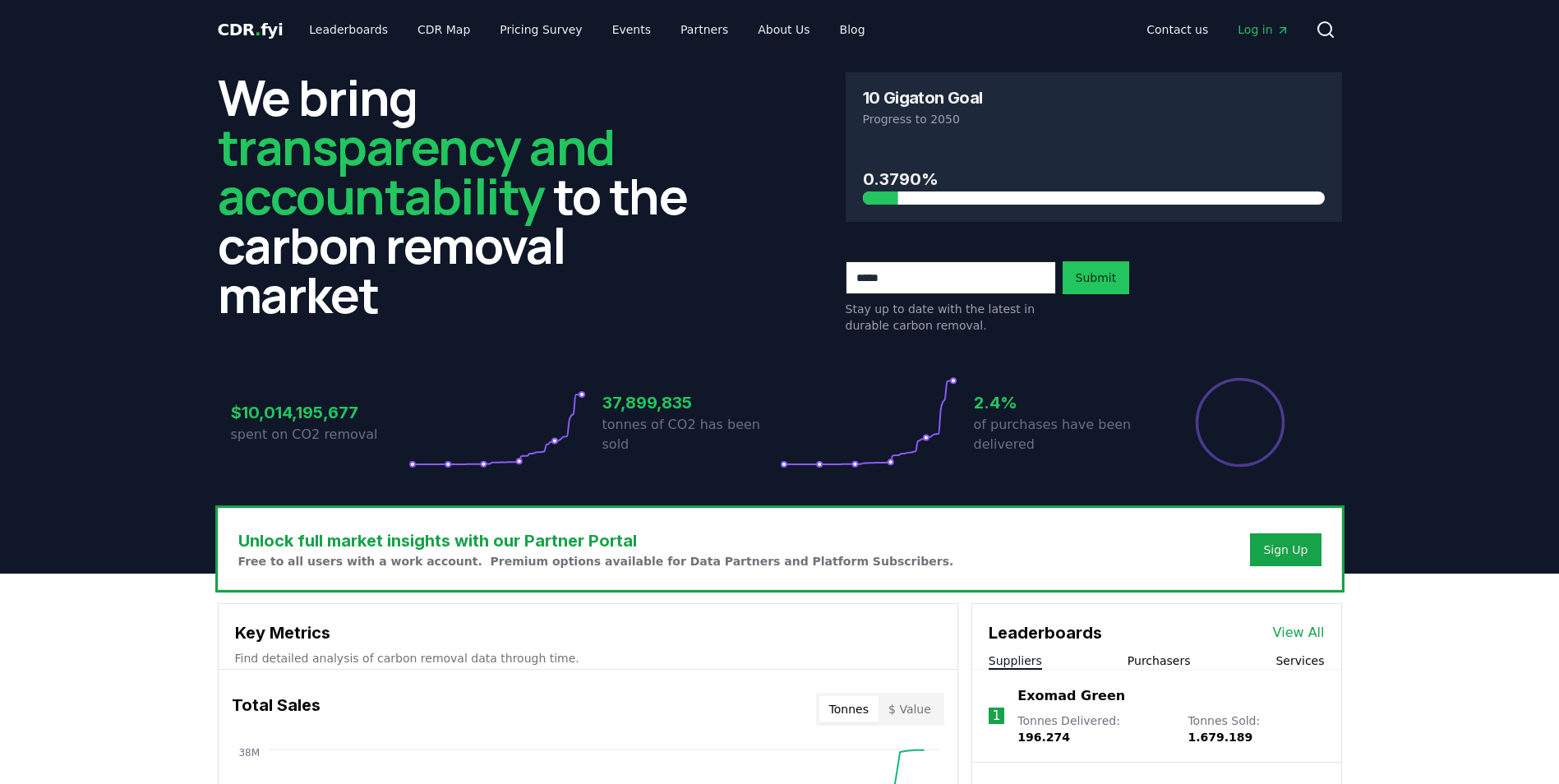
click at [1260, 25] on span "Log in" at bounding box center [1263, 29] width 51 height 16
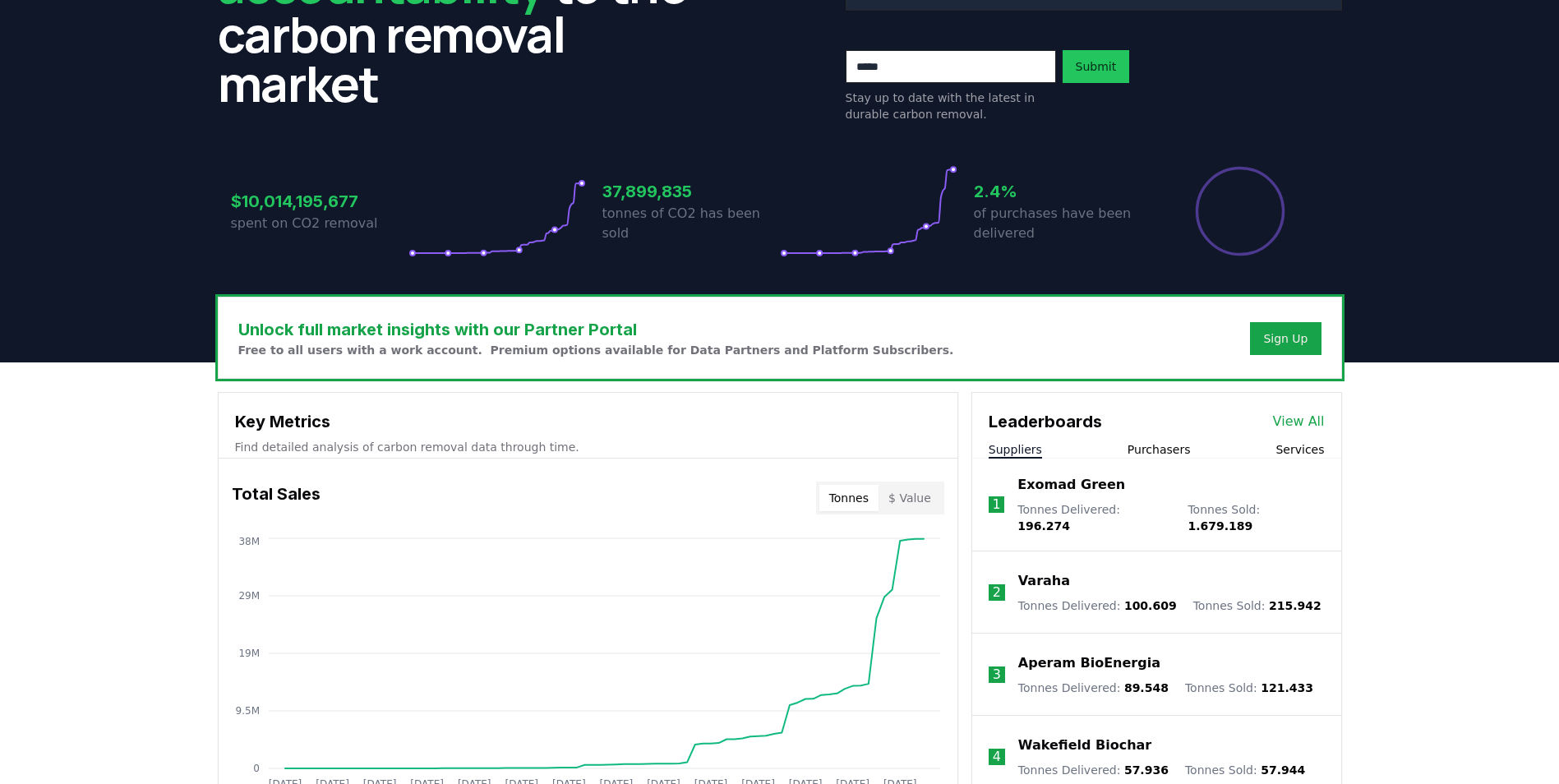
scroll to position [246, 0]
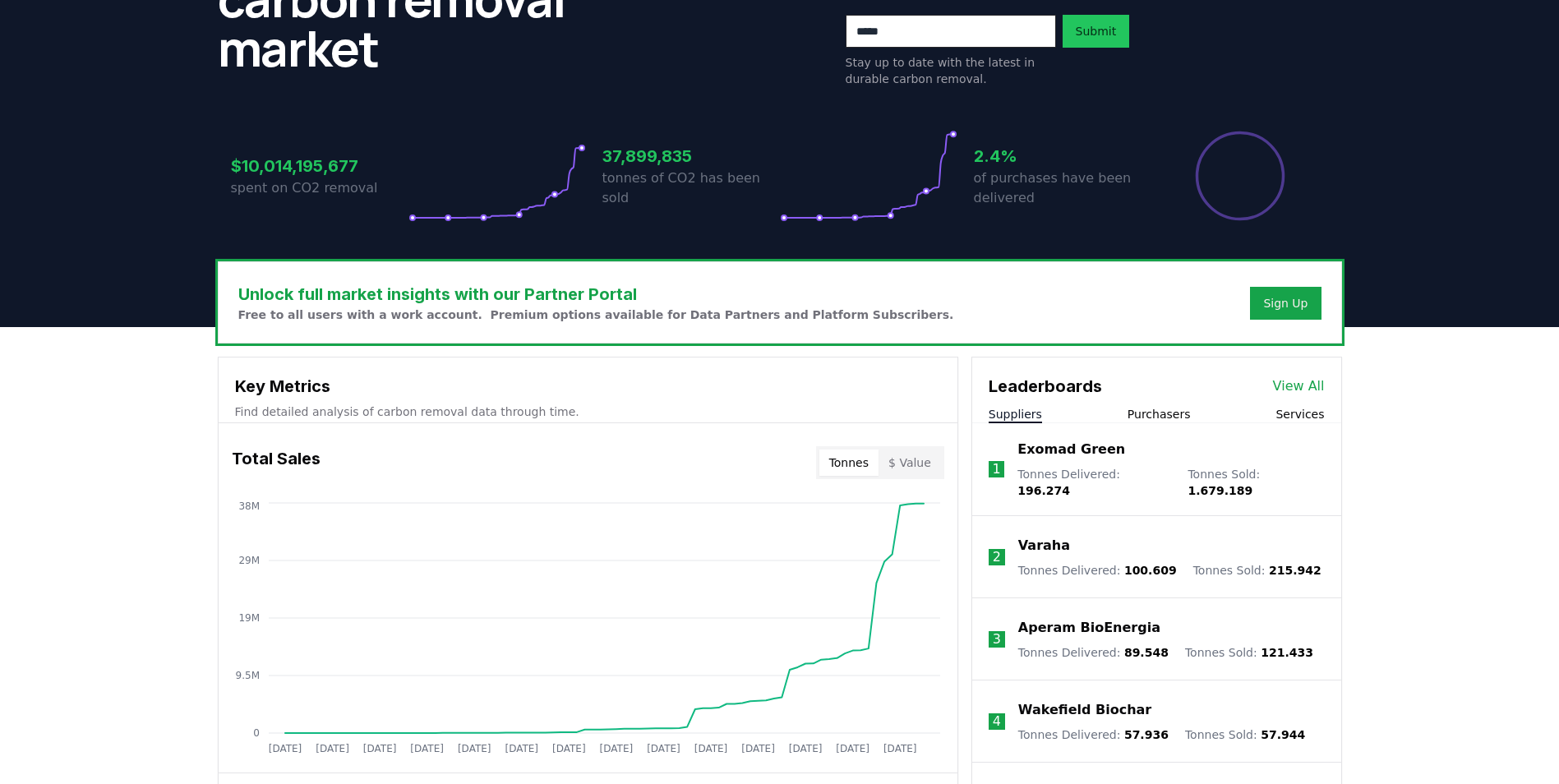
click at [1305, 382] on link "View All" at bounding box center [1298, 385] width 52 height 19
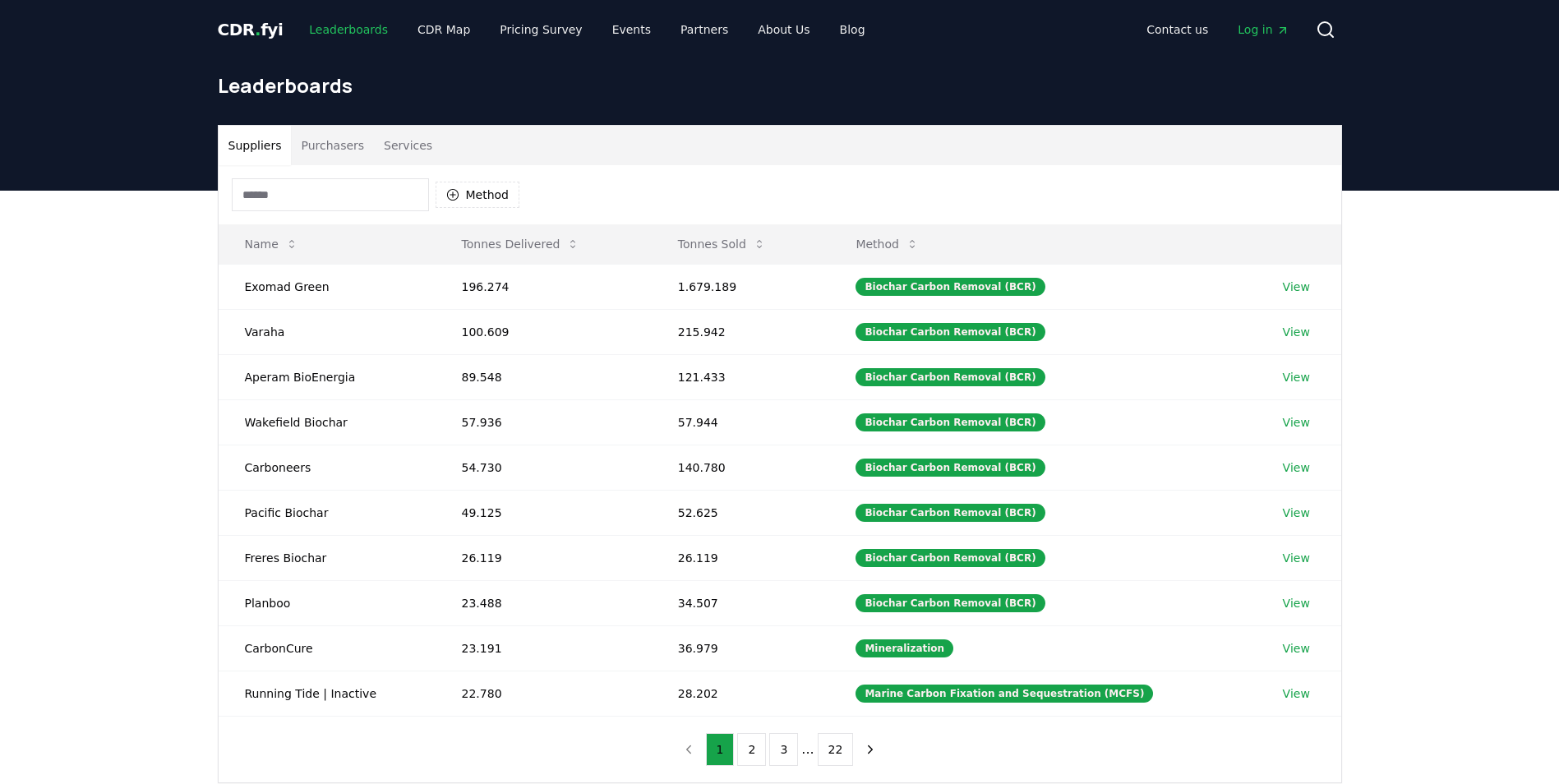
click at [357, 25] on link "Leaderboards" at bounding box center [348, 29] width 105 height 30
click at [354, 25] on link "Leaderboards" at bounding box center [348, 29] width 105 height 30
click at [238, 27] on span "CDR . fyi" at bounding box center [251, 29] width 66 height 19
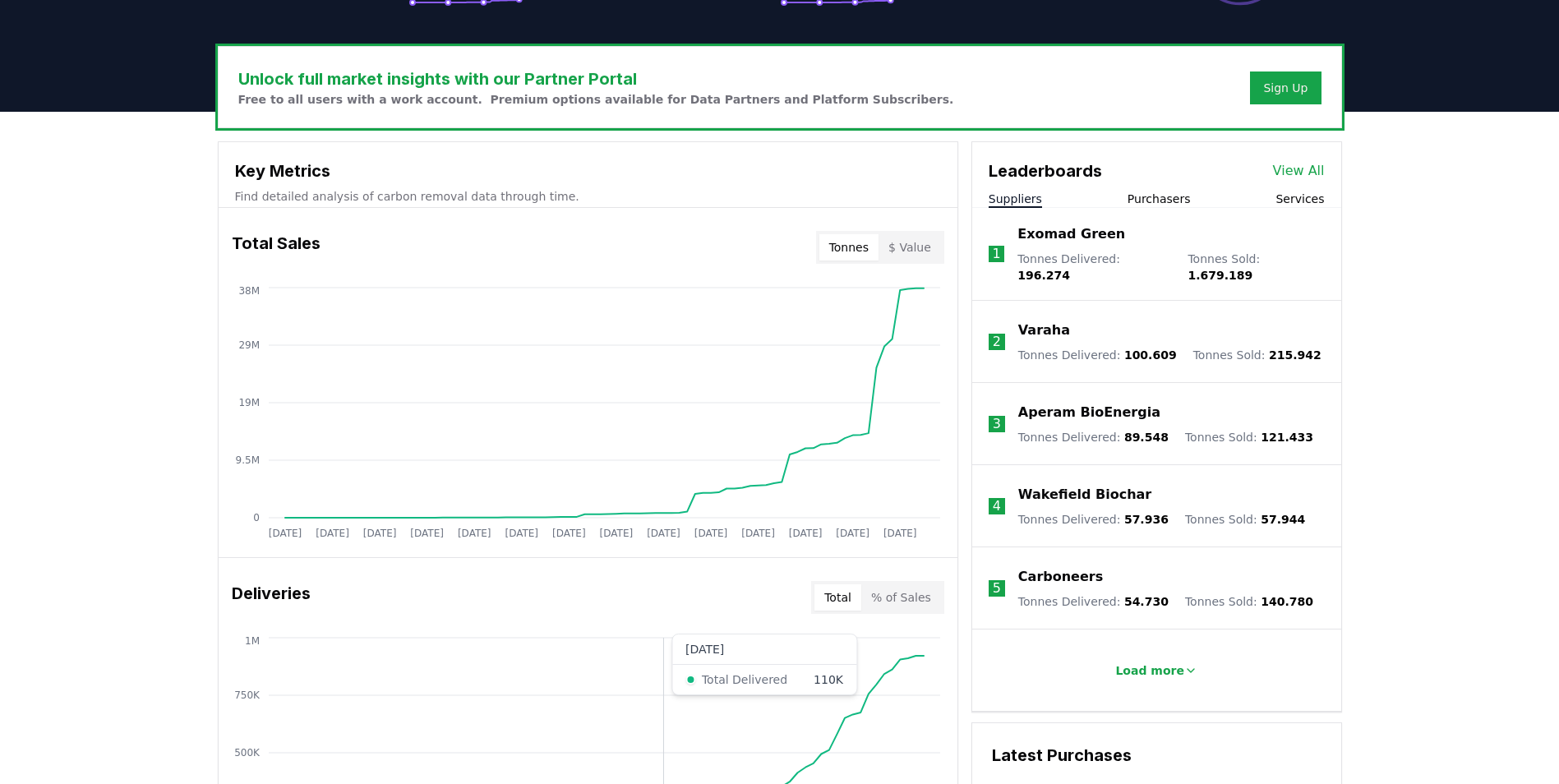
scroll to position [448, 0]
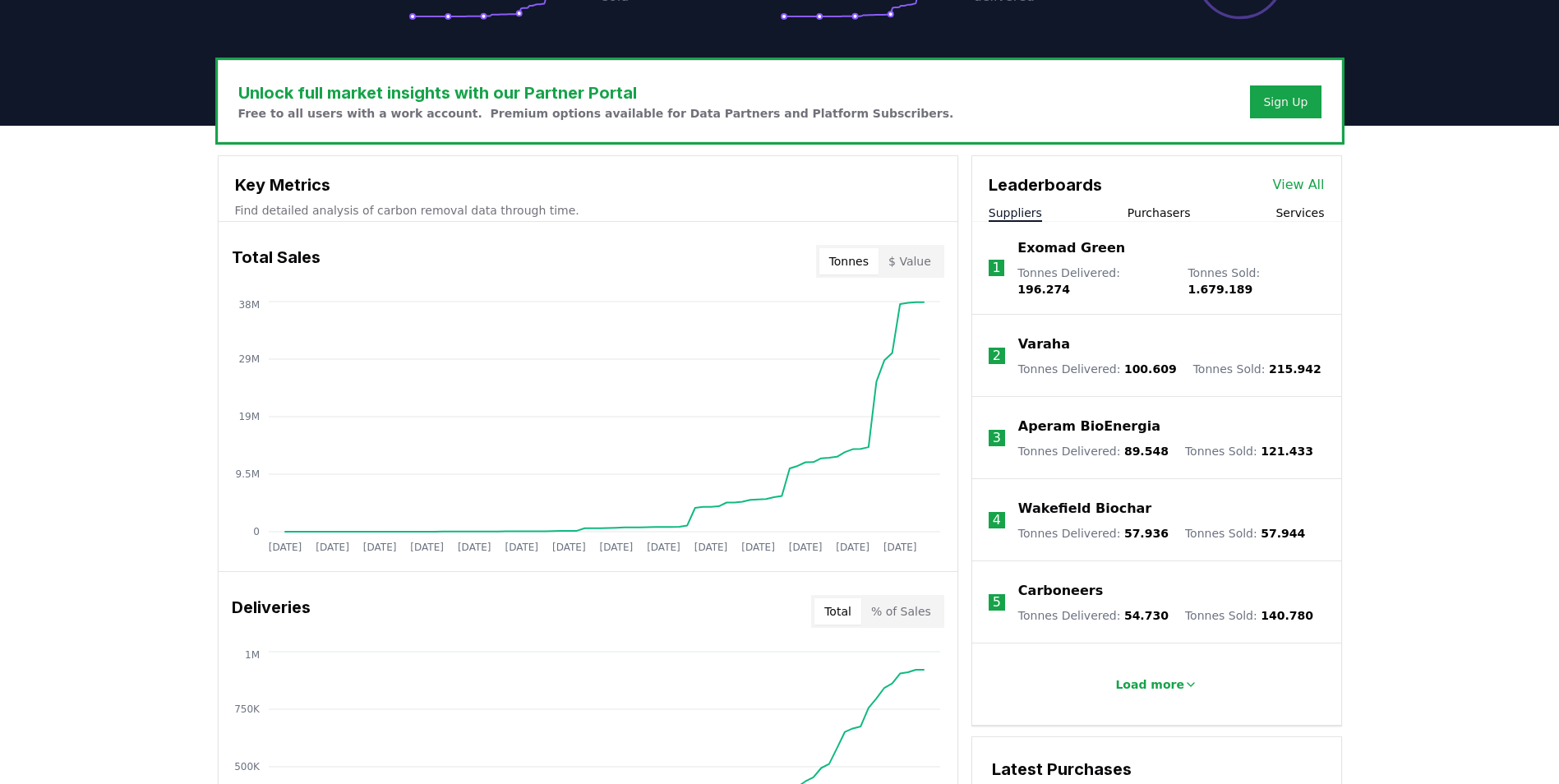
click at [864, 259] on button "Tonnes" at bounding box center [849, 261] width 59 height 26
click at [917, 259] on button "$ Value" at bounding box center [909, 261] width 63 height 26
click at [827, 257] on button "Tonnes" at bounding box center [849, 261] width 59 height 26
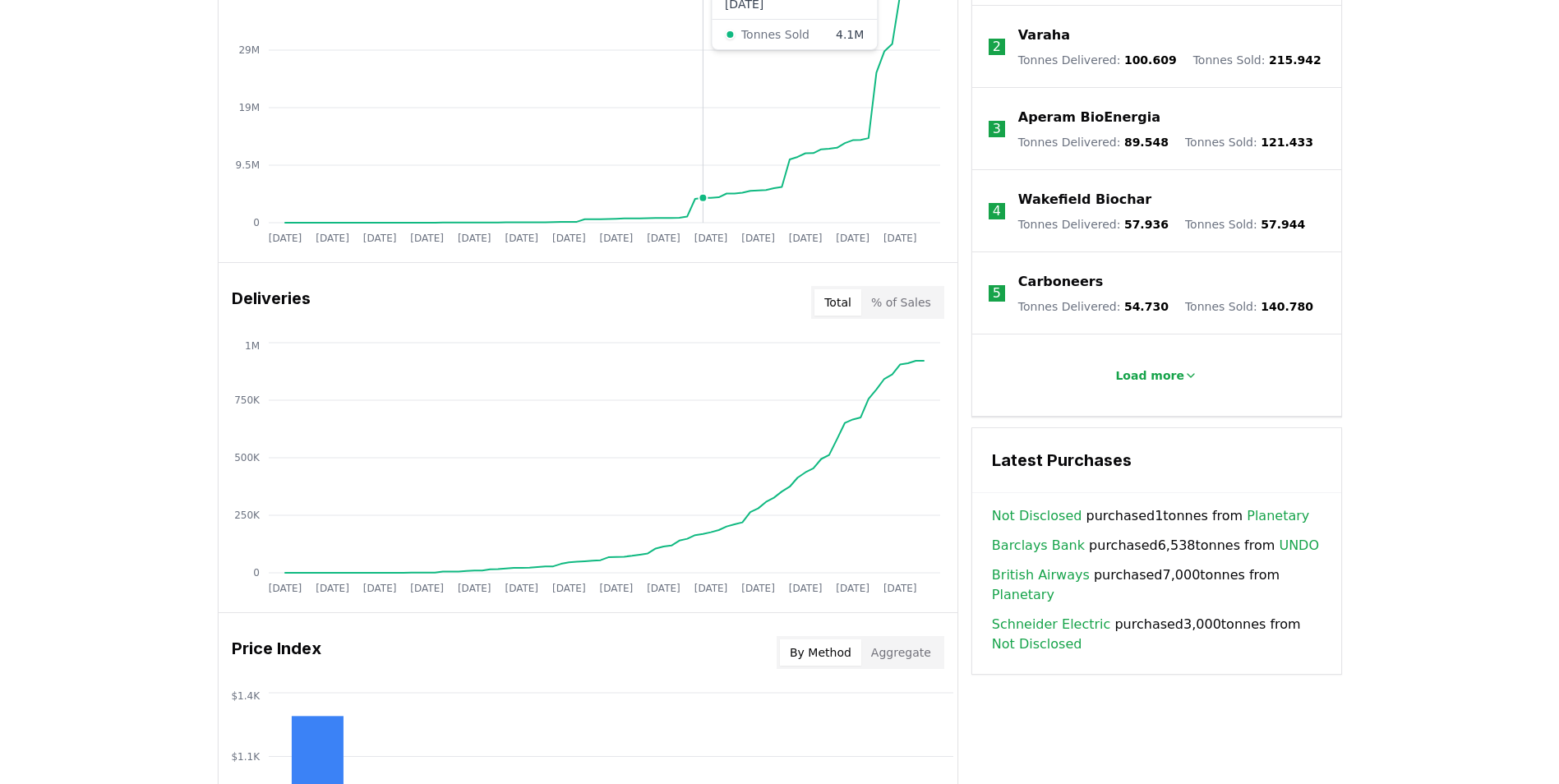
scroll to position [776, 0]
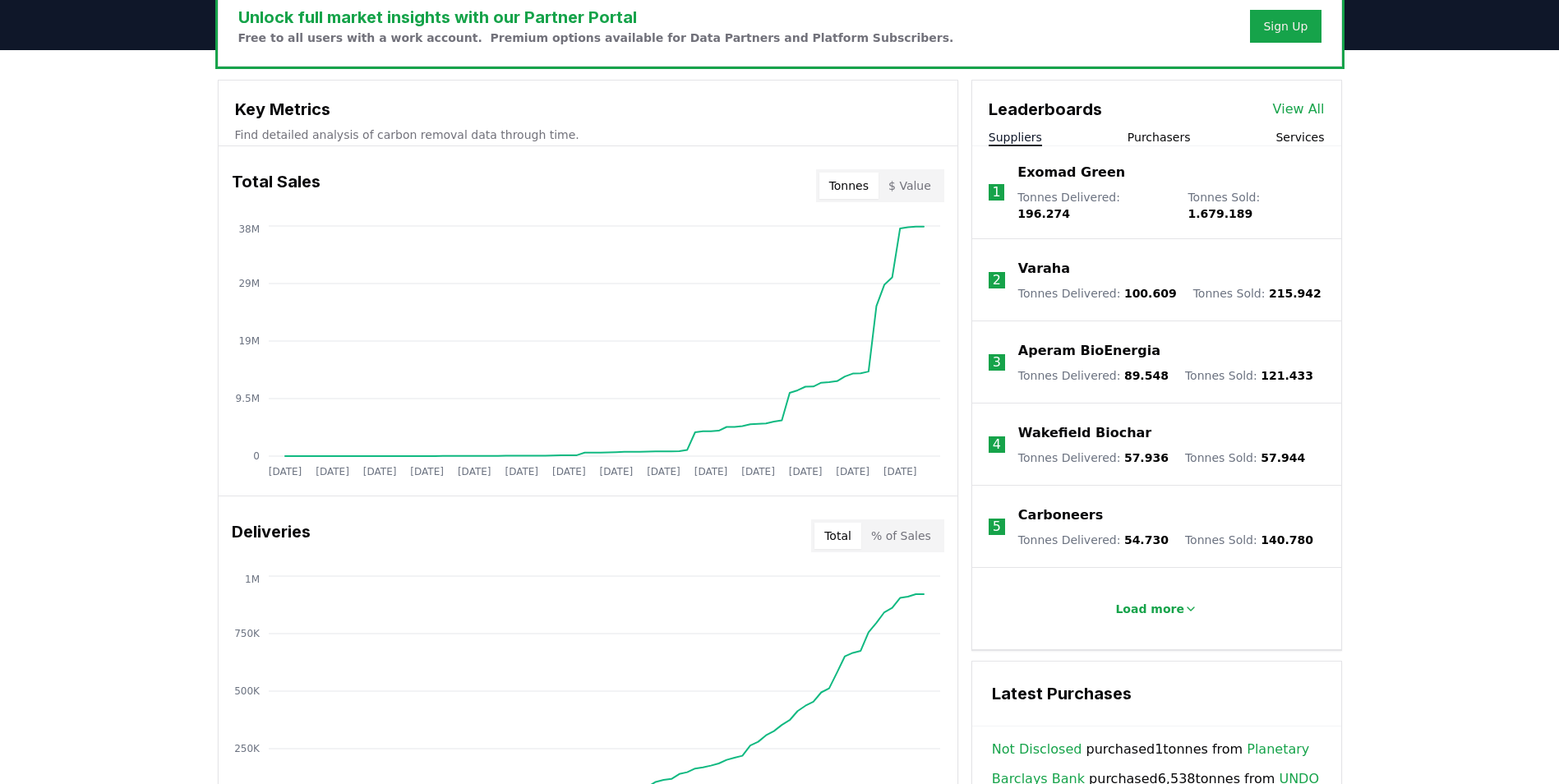
drag, startPoint x: 847, startPoint y: 369, endPoint x: 835, endPoint y: 349, distance: 23.3
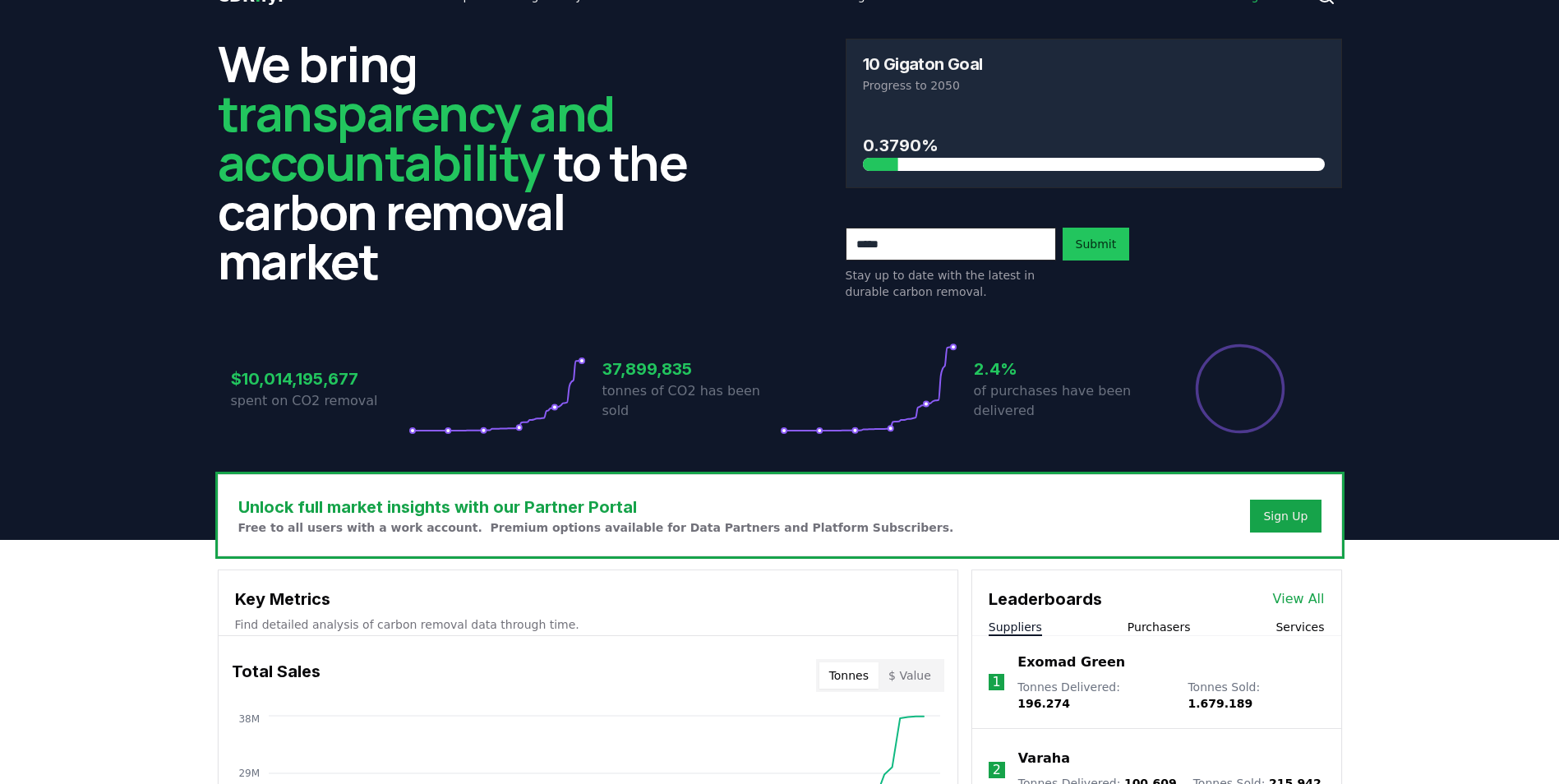
scroll to position [32, 0]
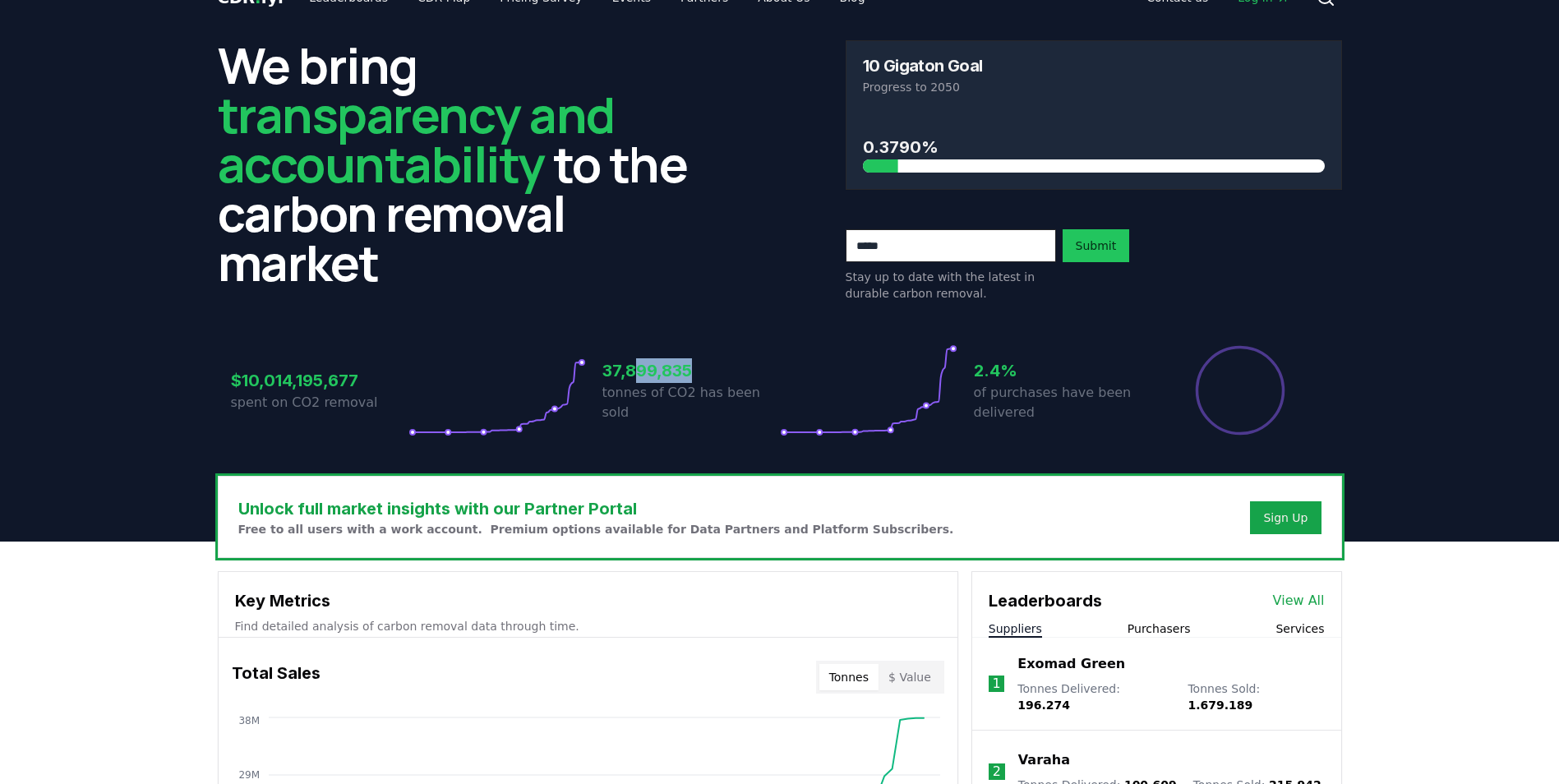
drag, startPoint x: 692, startPoint y: 378, endPoint x: 638, endPoint y: 380, distance: 54.0
click at [638, 380] on h3 "37,899,835" at bounding box center [691, 370] width 178 height 25
drag, startPoint x: 638, startPoint y: 380, endPoint x: 693, endPoint y: 378, distance: 55.0
click at [691, 378] on h3 "37,899,835" at bounding box center [691, 370] width 178 height 25
drag, startPoint x: 690, startPoint y: 378, endPoint x: 607, endPoint y: 377, distance: 83.0
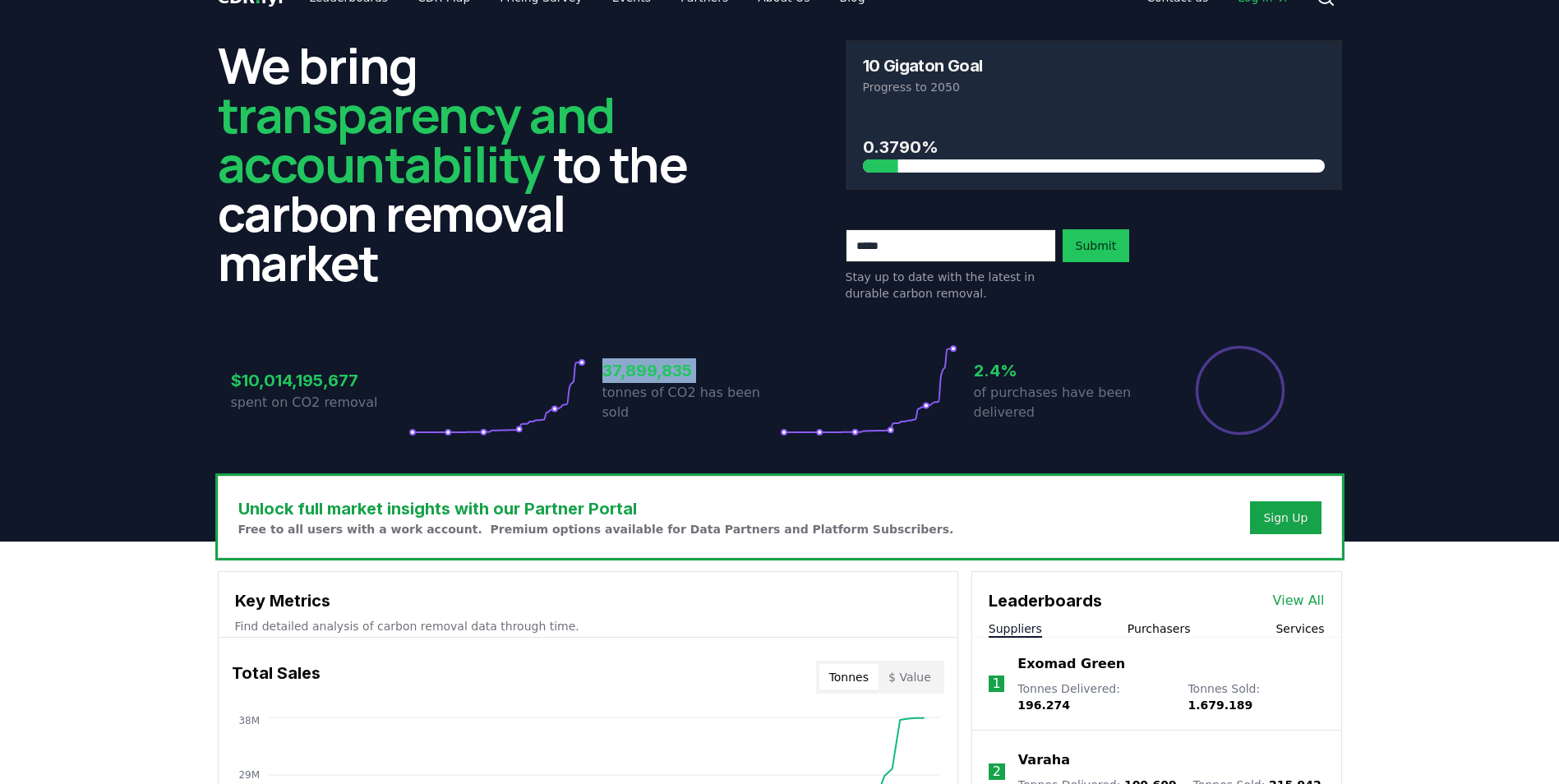
click at [607, 377] on h3 "37,899,835" at bounding box center [691, 370] width 178 height 25
click at [1309, 598] on link "View All" at bounding box center [1298, 600] width 52 height 19
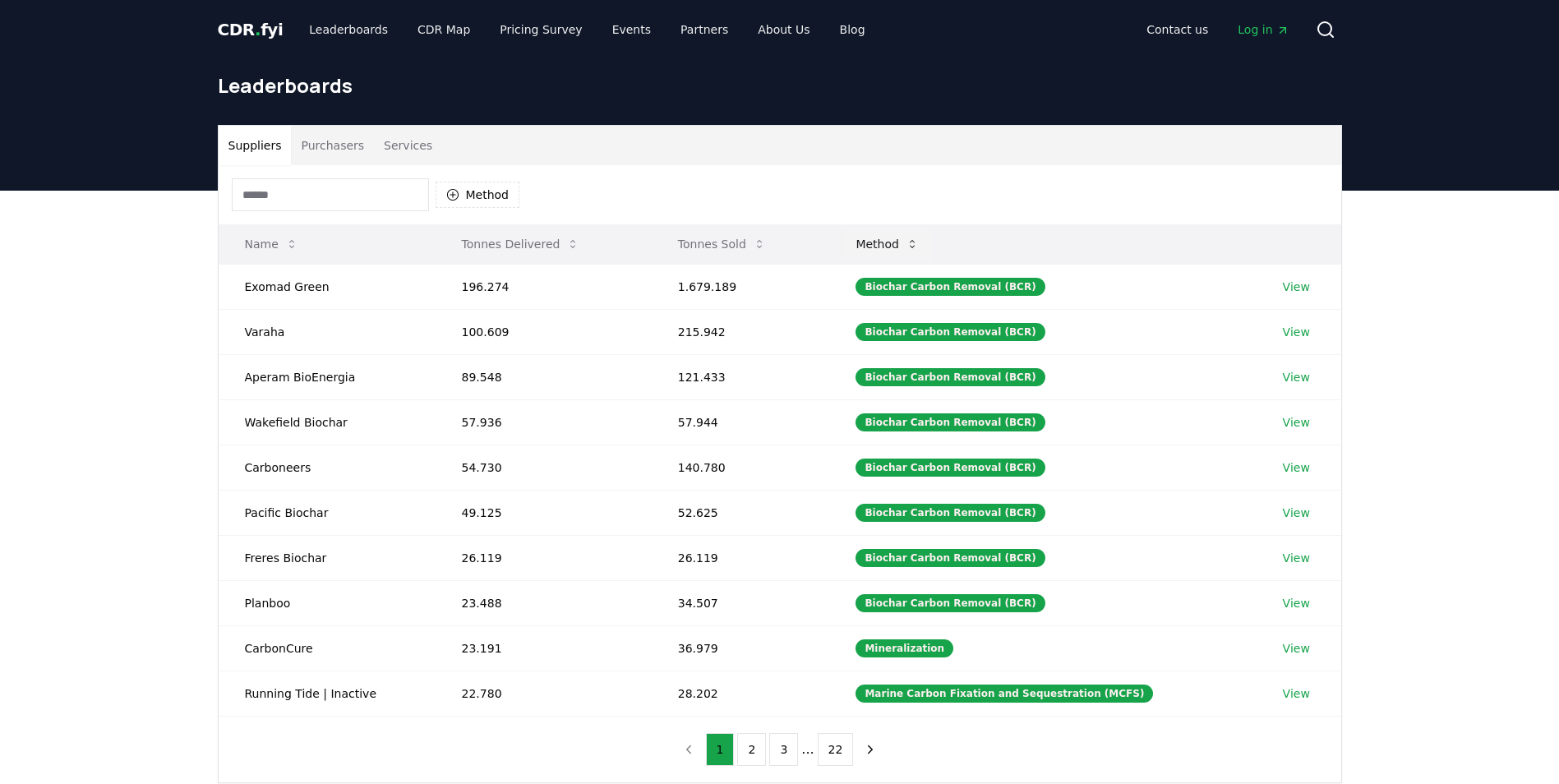
click at [918, 240] on button "Method" at bounding box center [887, 244] width 90 height 33
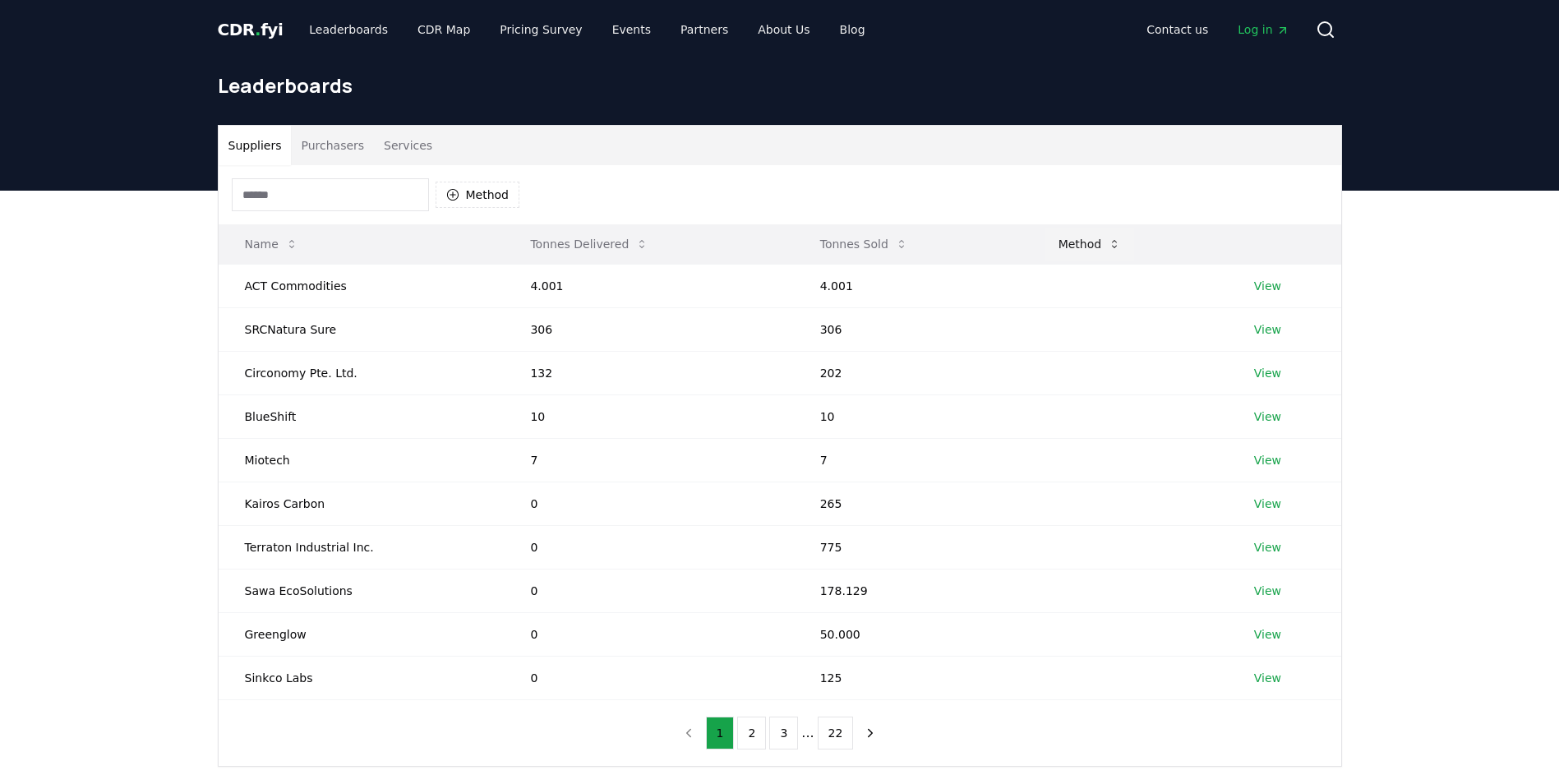
click at [1068, 246] on button "Method" at bounding box center [1090, 244] width 90 height 33
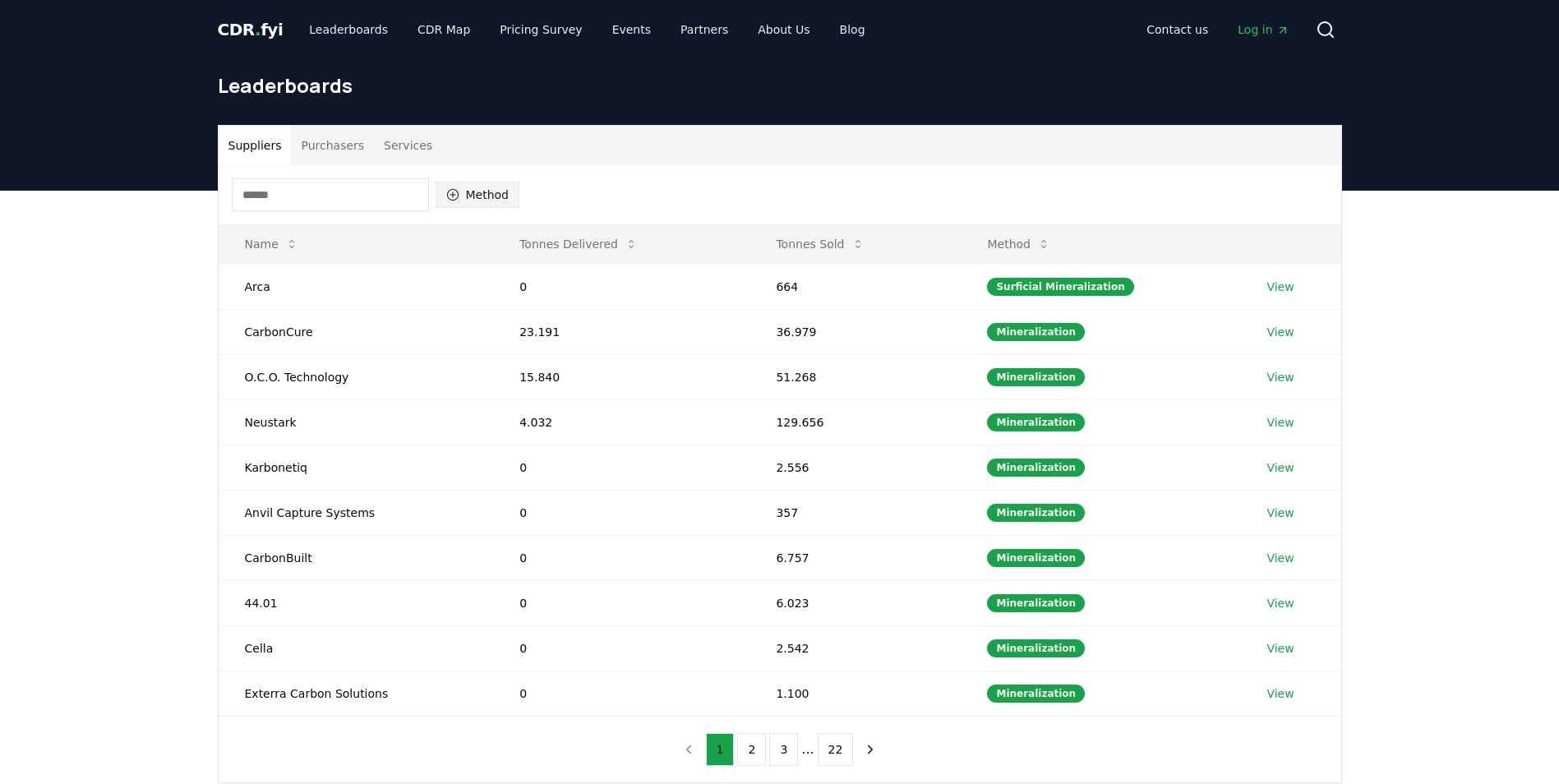
click at [500, 189] on button "Method" at bounding box center [478, 194] width 85 height 26
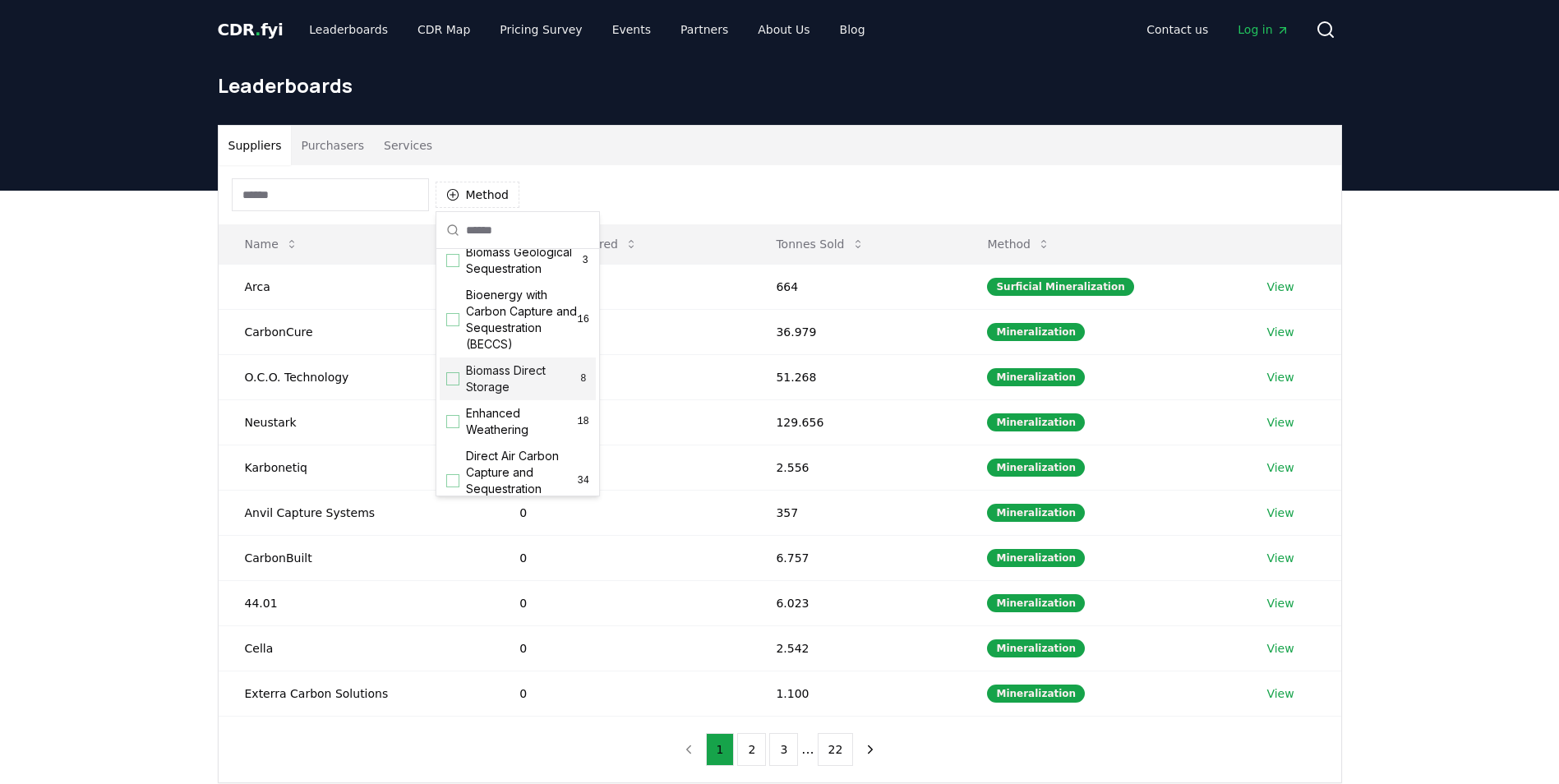
scroll to position [164, 0]
click at [456, 319] on div "Suggestions" at bounding box center [453, 313] width 14 height 14
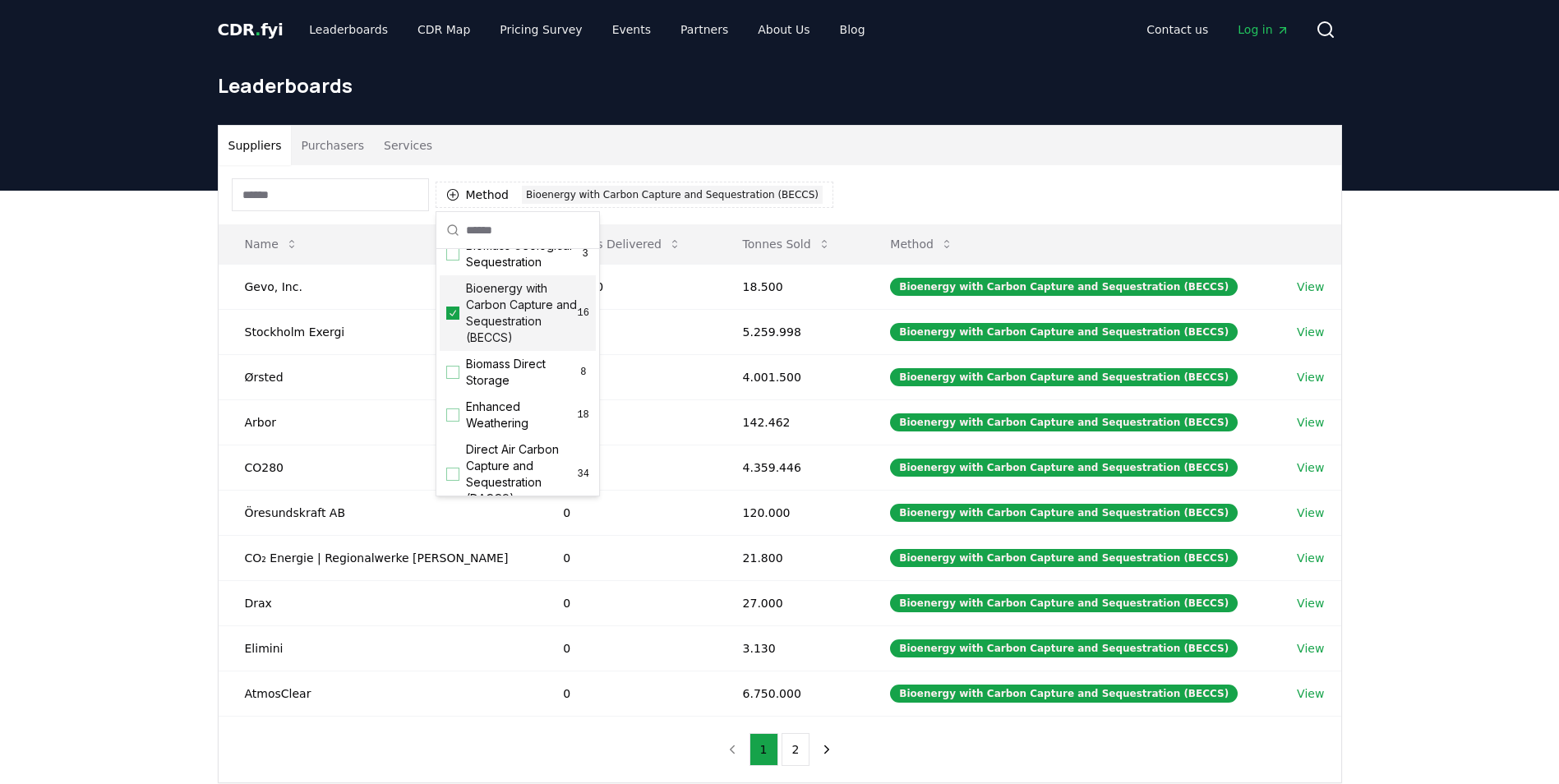
click at [914, 196] on div "Method 1 Bioenergy with Carbon Capture and Sequestration (BECCS)" at bounding box center [780, 195] width 1123 height 59
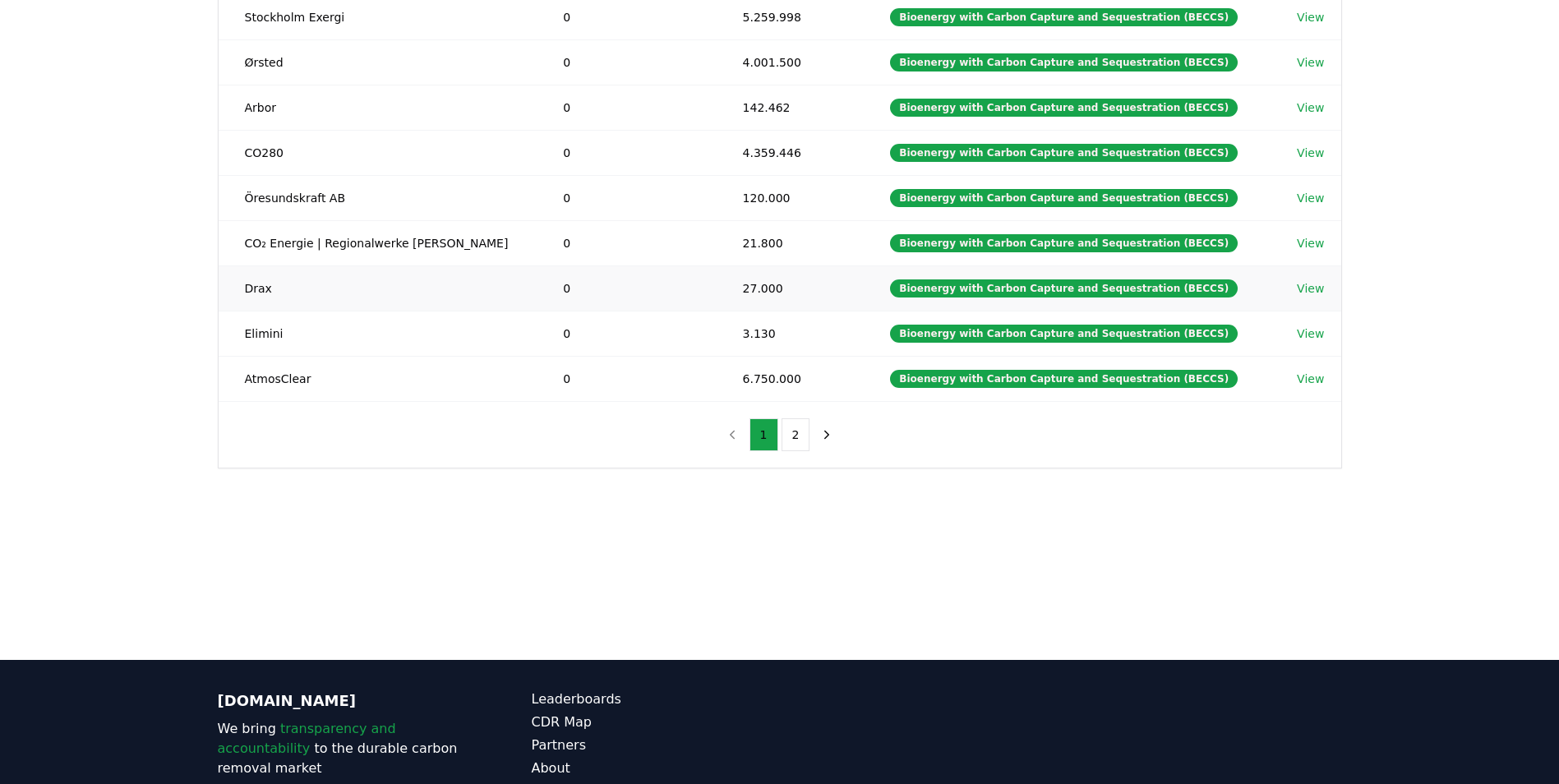
scroll to position [0, 0]
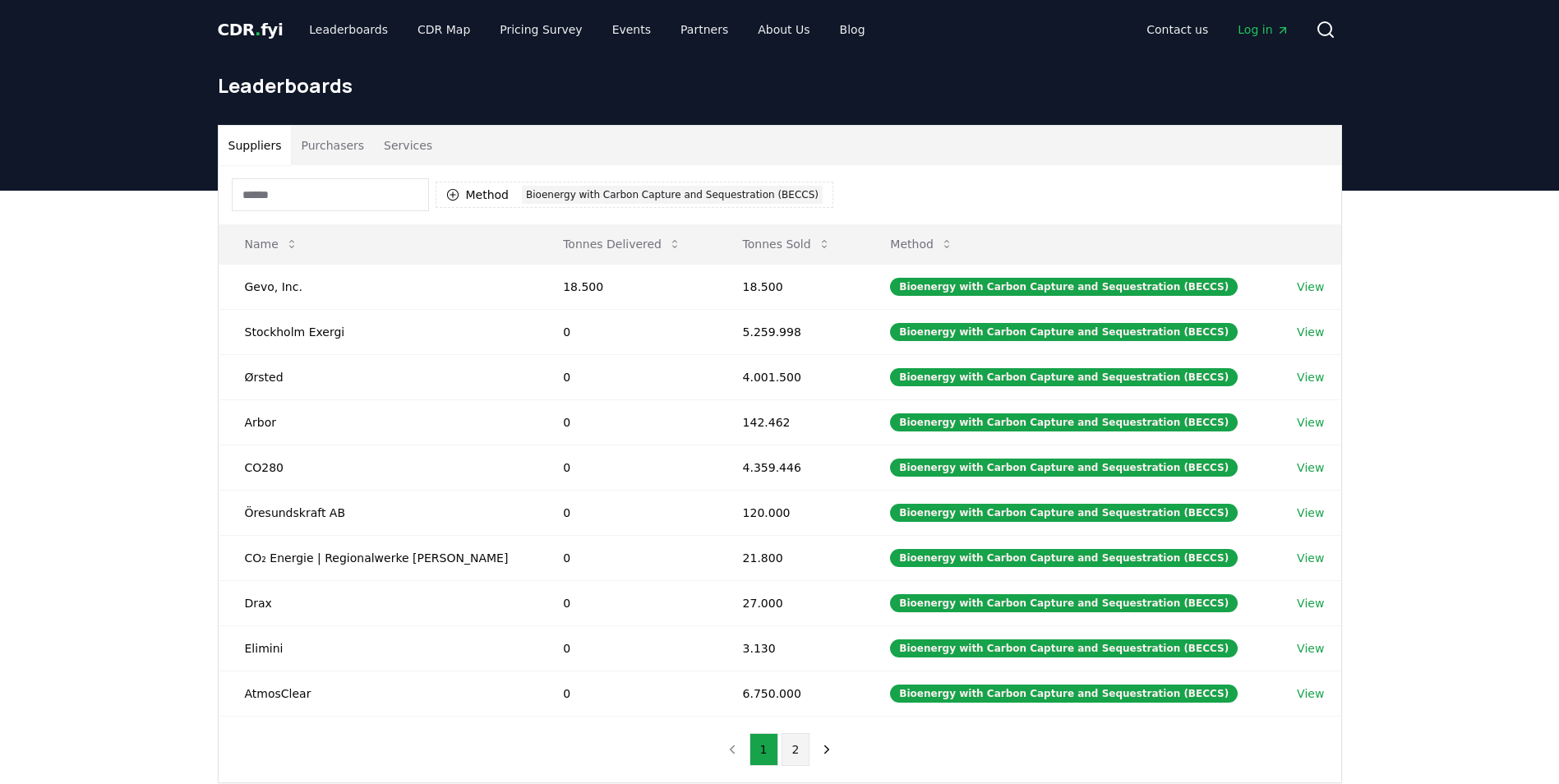
click at [799, 754] on button "2" at bounding box center [796, 749] width 29 height 33
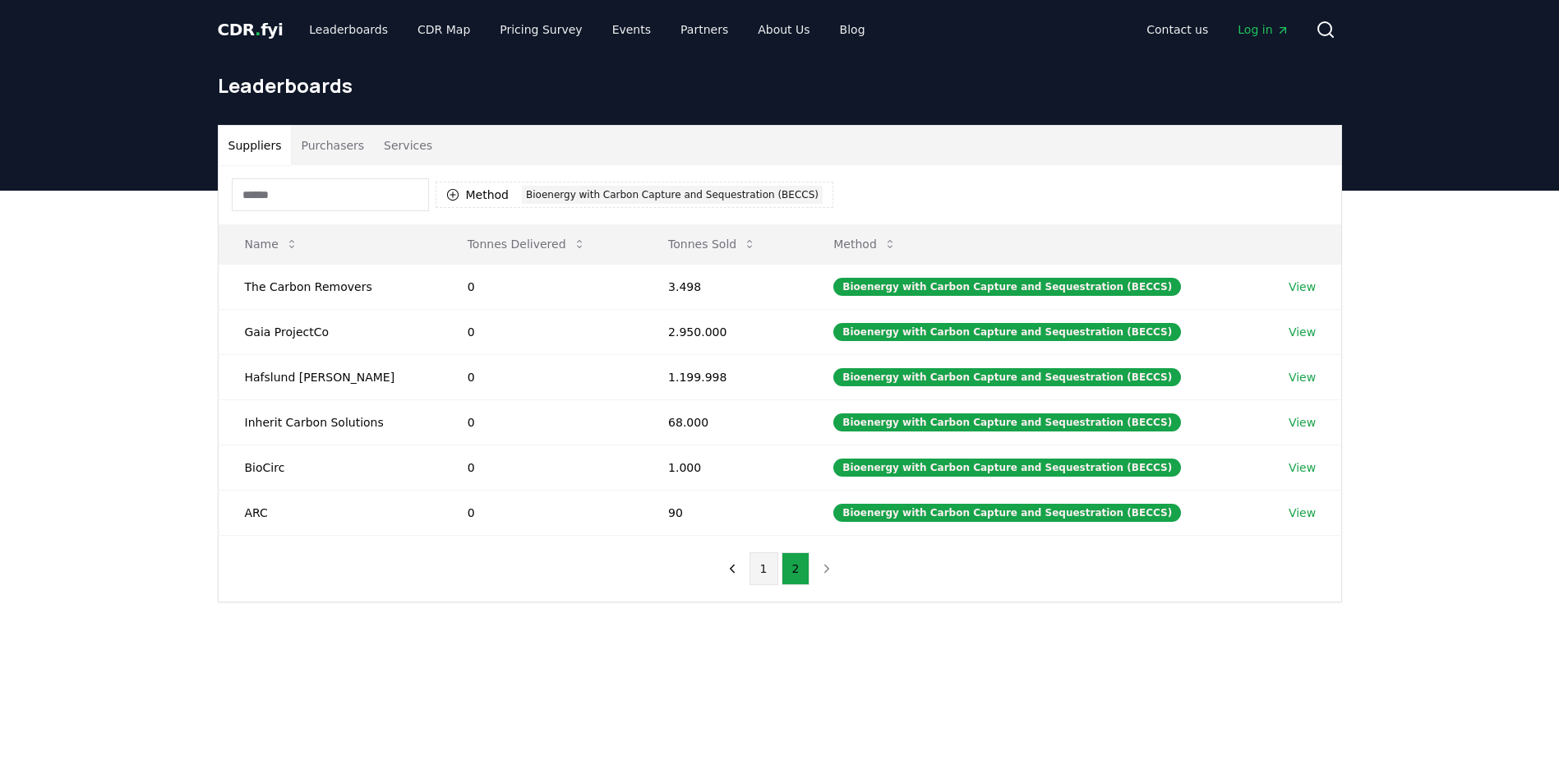
click at [758, 569] on button "1" at bounding box center [764, 568] width 29 height 33
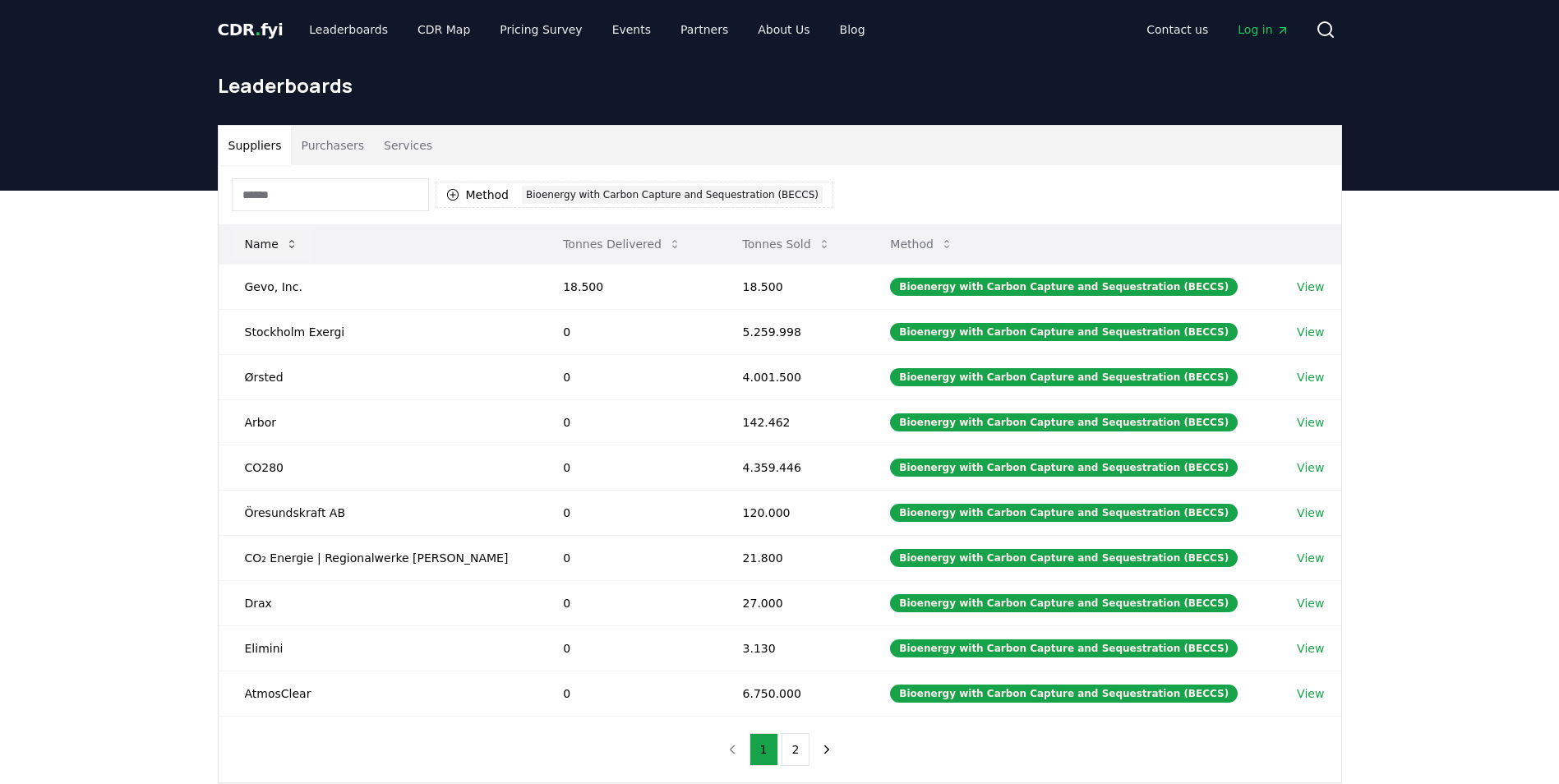
click at [252, 245] on button "Name" at bounding box center [272, 244] width 80 height 33
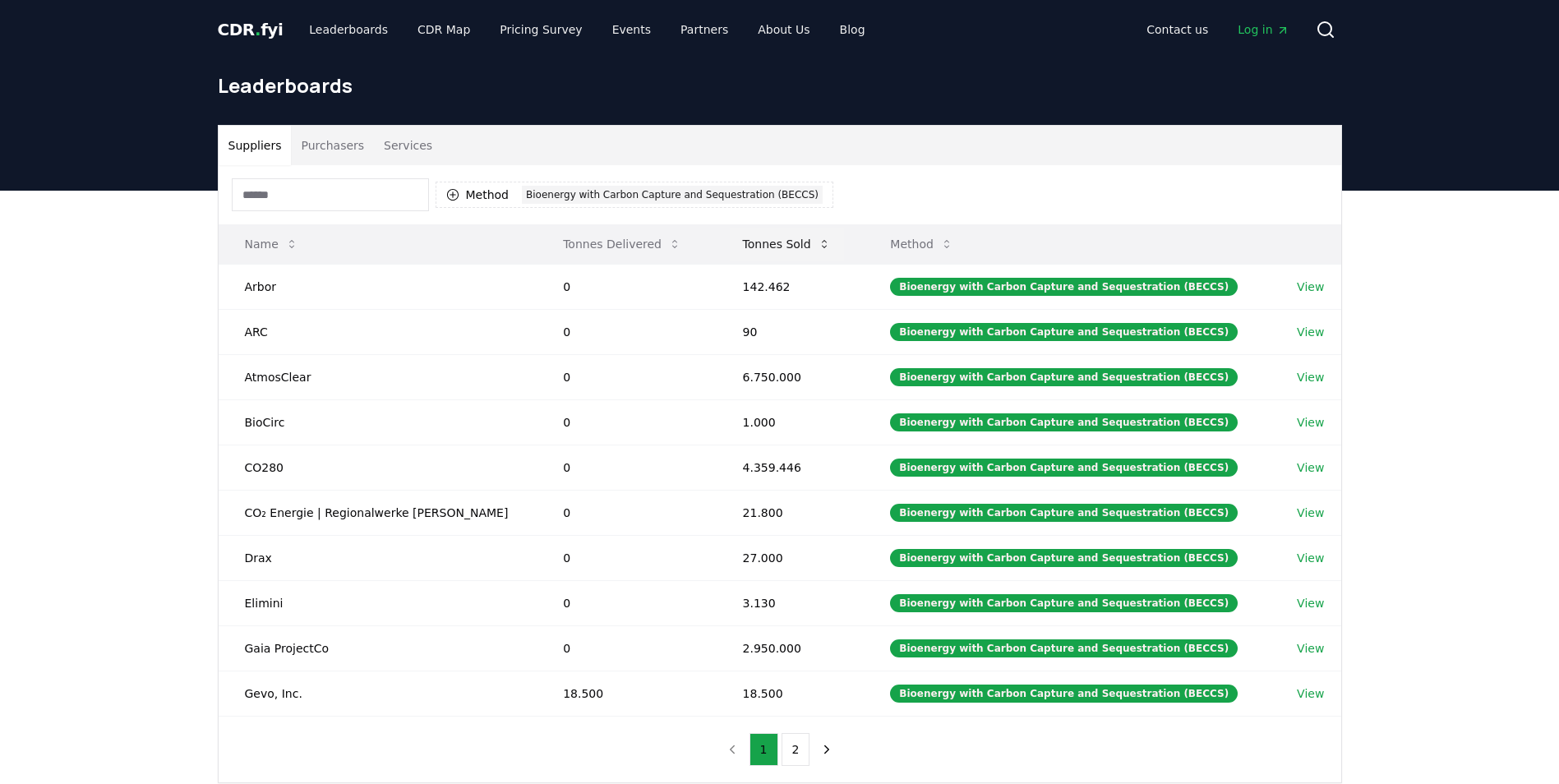
click at [755, 243] on button "Tonnes Sold" at bounding box center [787, 244] width 114 height 33
click at [764, 236] on button "Tonnes Sold" at bounding box center [787, 244] width 114 height 33
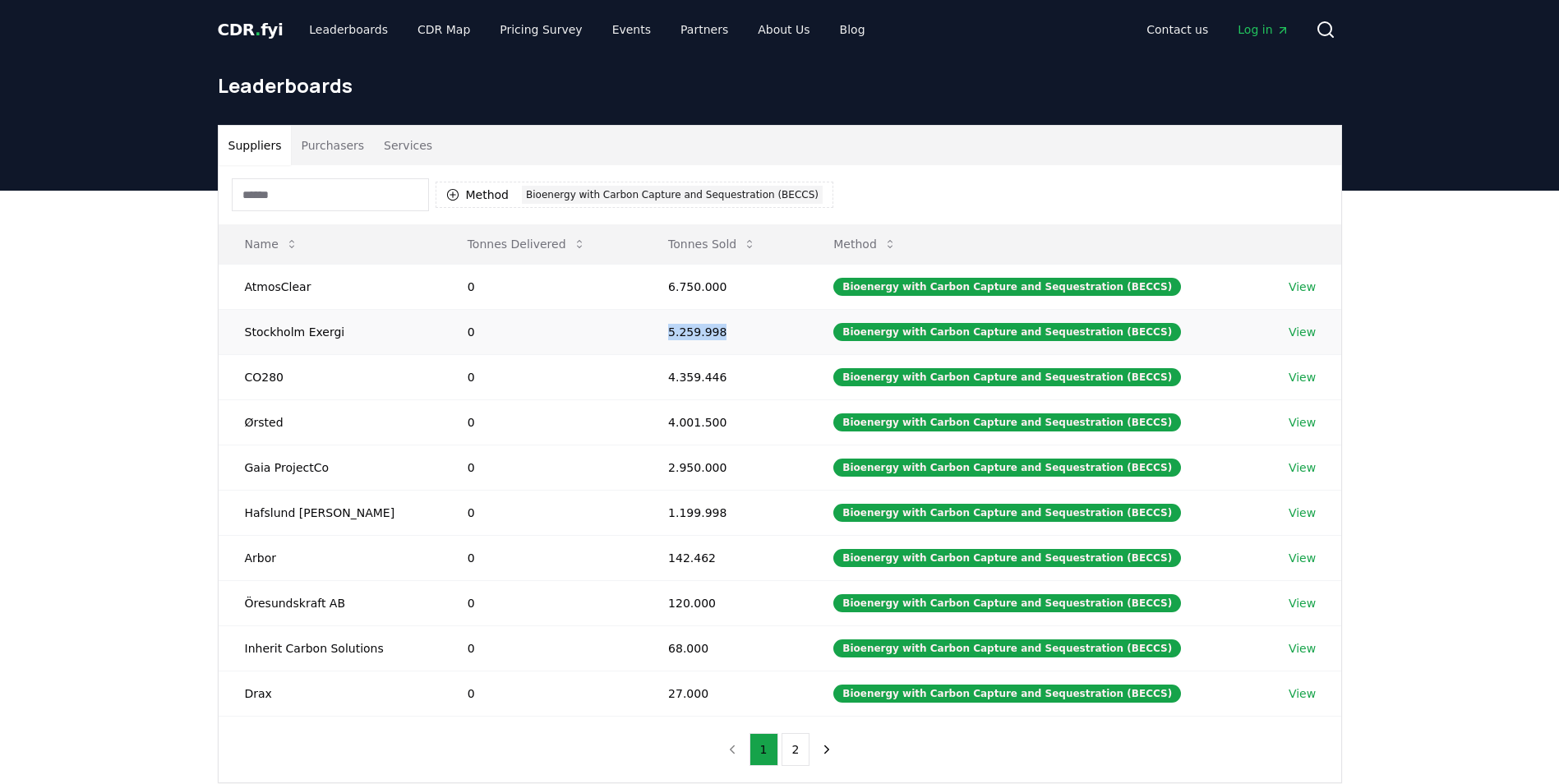
drag, startPoint x: 673, startPoint y: 330, endPoint x: 720, endPoint y: 329, distance: 47.0
click at [720, 329] on td "5.259.998" at bounding box center [724, 331] width 165 height 45
copy td "5.259.998"
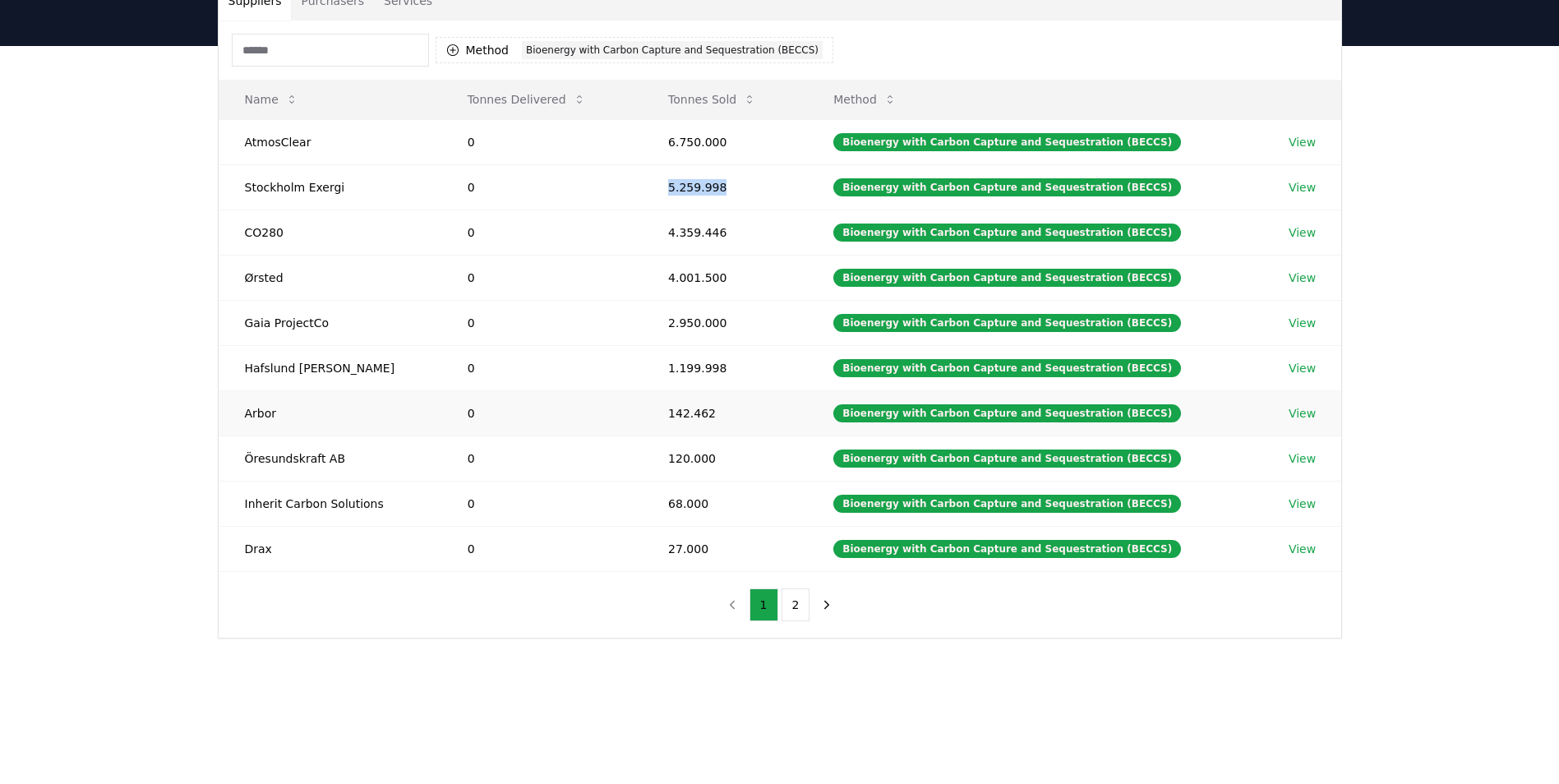
scroll to position [164, 0]
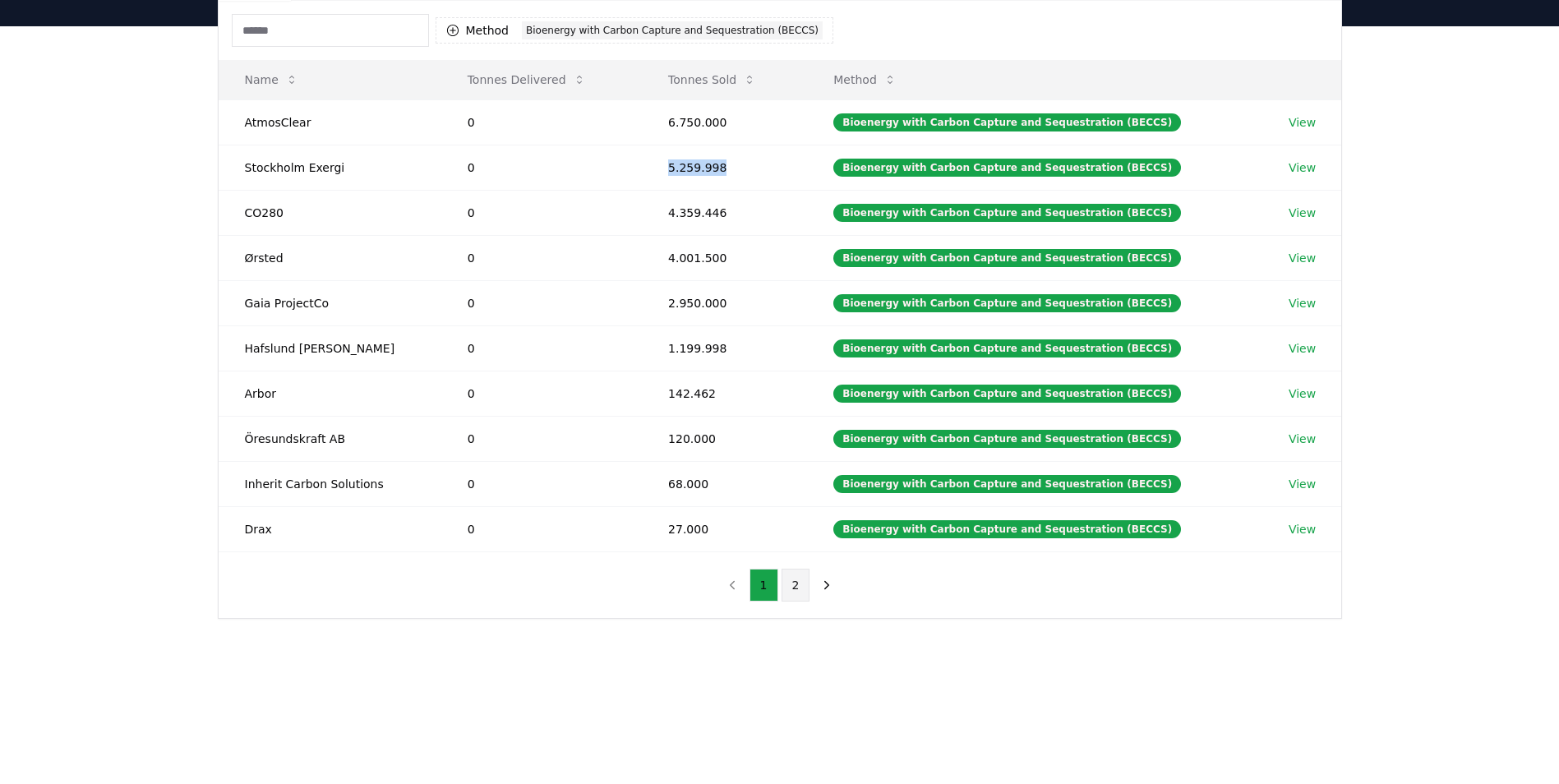
click at [796, 583] on button "2" at bounding box center [796, 585] width 29 height 33
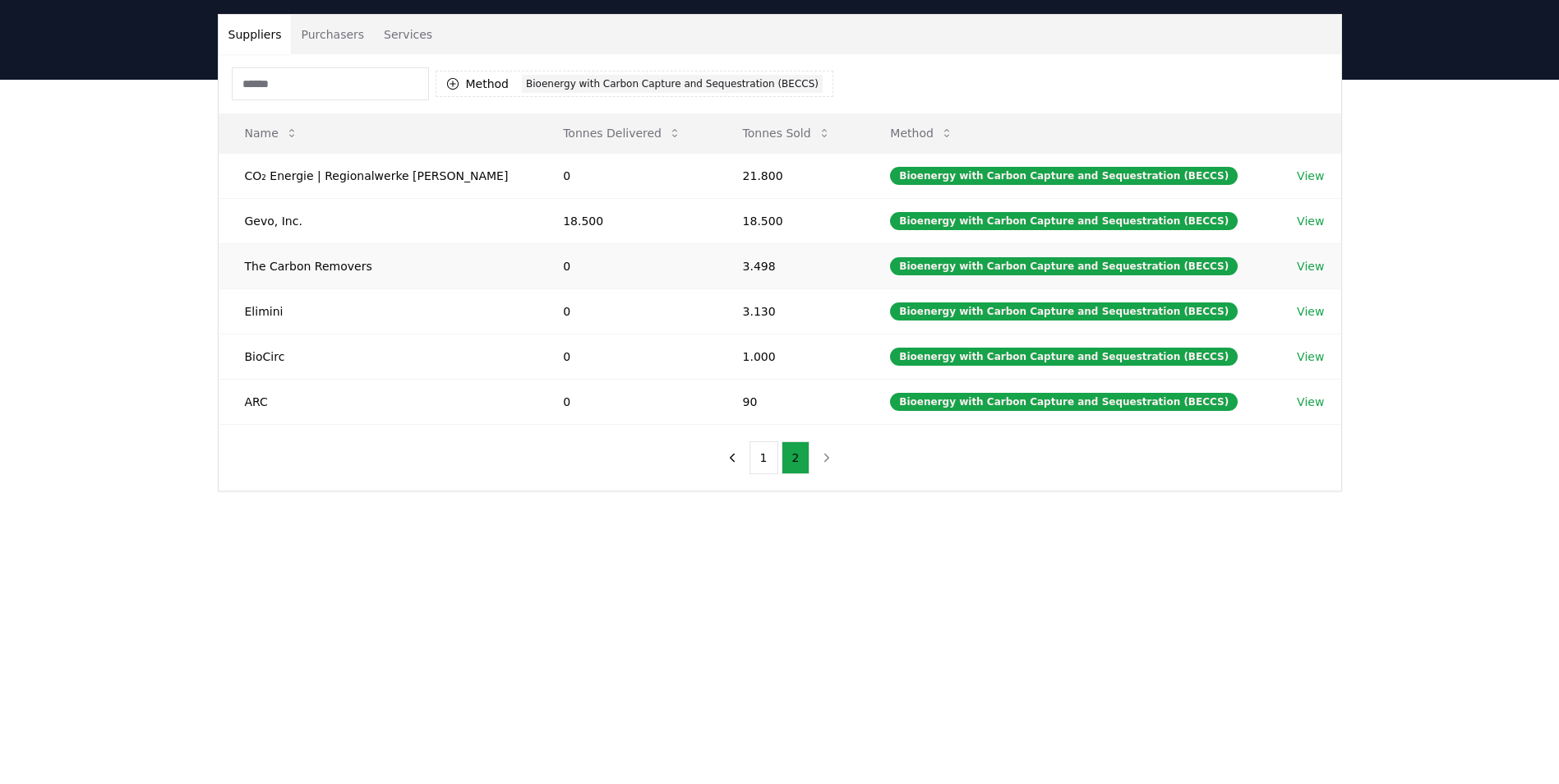
scroll to position [82, 0]
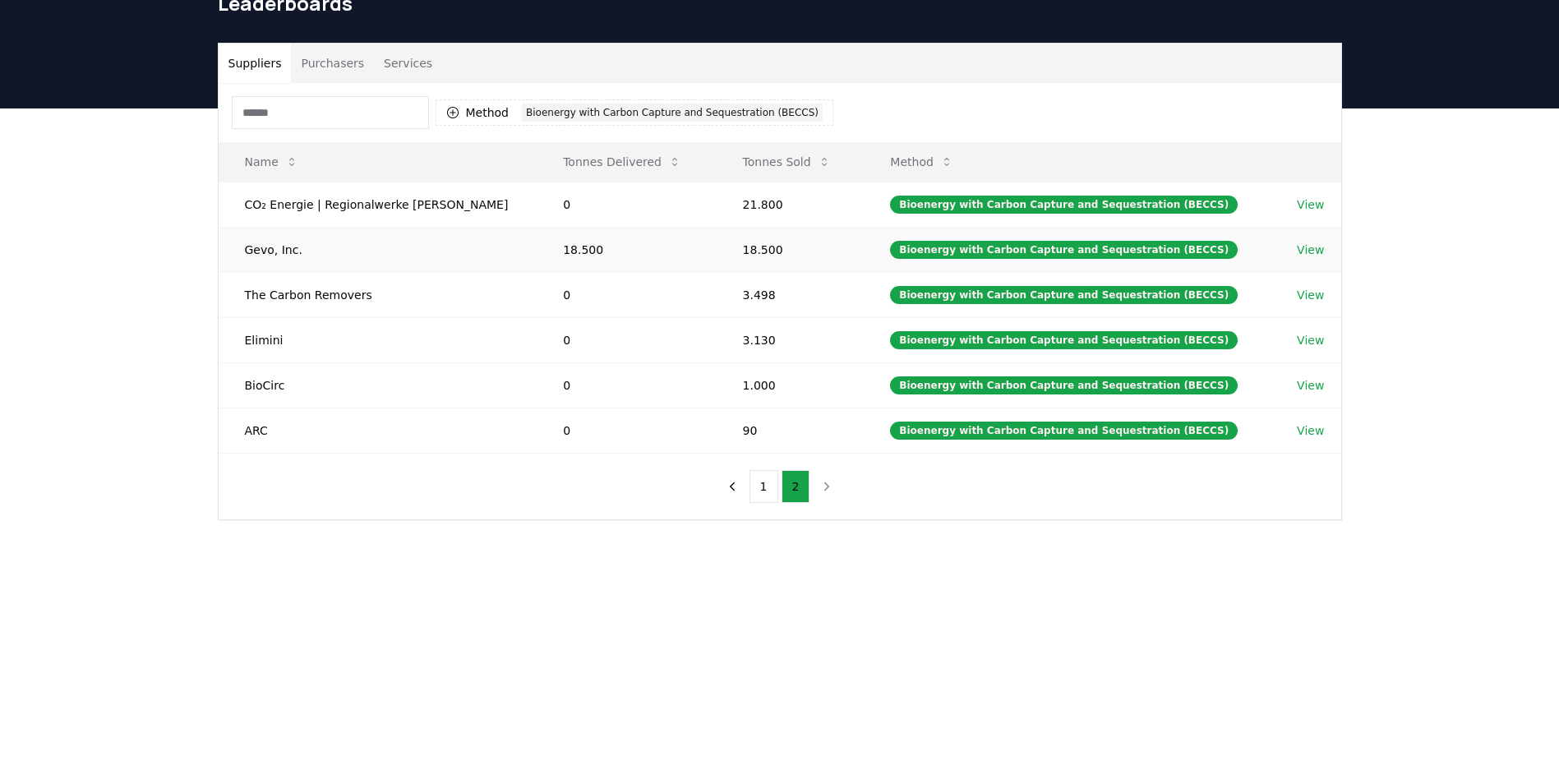
click at [1301, 246] on link "View" at bounding box center [1310, 249] width 27 height 16
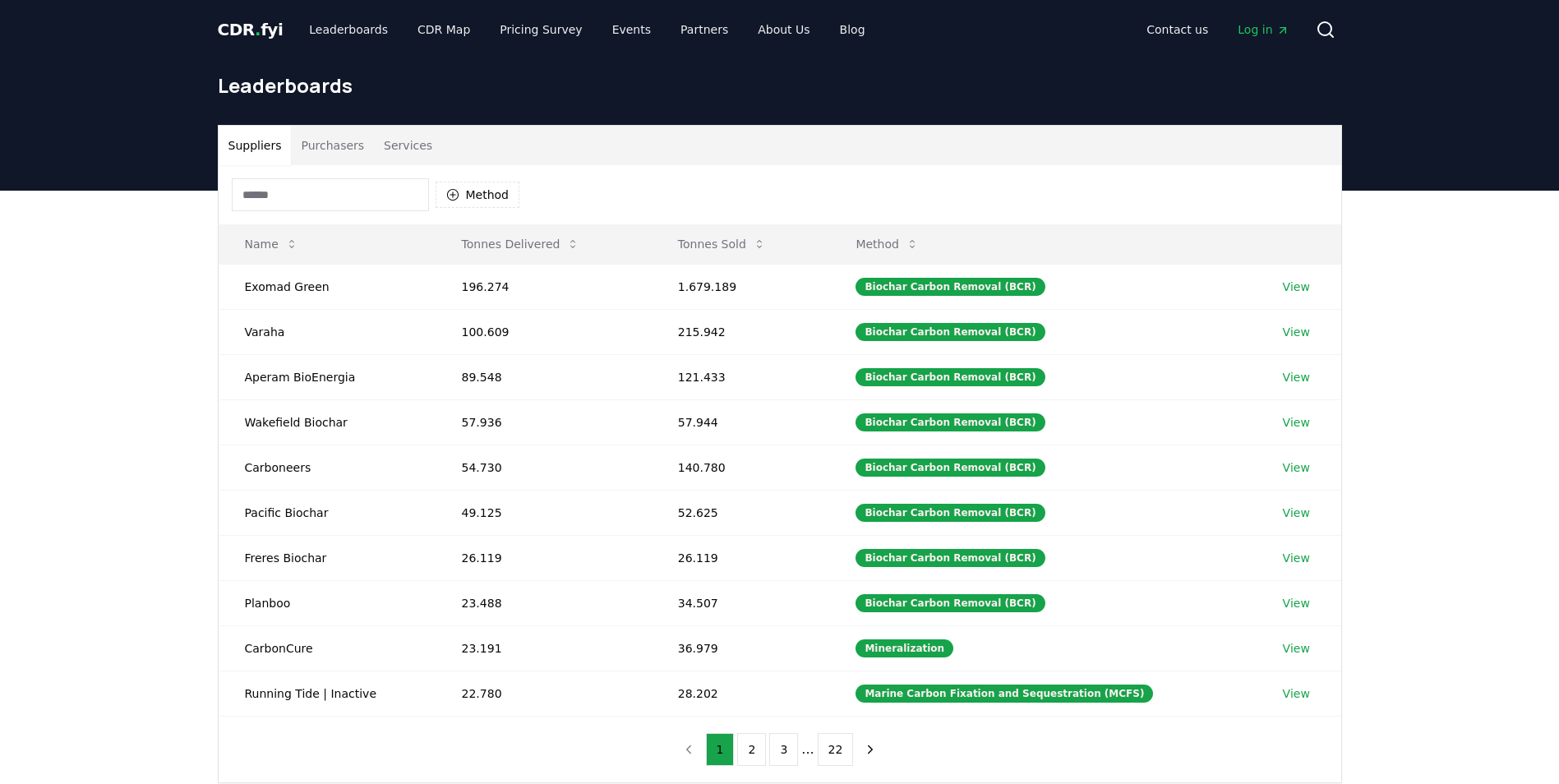
scroll to position [82, 0]
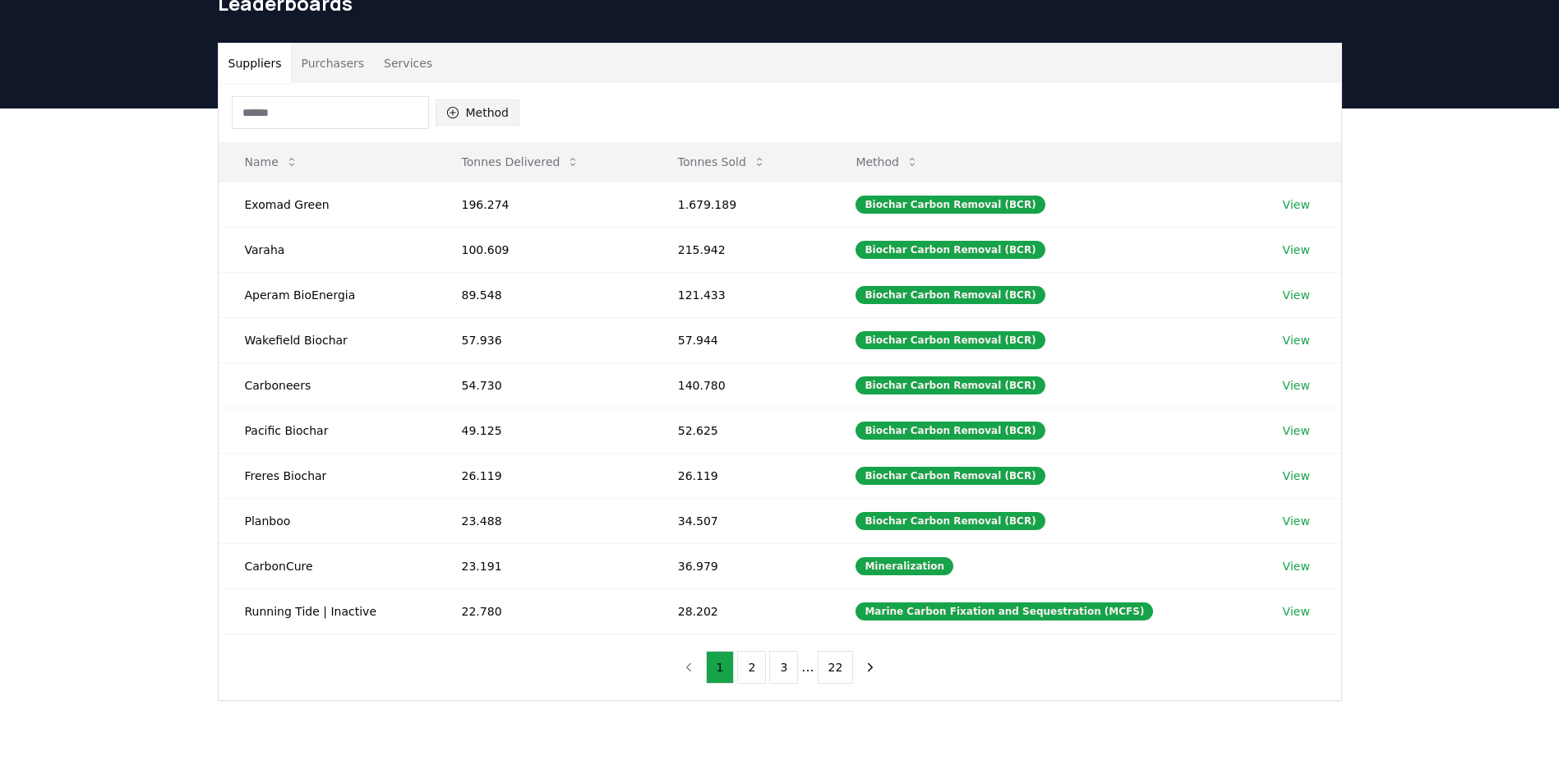
click at [497, 107] on button "Method" at bounding box center [478, 112] width 85 height 26
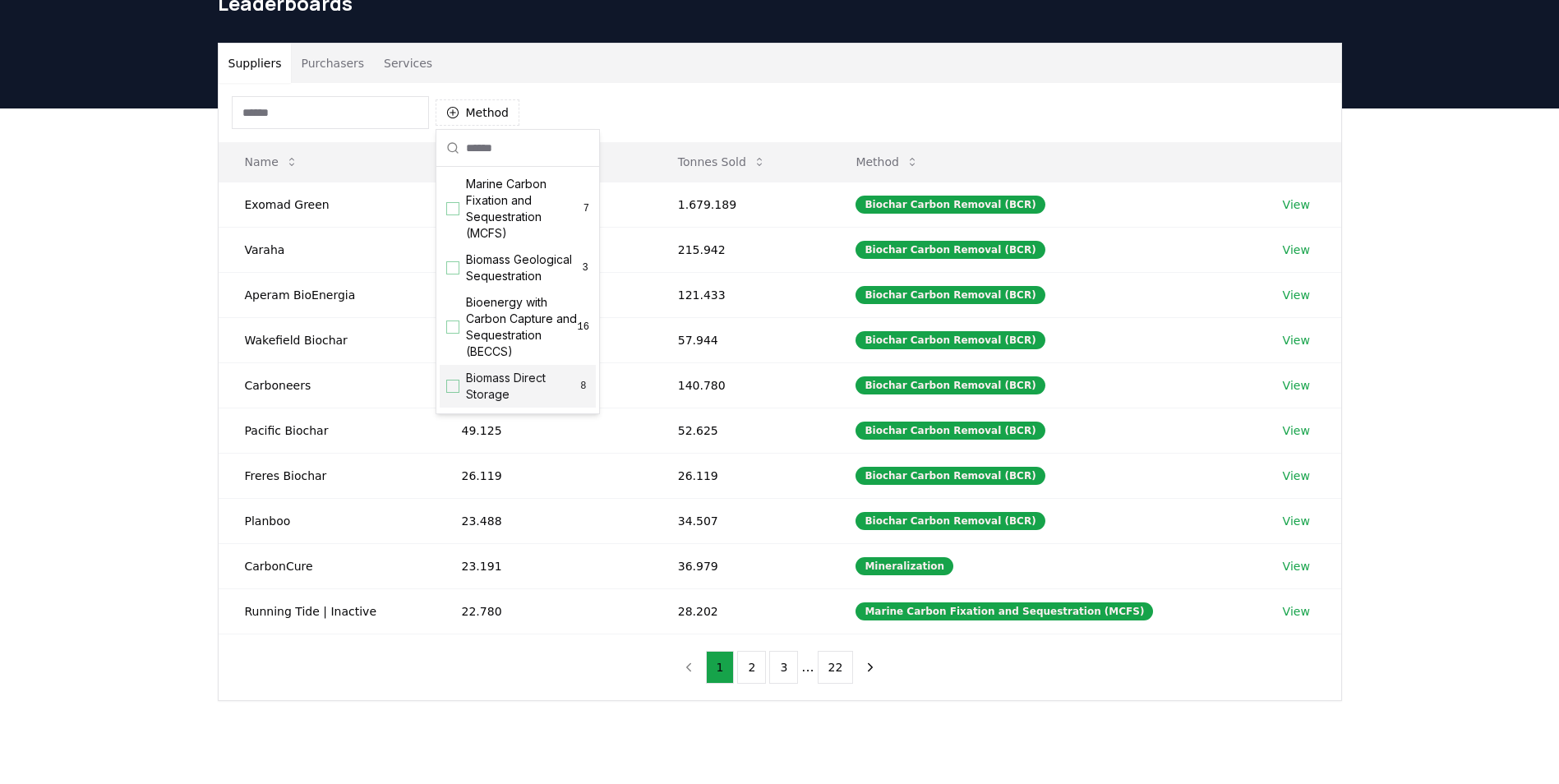
scroll to position [164, 0]
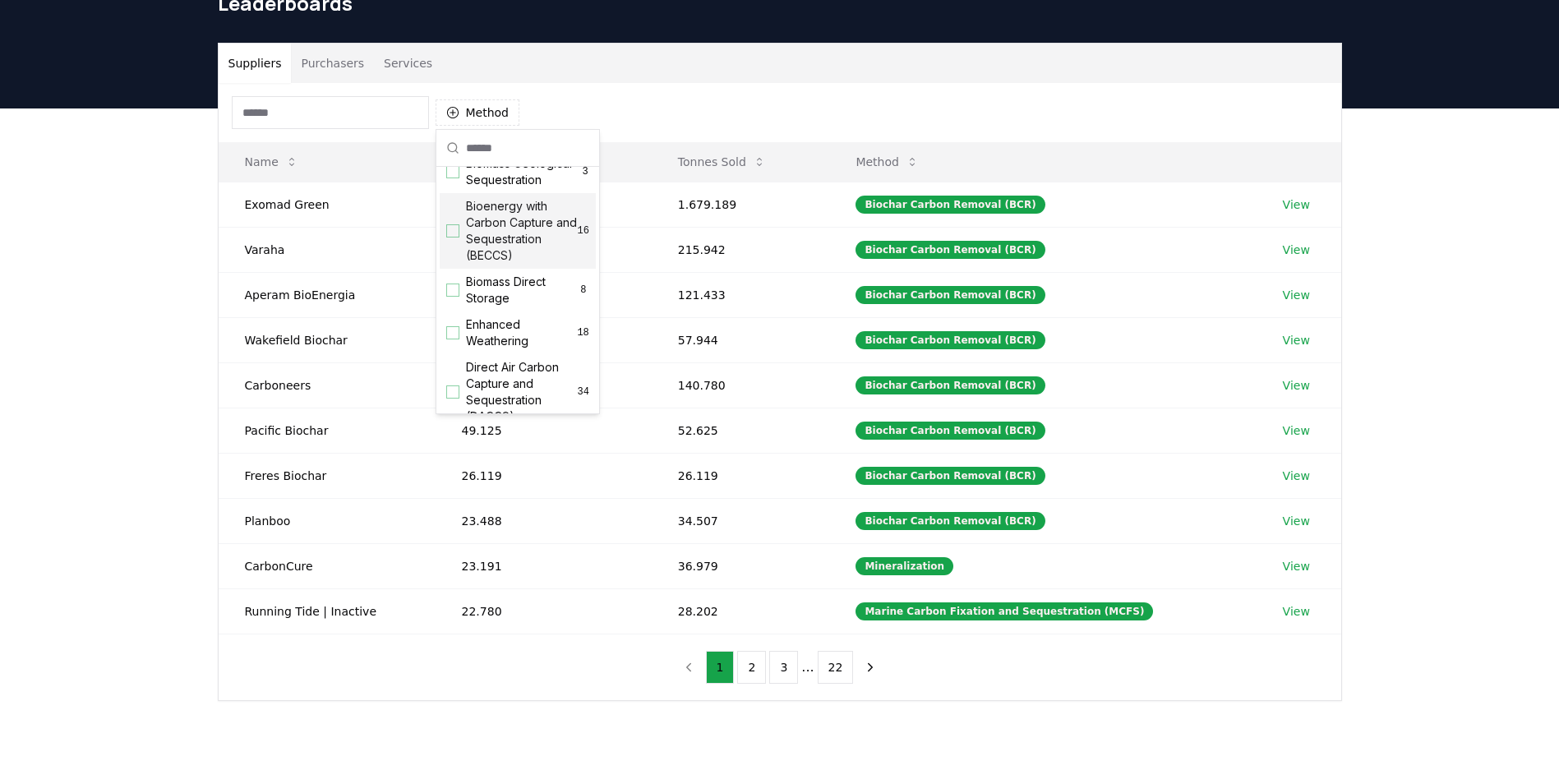
click at [493, 241] on span "Bioenergy with Carbon Capture and Sequestration (BECCS)" at bounding box center [522, 231] width 112 height 66
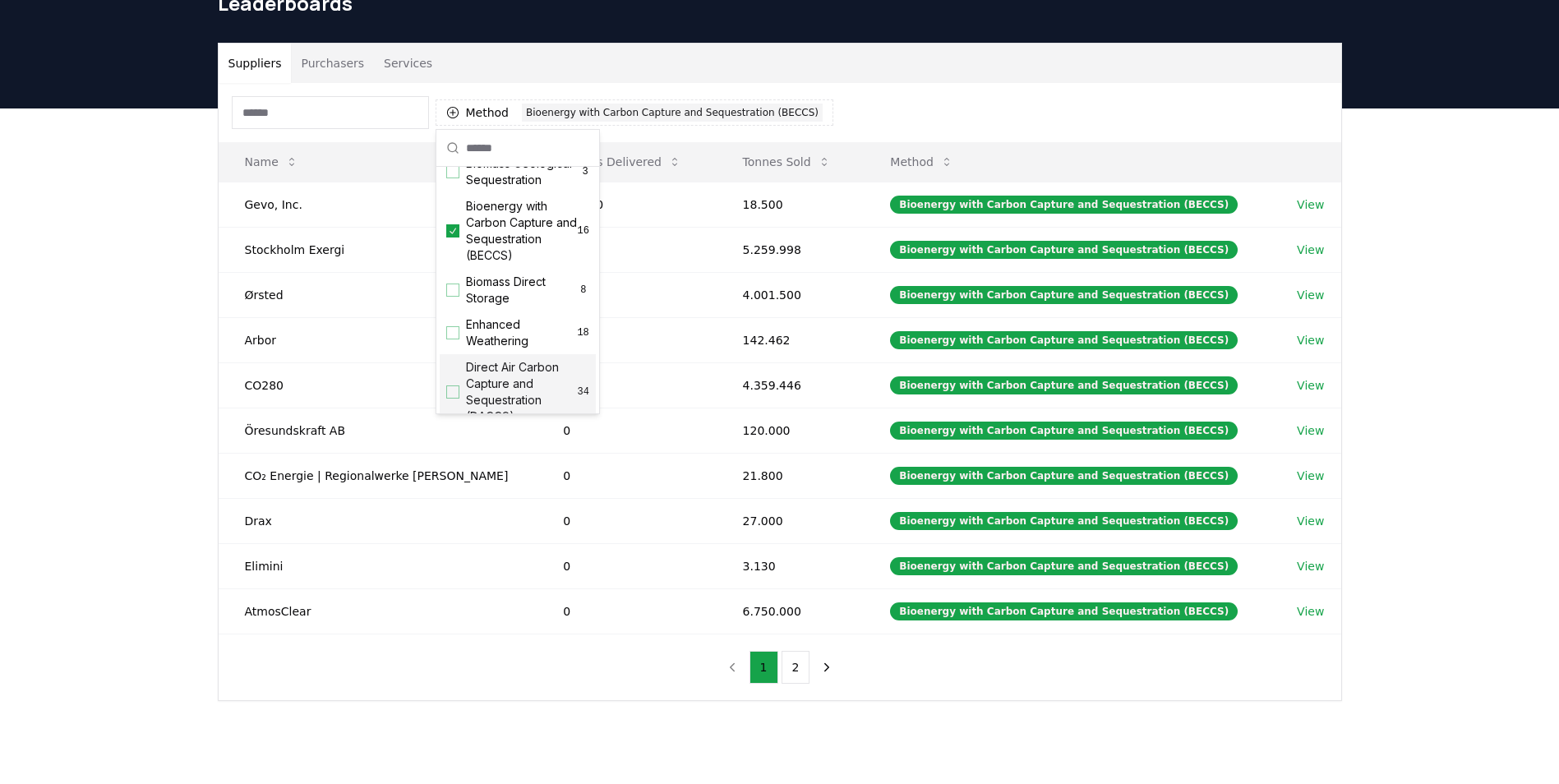
click at [688, 729] on div "Suppliers Purchasers Services Method 1 Bioenergy with Carbon Capture and Seques…" at bounding box center [779, 437] width 1559 height 658
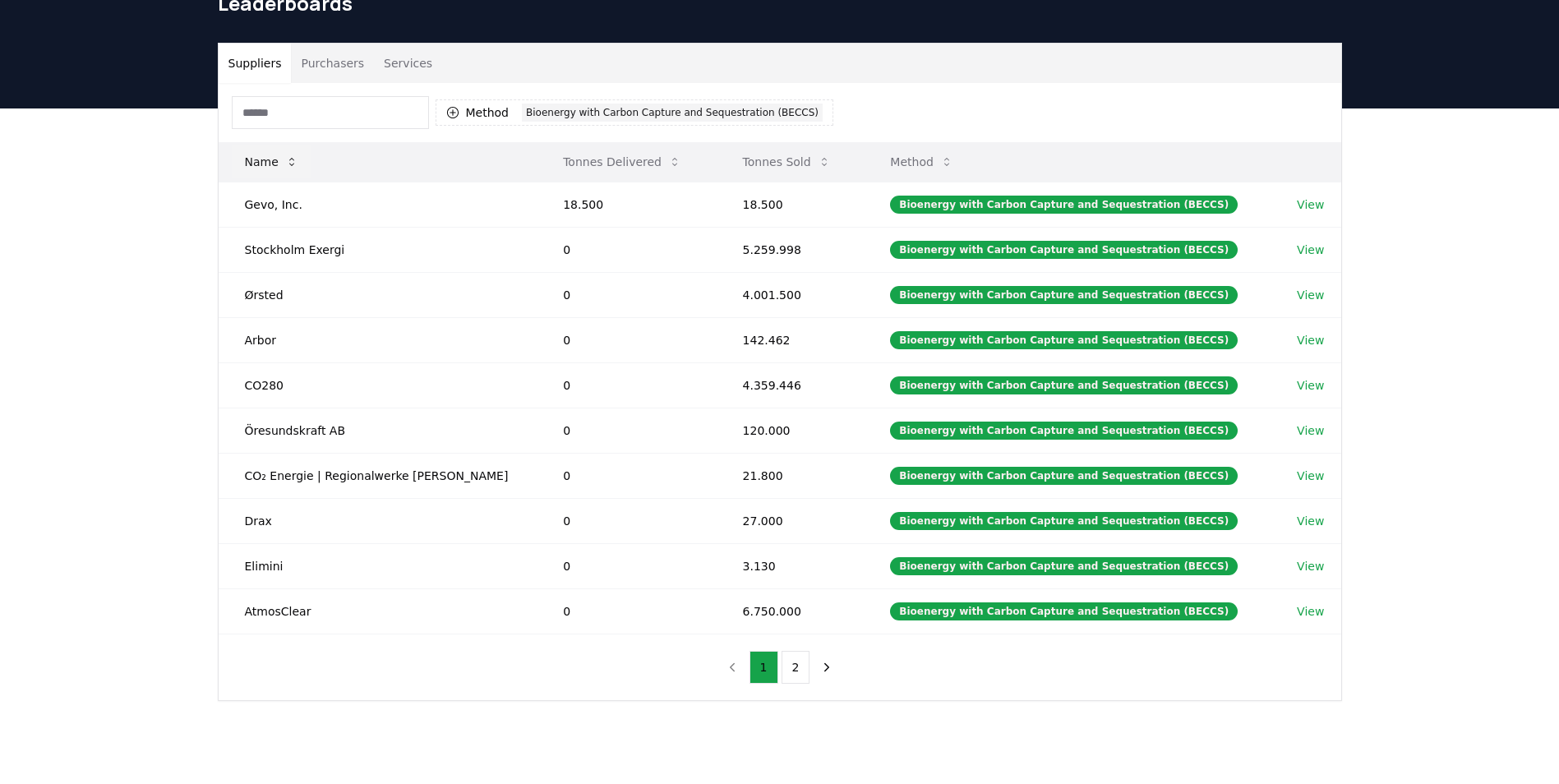
click at [245, 158] on button "Name" at bounding box center [272, 162] width 80 height 33
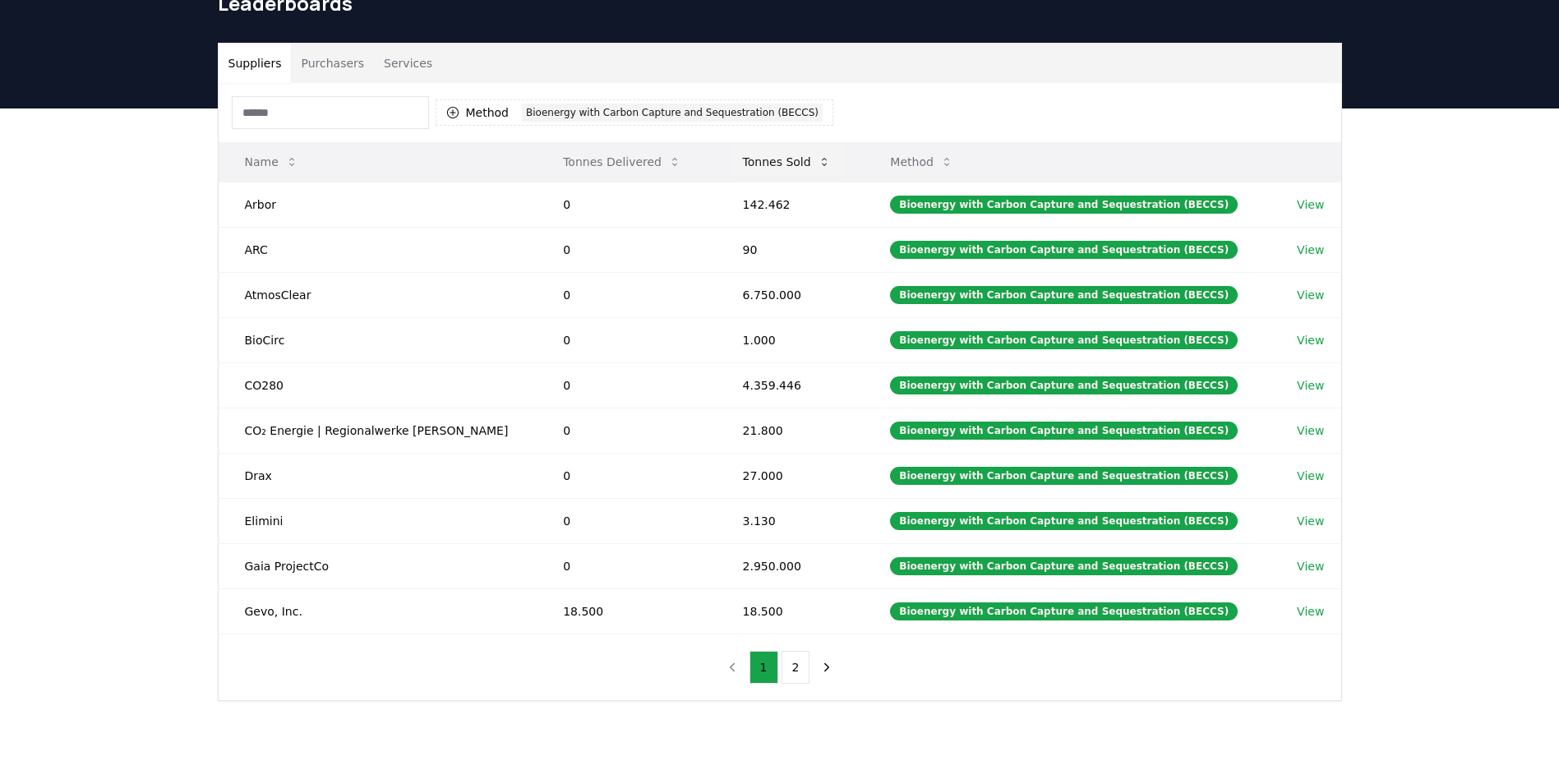
click at [766, 160] on button "Tonnes Sold" at bounding box center [787, 162] width 114 height 33
click at [761, 158] on button "Tonnes Sold" at bounding box center [787, 162] width 114 height 33
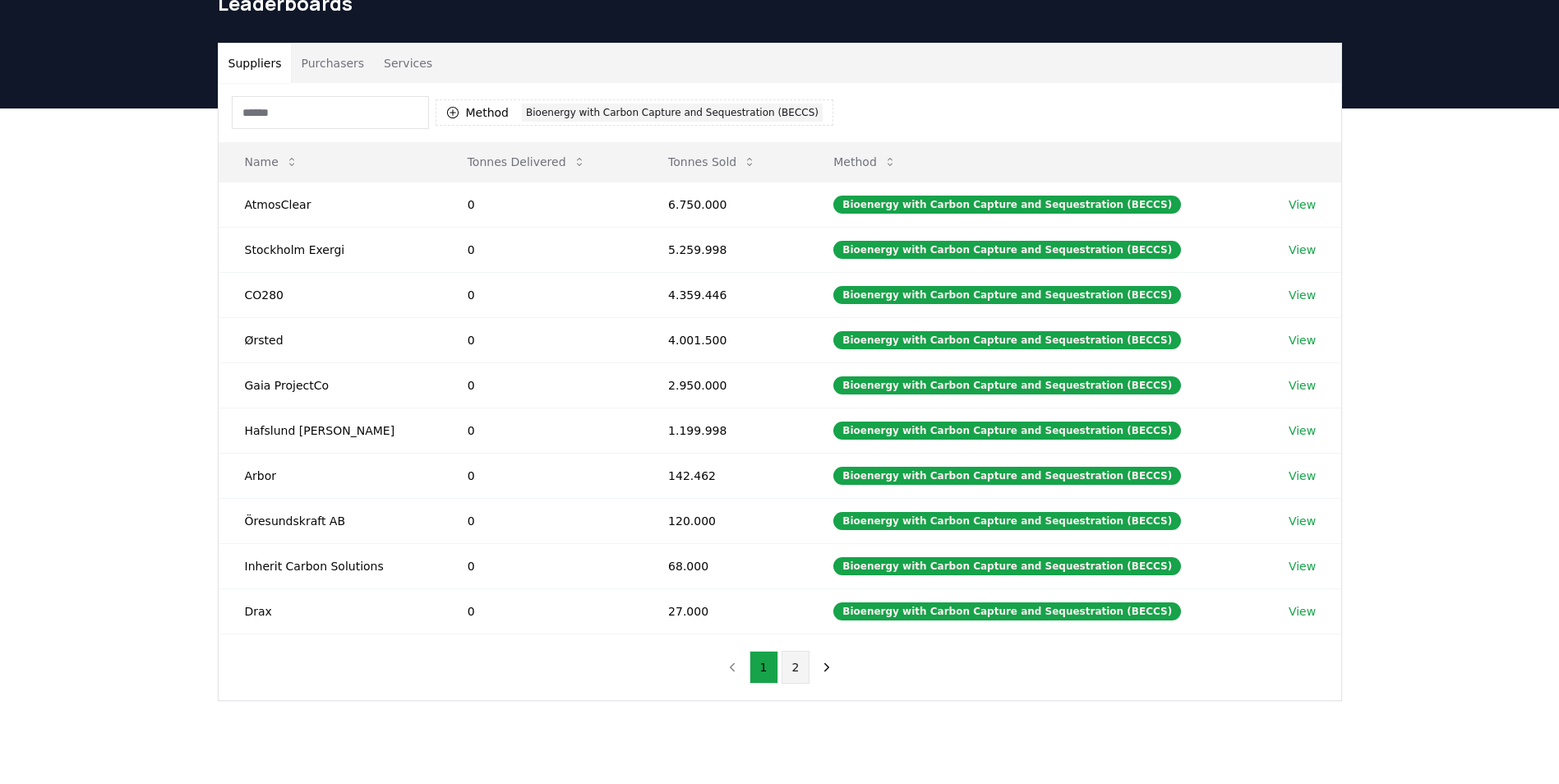
click at [793, 671] on button "2" at bounding box center [796, 667] width 29 height 33
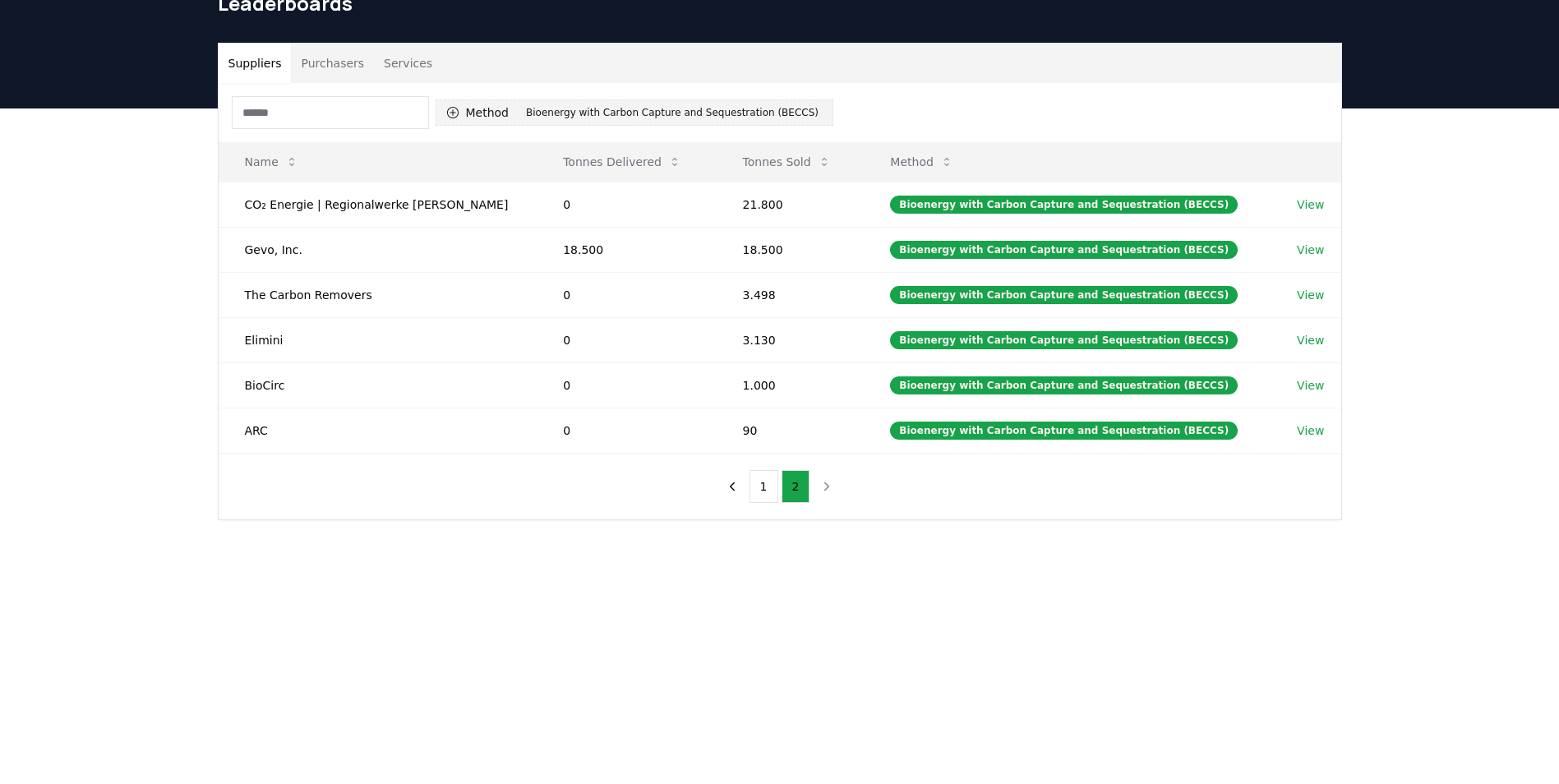
click at [472, 109] on button "Method 1 Bioenergy with Carbon Capture and Sequestration (BECCS)" at bounding box center [634, 112] width 399 height 26
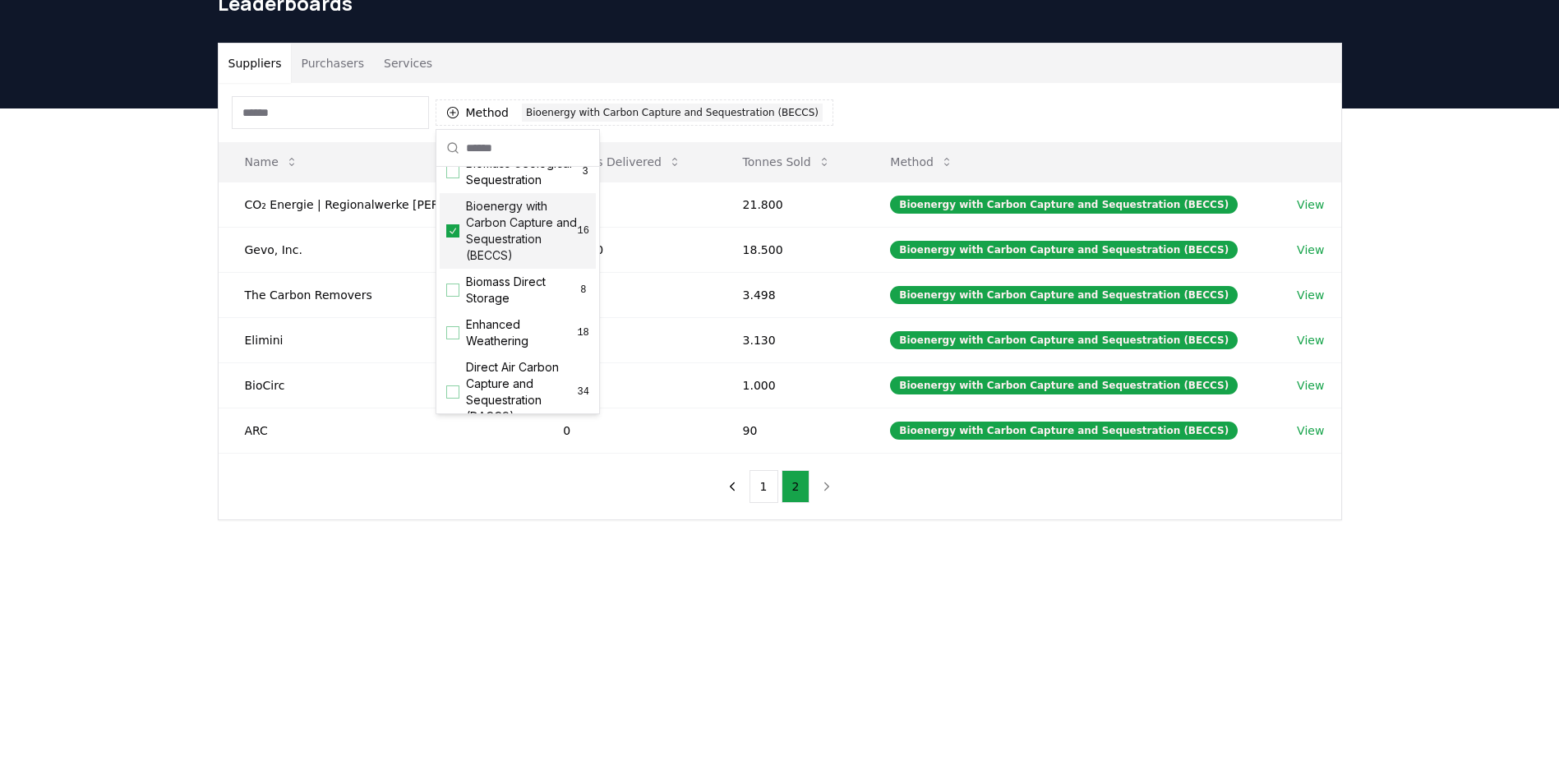
click at [453, 234] on icon "Suggestions" at bounding box center [453, 230] width 7 height 6
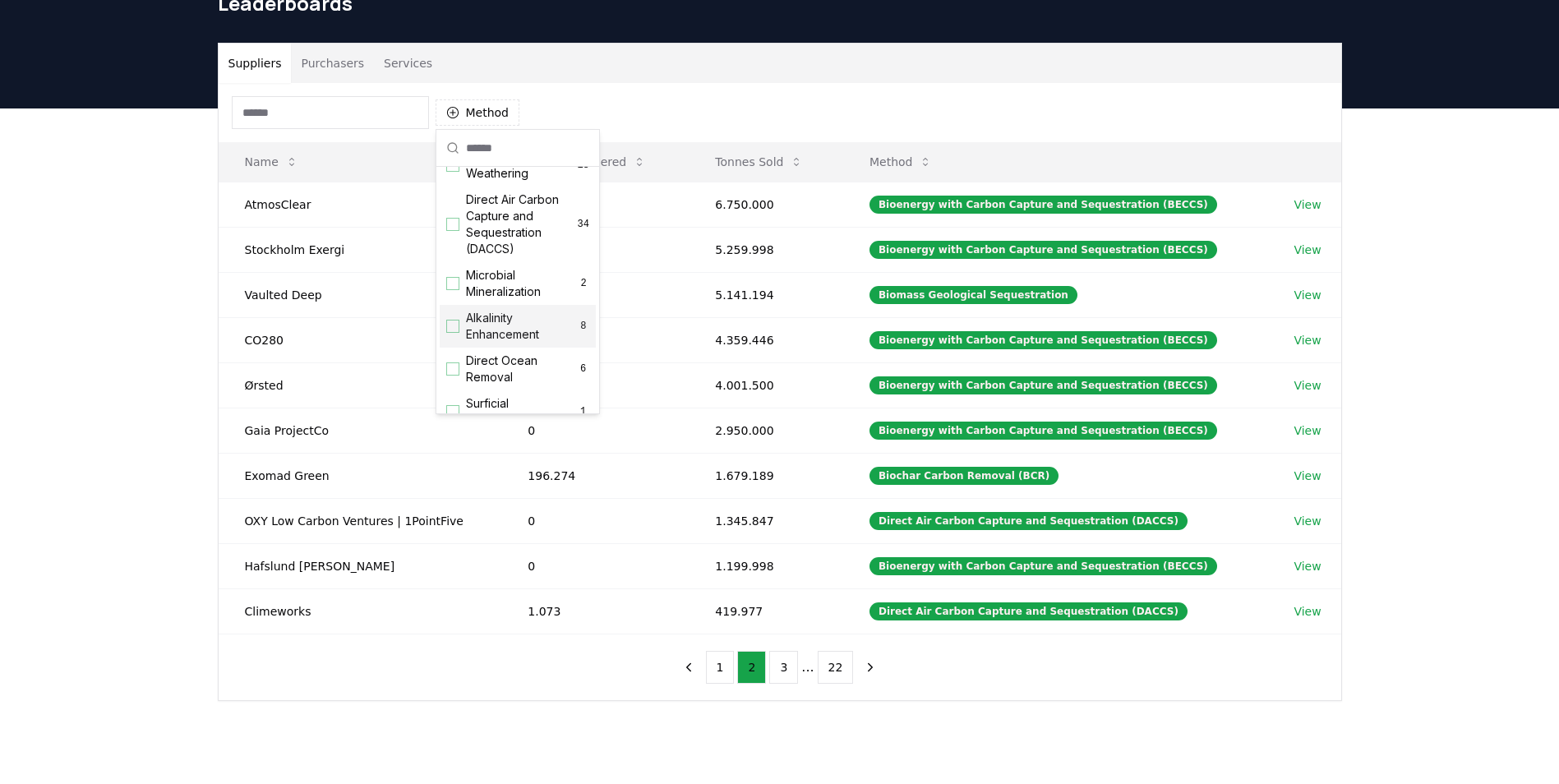
scroll to position [329, 0]
click at [462, 242] on div "Direct Air Carbon Capture and Sequestration (DACCS) 34" at bounding box center [517, 227] width 156 height 75
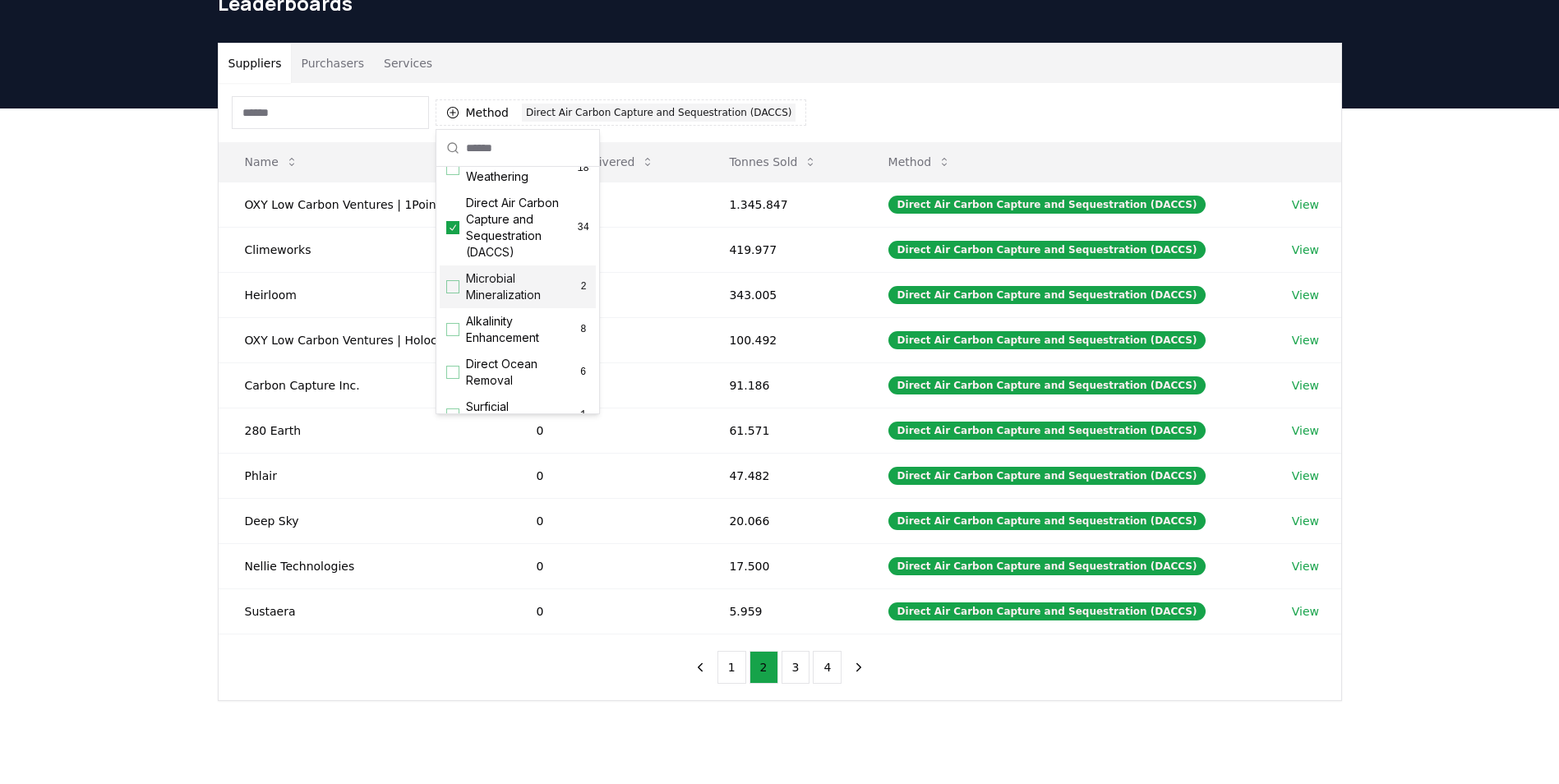
click at [578, 719] on div "Suppliers Purchasers Services Method 1 Direct Air Carbon Capture and Sequestrat…" at bounding box center [779, 437] width 1559 height 658
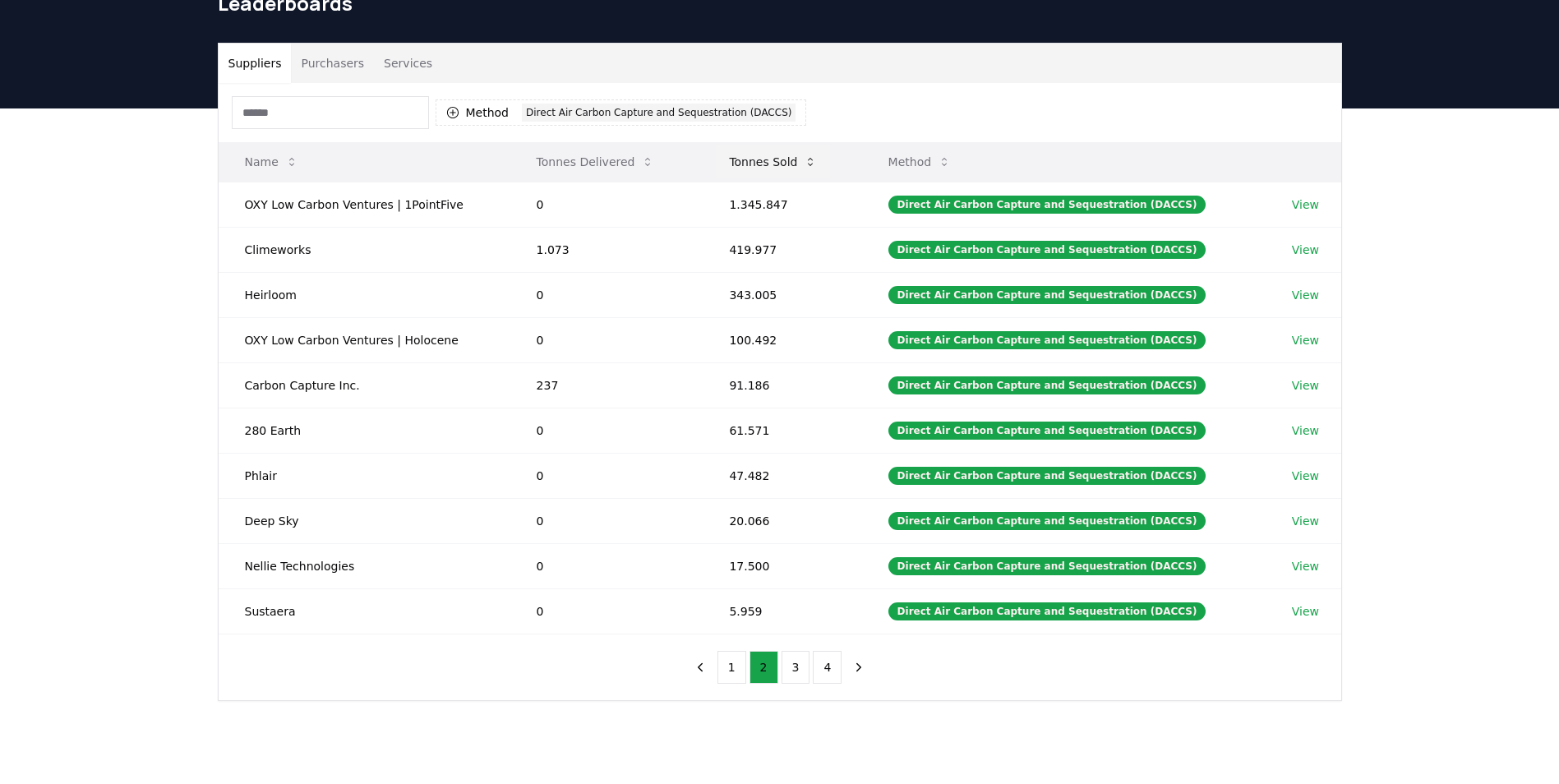
click at [757, 158] on button "Tonnes Sold" at bounding box center [772, 162] width 114 height 33
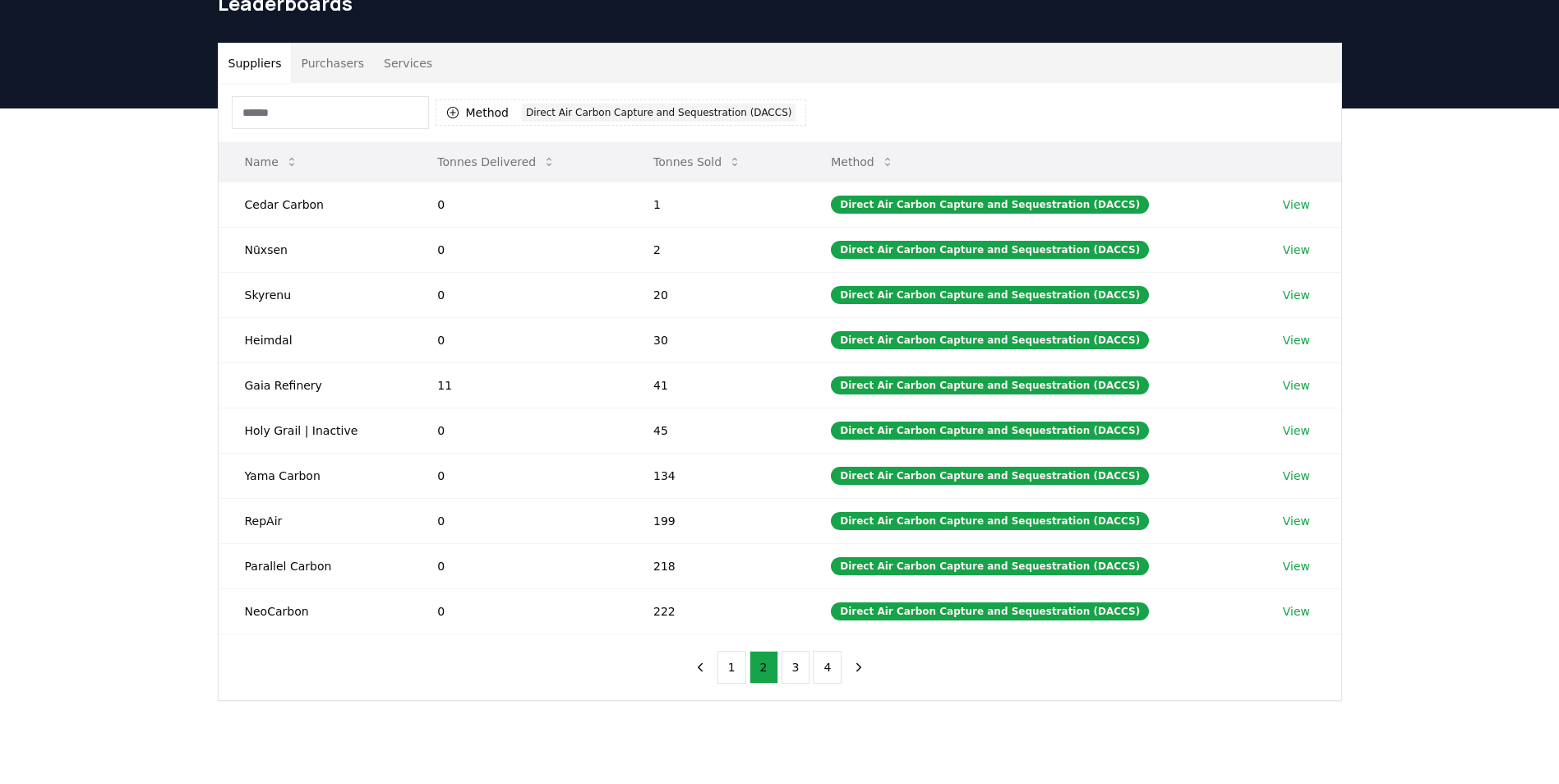
click at [708, 155] on button "Tonnes Sold" at bounding box center [697, 162] width 114 height 33
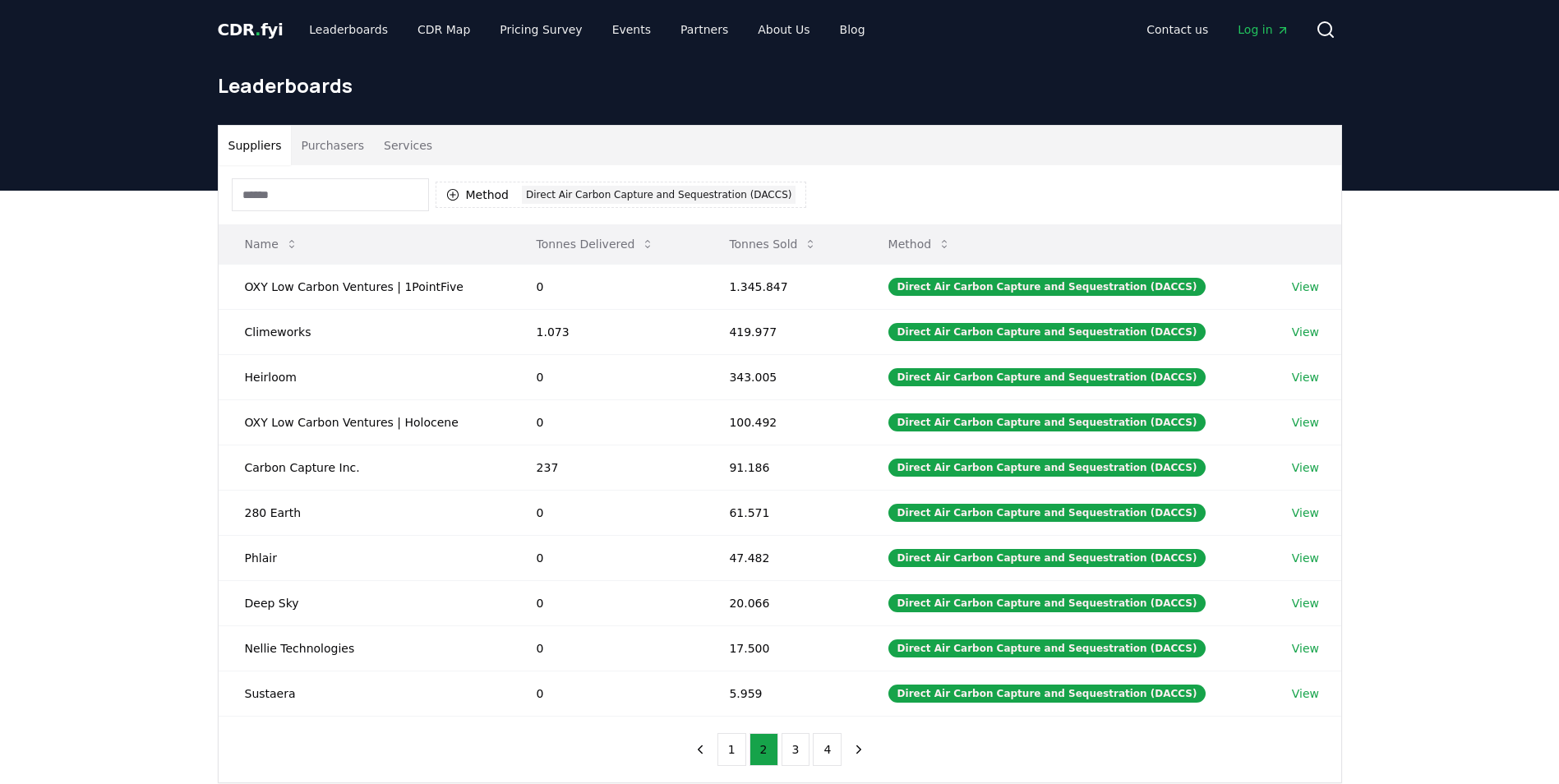
scroll to position [82, 0]
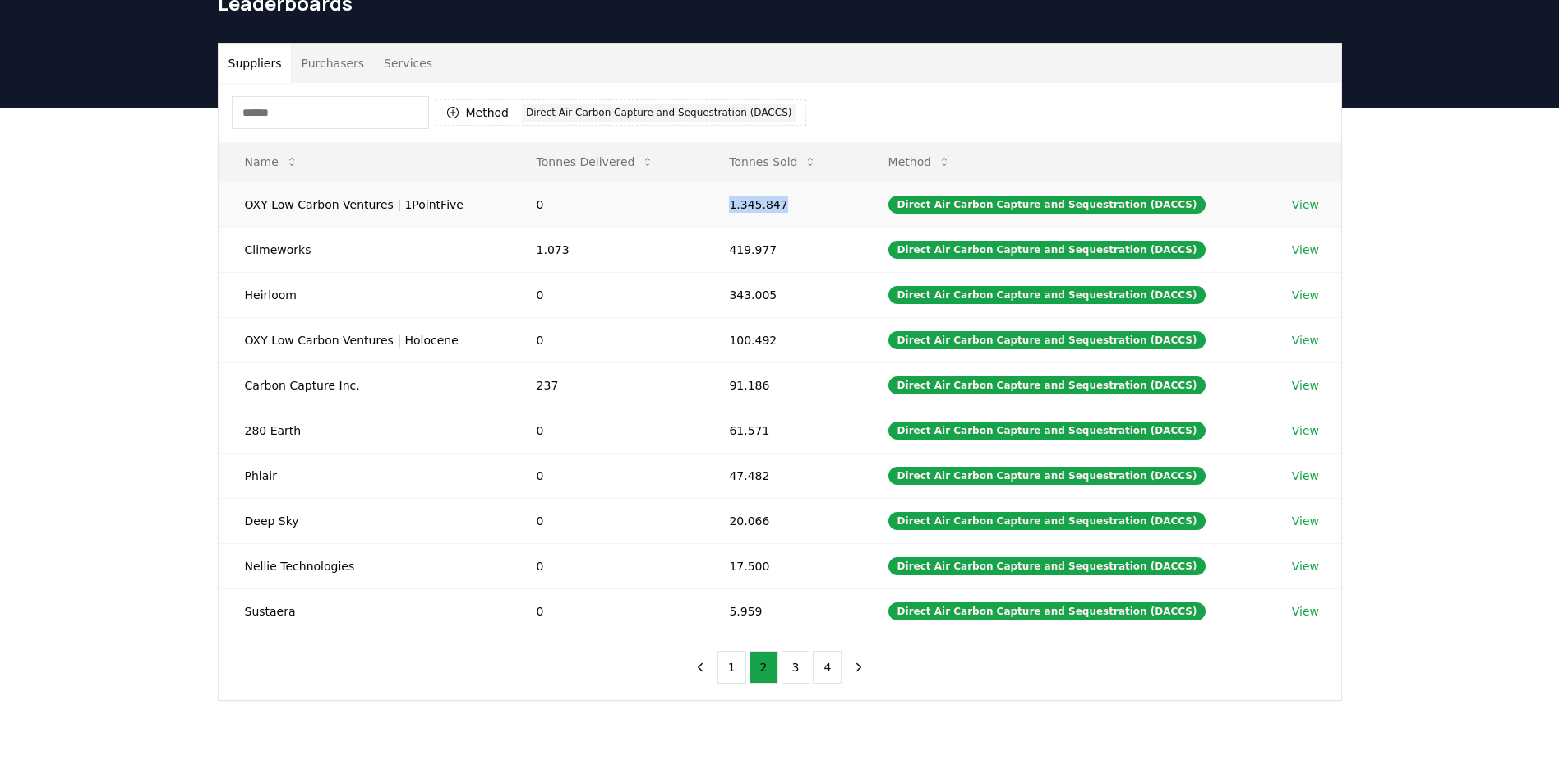
drag, startPoint x: 738, startPoint y: 203, endPoint x: 786, endPoint y: 200, distance: 48.1
click at [786, 200] on td "1.345.847" at bounding box center [782, 203] width 158 height 45
copy td "1.345.847"
drag, startPoint x: 739, startPoint y: 251, endPoint x: 778, endPoint y: 251, distance: 39.0
click at [778, 251] on td "419.977" at bounding box center [782, 249] width 158 height 45
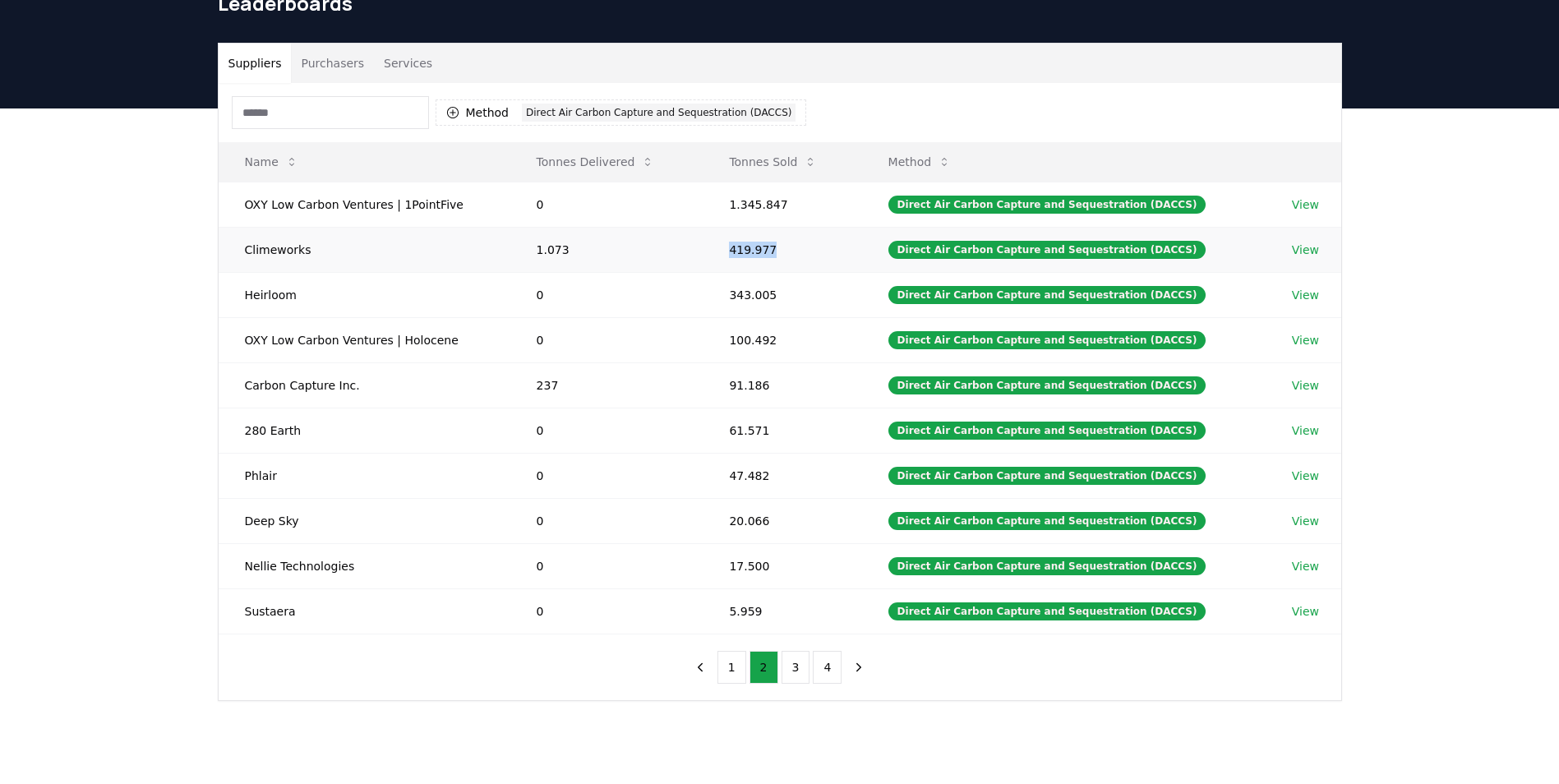
copy td "419.977"
click at [793, 663] on button "3" at bounding box center [796, 667] width 29 height 33
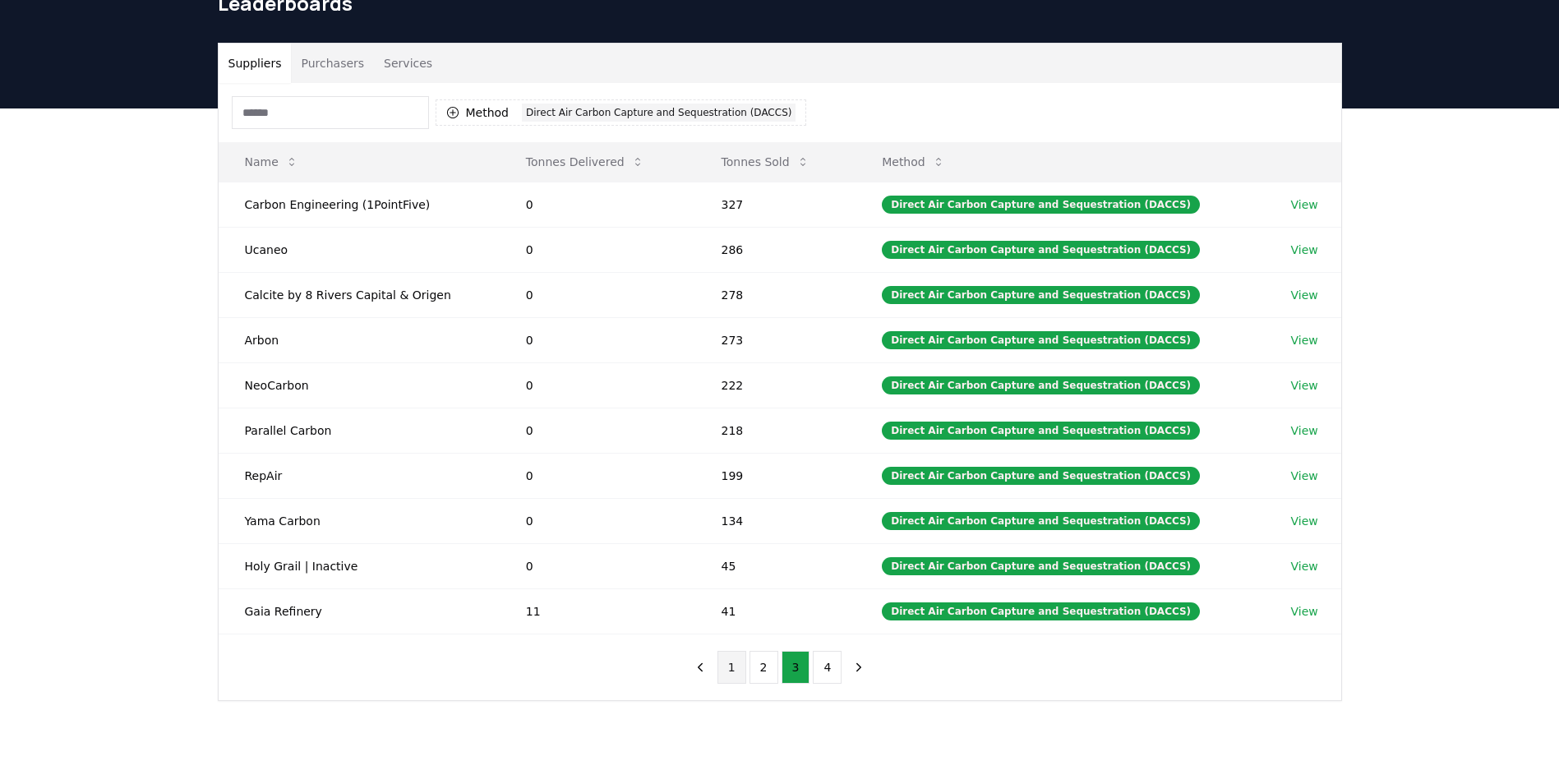
click at [731, 661] on button "1" at bounding box center [732, 667] width 29 height 33
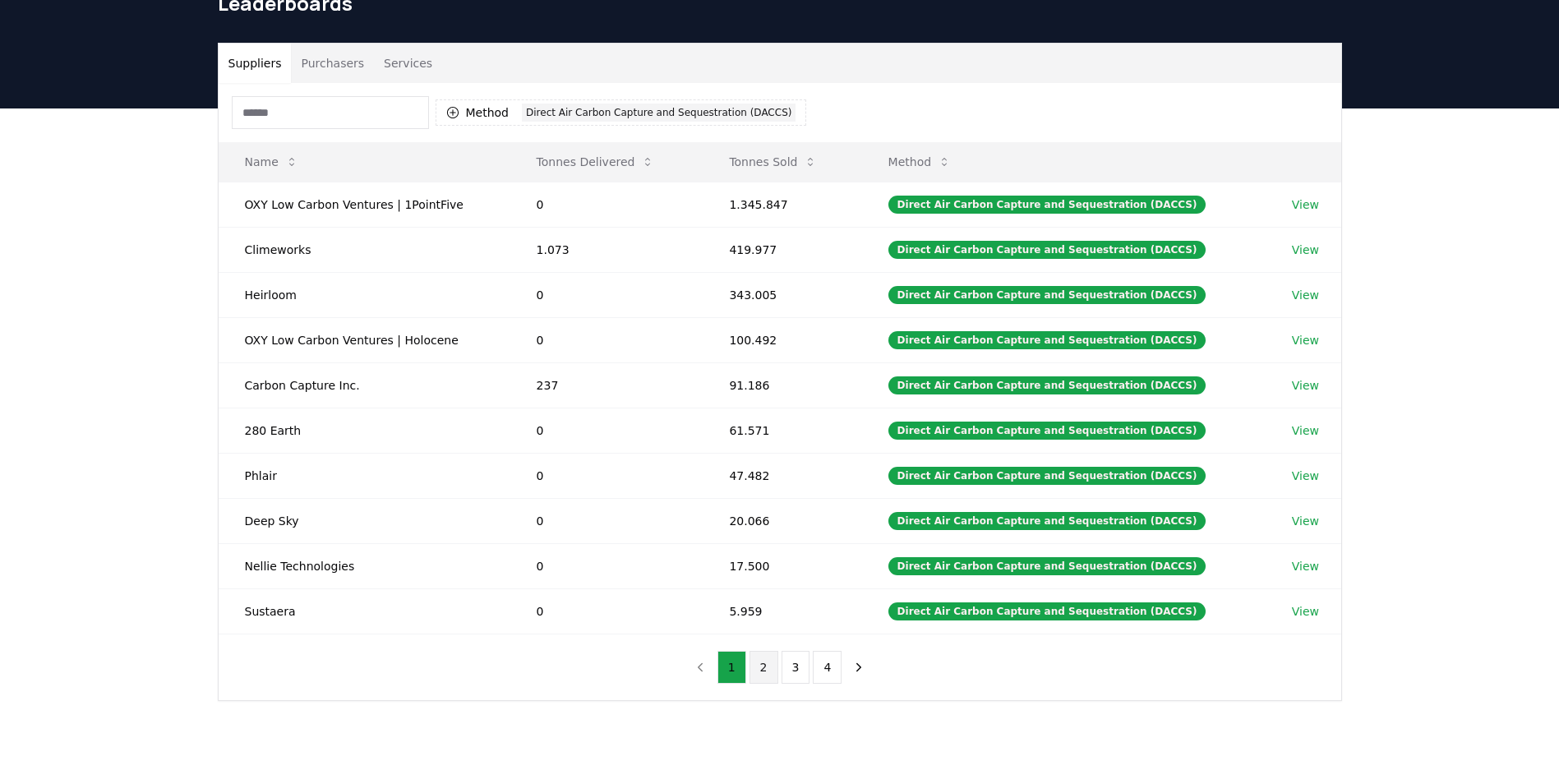
click at [765, 664] on button "2" at bounding box center [764, 667] width 29 height 33
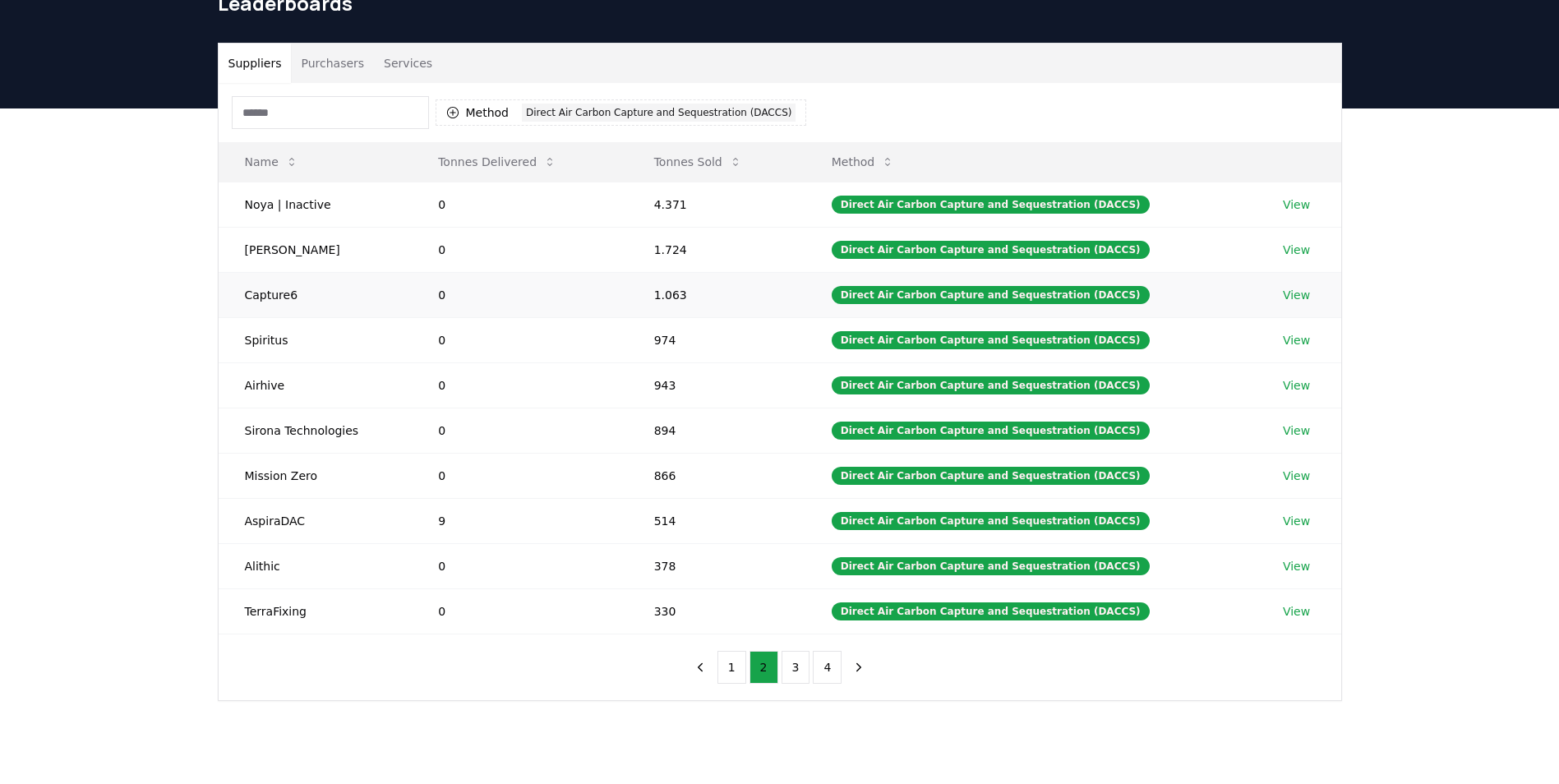
click at [670, 296] on td "1.063" at bounding box center [716, 294] width 178 height 45
drag, startPoint x: 666, startPoint y: 249, endPoint x: 700, endPoint y: 249, distance: 34.0
click at [700, 249] on td "1.724" at bounding box center [716, 249] width 178 height 45
copy td "1.724"
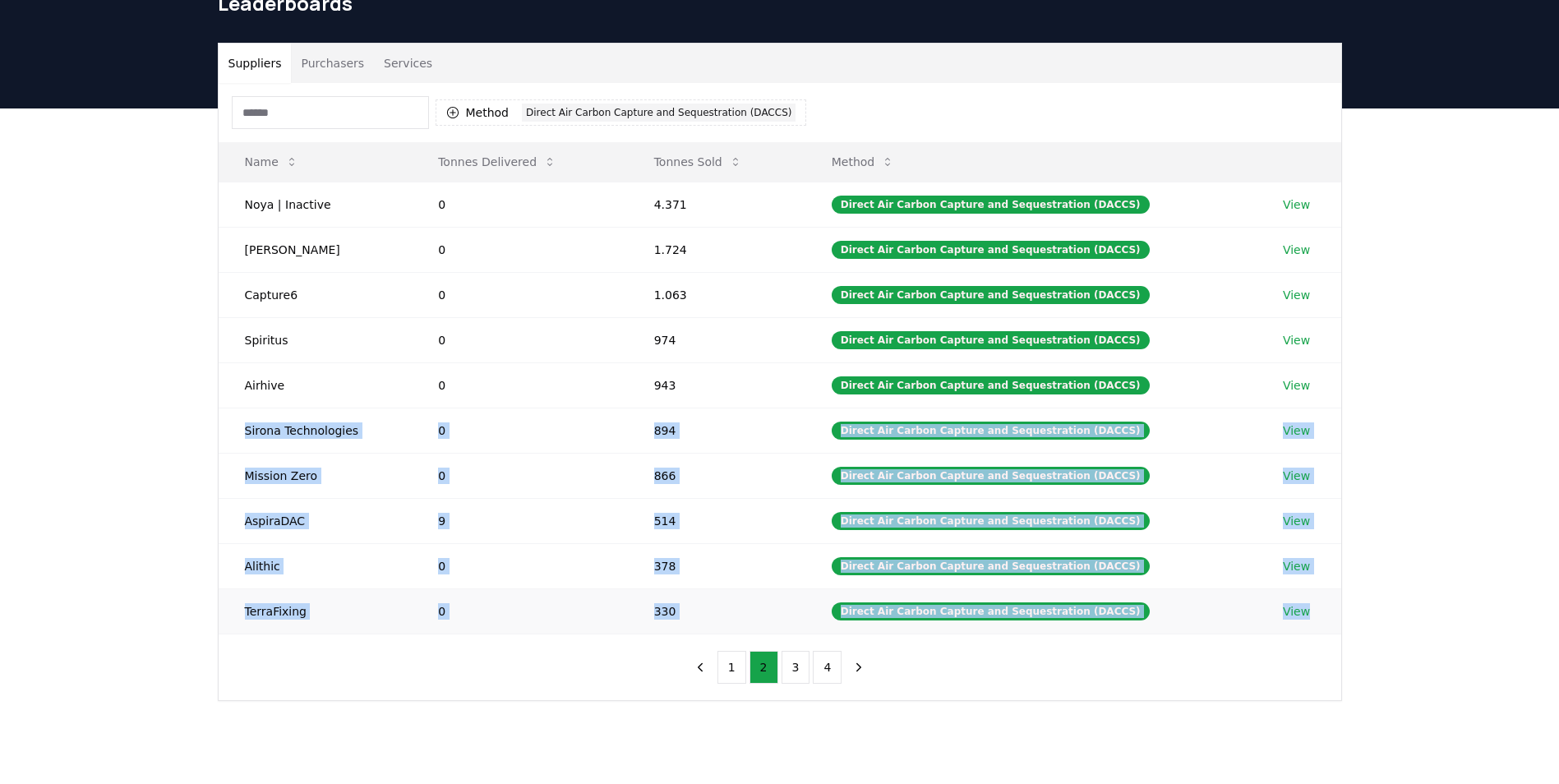
drag, startPoint x: 245, startPoint y: 428, endPoint x: 1326, endPoint y: 610, distance: 1096.2
click at [1326, 610] on tbody "Noya | Inactive 0 4.371 Direct Air Carbon Capture and Sequestration (DACCS) Vie…" at bounding box center [780, 407] width 1123 height 452
copy tbody "Sirona Technologies 0 894 Direct Air Carbon Capture and Sequestration (DACCS) V…"
click at [792, 671] on button "3" at bounding box center [796, 667] width 29 height 33
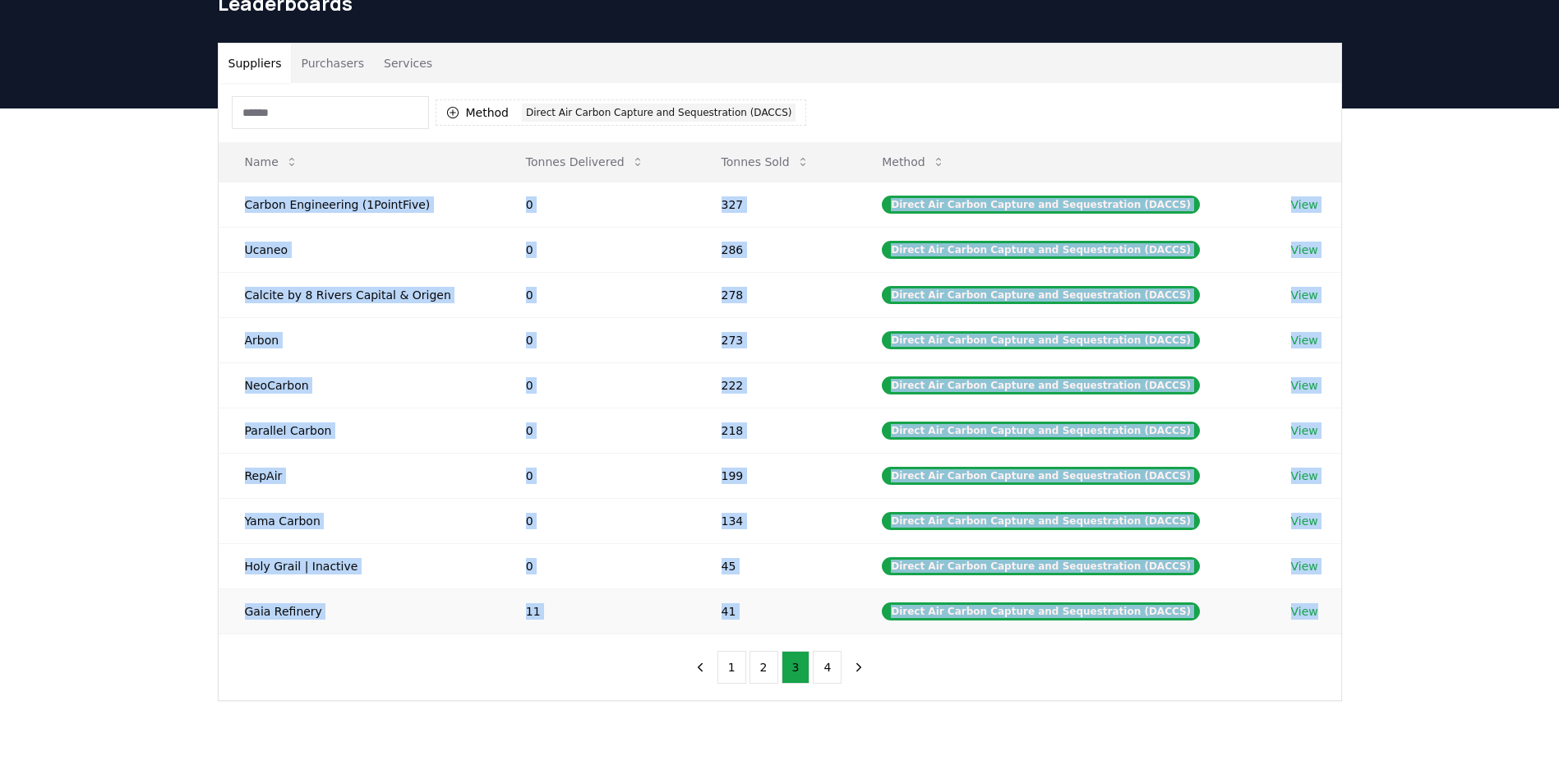
drag, startPoint x: 246, startPoint y: 202, endPoint x: 1319, endPoint y: 610, distance: 1148.0
click at [1319, 610] on tbody "Carbon Engineering (1PointFive) 0 327 Direct Air Carbon Capture and Sequestrati…" at bounding box center [780, 407] width 1123 height 452
copy tbody "Carbon Engineering (1PointFive) 0 327 Direct Air Carbon Capture and Sequestrati…"
click at [829, 665] on button "4" at bounding box center [827, 667] width 29 height 33
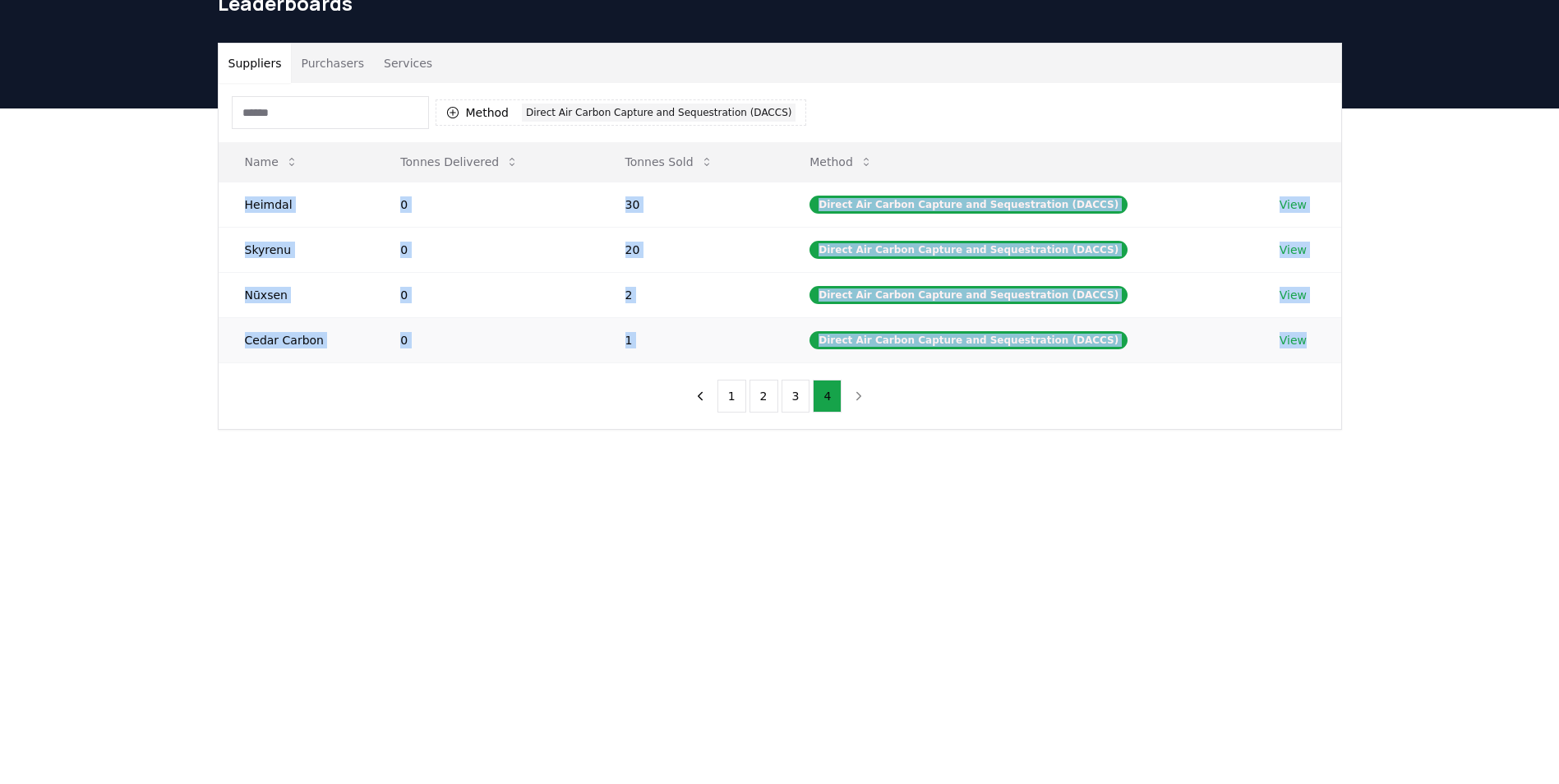
drag, startPoint x: 246, startPoint y: 200, endPoint x: 1311, endPoint y: 340, distance: 1074.2
click at [1311, 340] on tbody "Heimdal 0 30 Direct Air Carbon Capture and Sequestration (DACCS) View Skyrenu 0…" at bounding box center [780, 271] width 1123 height 180
copy tbody "Heimdal 0 30 Direct Air Carbon Capture and Sequestration (DACCS) View Skyrenu 0…"
click at [609, 112] on div "Direct Air Carbon Capture and Sequestration (DACCS)" at bounding box center [658, 112] width 274 height 18
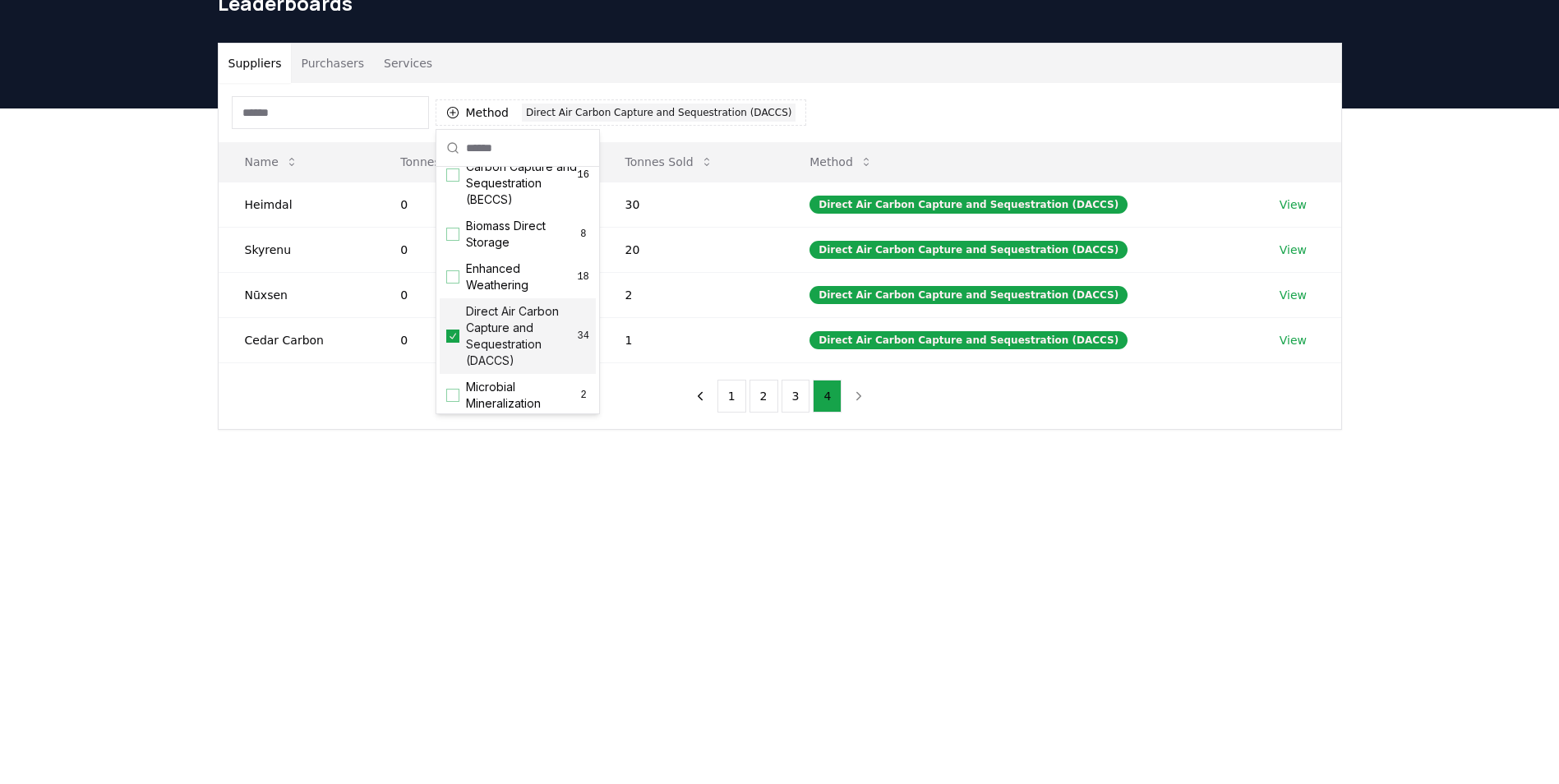
scroll to position [246, 0]
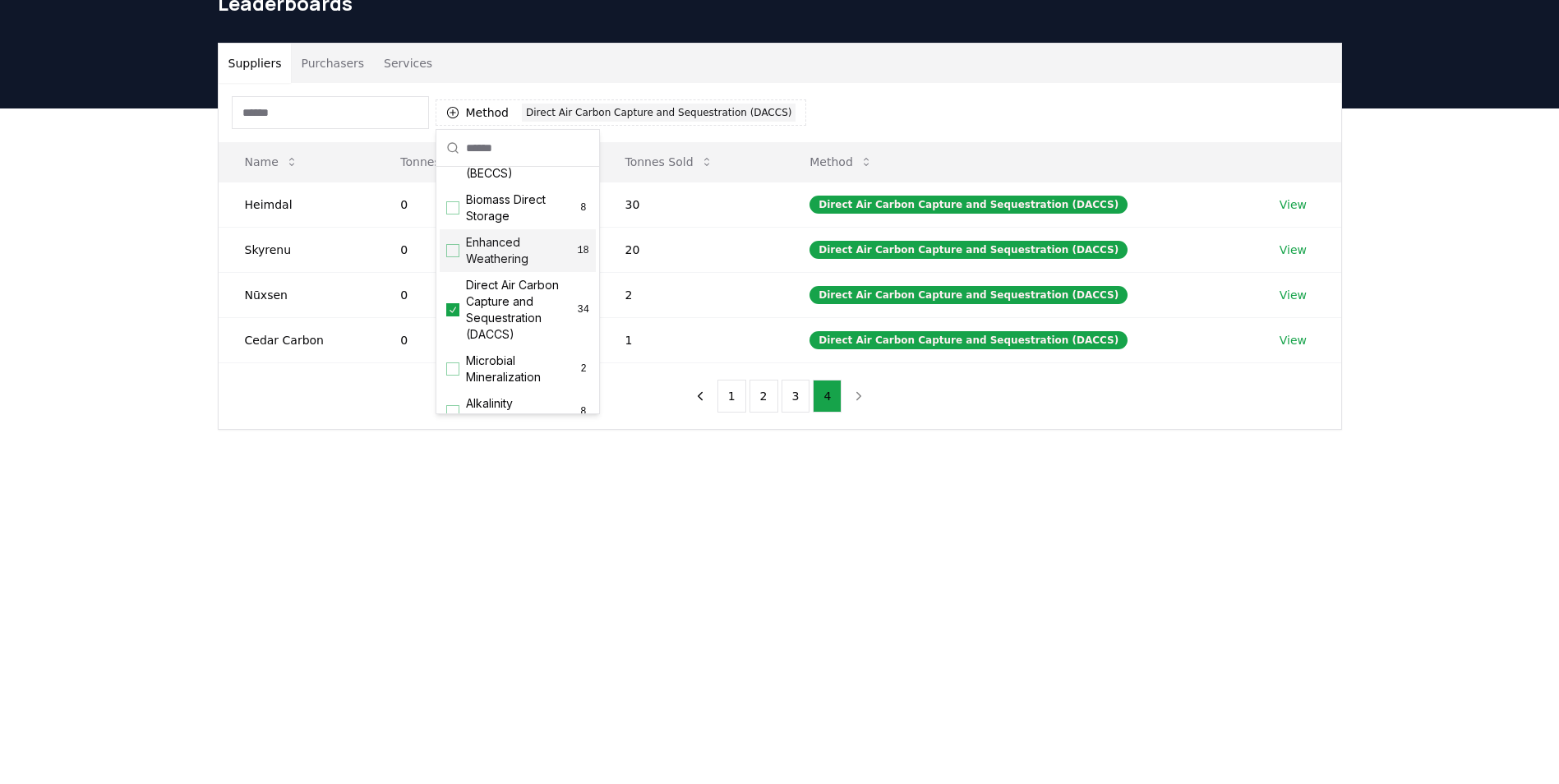
click at [478, 264] on span "Enhanced Weathering" at bounding box center [521, 251] width 111 height 33
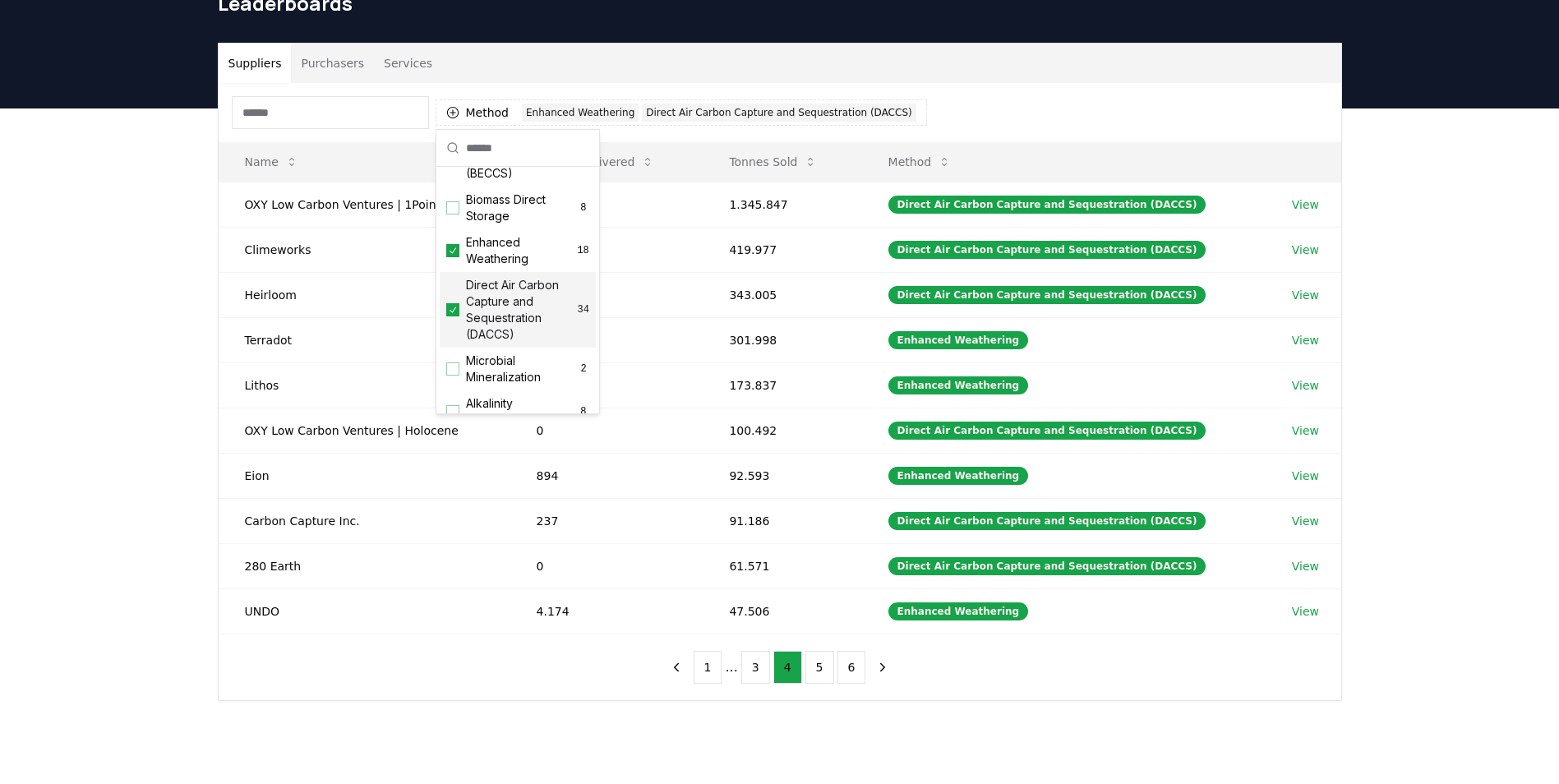
click at [457, 317] on icon "Suggestions" at bounding box center [453, 310] width 12 height 14
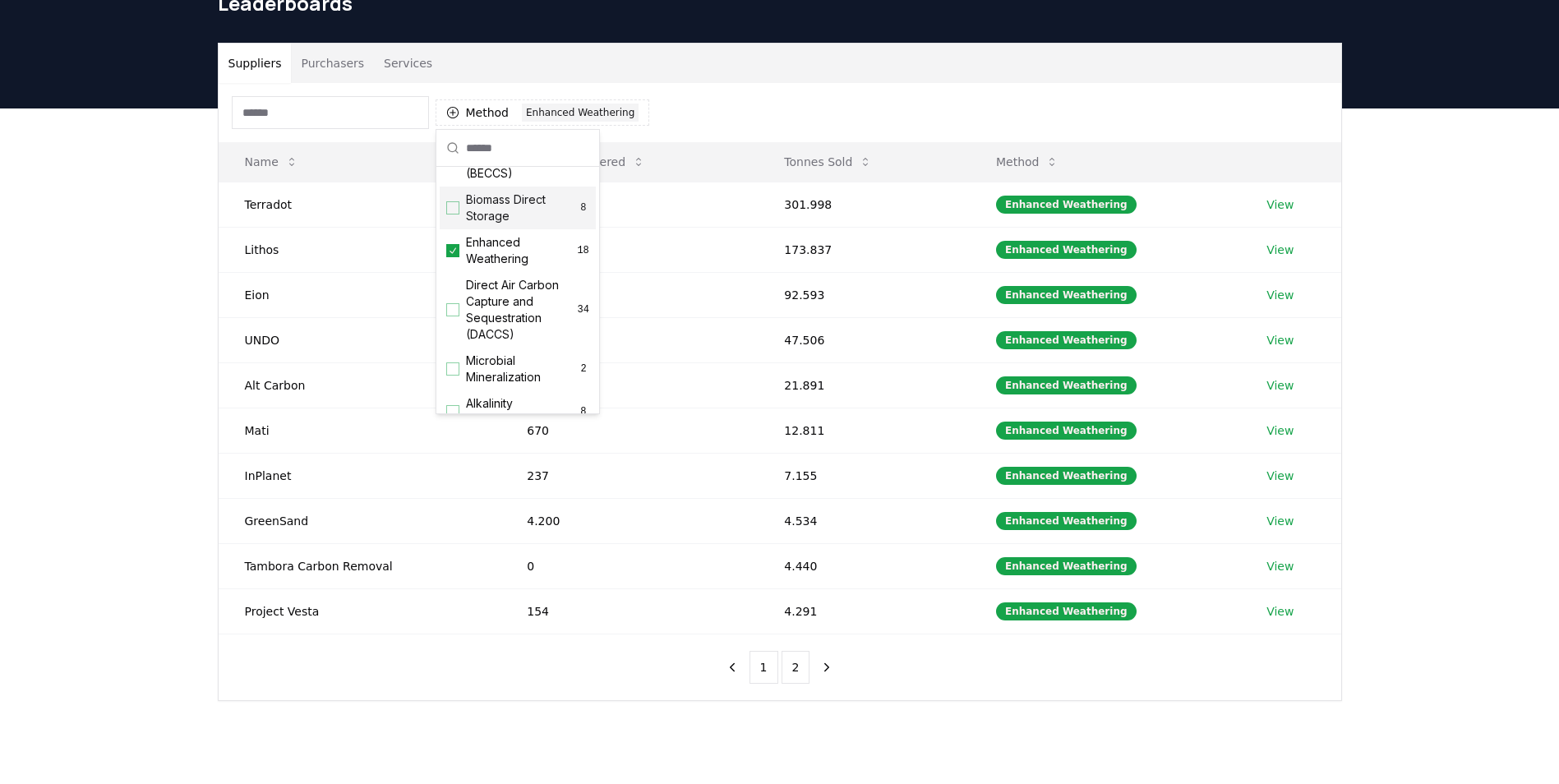
click at [832, 79] on div "Suppliers Purchasers Services" at bounding box center [780, 63] width 1123 height 40
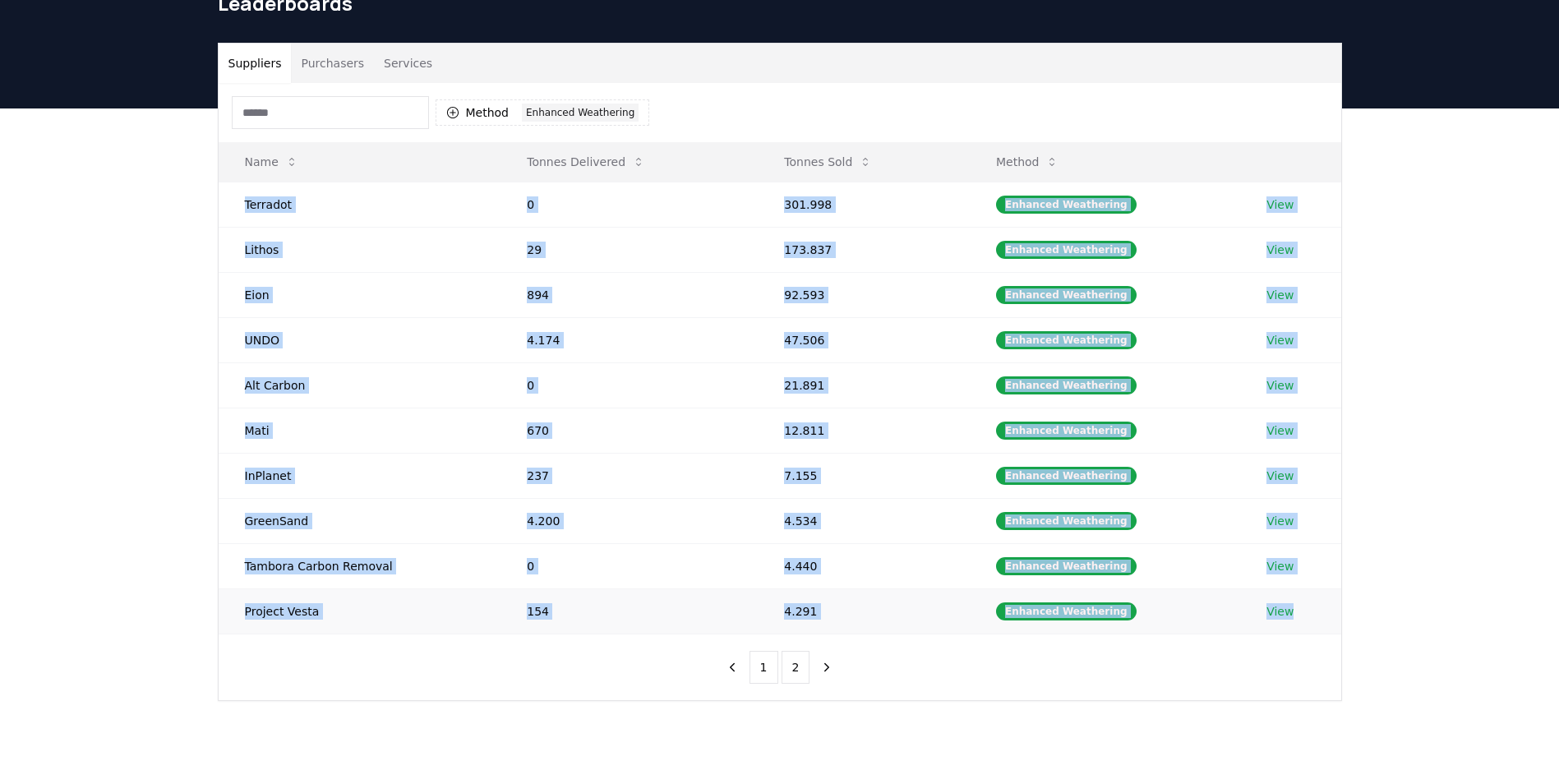
drag, startPoint x: 246, startPoint y: 204, endPoint x: 1335, endPoint y: 621, distance: 1166.1
click at [1335, 621] on tbody "Terradot 0 301.998 Enhanced Weathering View Lithos 29 173.837 Enhanced Weatheri…" at bounding box center [780, 407] width 1123 height 452
copy tbody "Terradot 0 301.998 Enhanced Weathering View Lithos 29 173.837 Enhanced Weatheri…"
click at [797, 665] on button "2" at bounding box center [796, 667] width 29 height 33
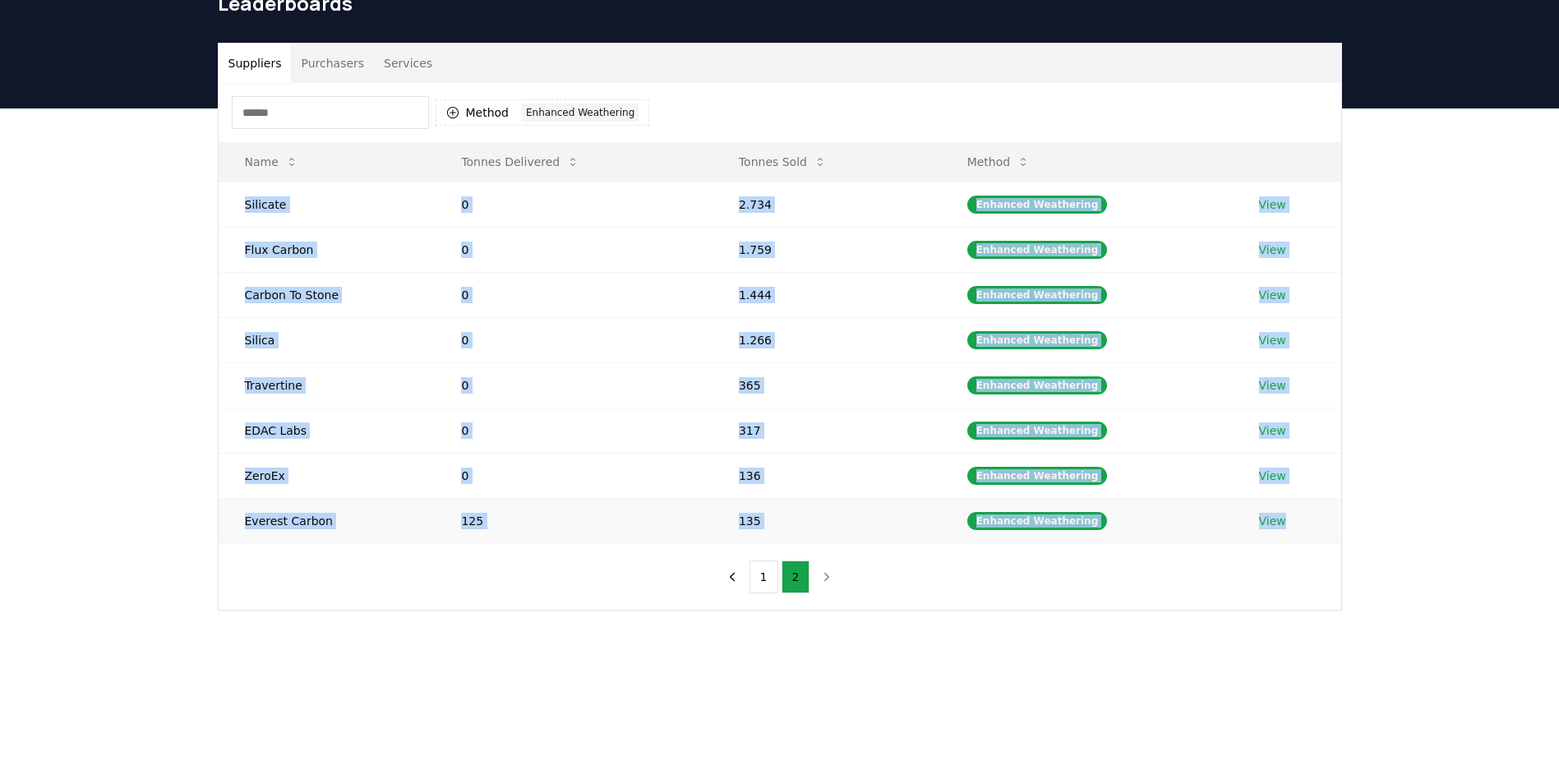
drag, startPoint x: 244, startPoint y: 200, endPoint x: 1291, endPoint y: 520, distance: 1094.8
click at [1291, 520] on tbody "Silicate 0 2.734 Enhanced Weathering View Flux Carbon 0 1.759 Enhanced Weatheri…" at bounding box center [780, 362] width 1123 height 362
copy tbody "Silicate 0 2.734 Enhanced Weathering View Flux Carbon 0 1.759 Enhanced Weatheri…"
click at [557, 113] on div "Enhanced Weathering" at bounding box center [580, 112] width 117 height 18
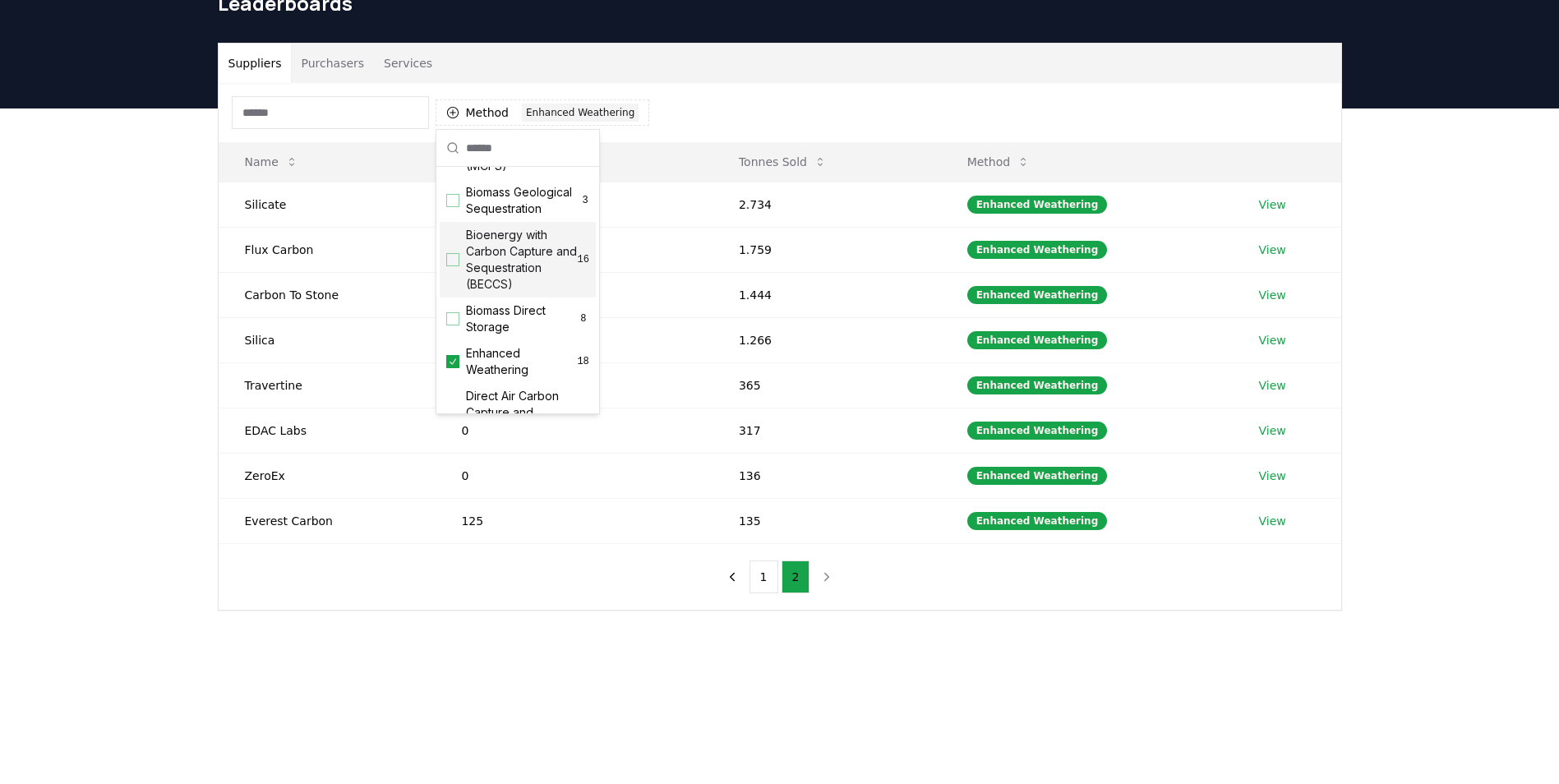
scroll to position [164, 0]
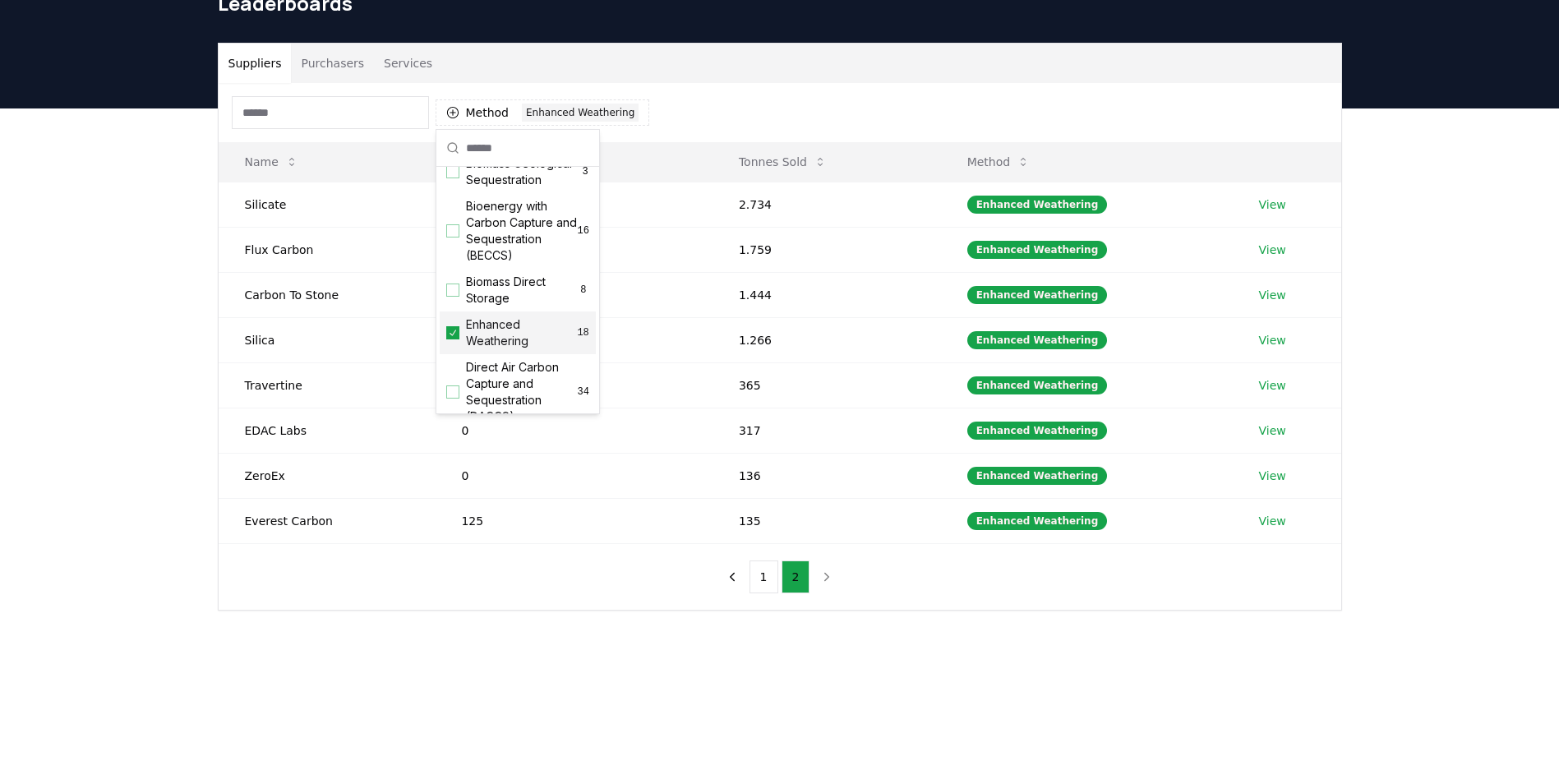
click at [453, 342] on div "Enhanced Weathering 18" at bounding box center [517, 333] width 156 height 42
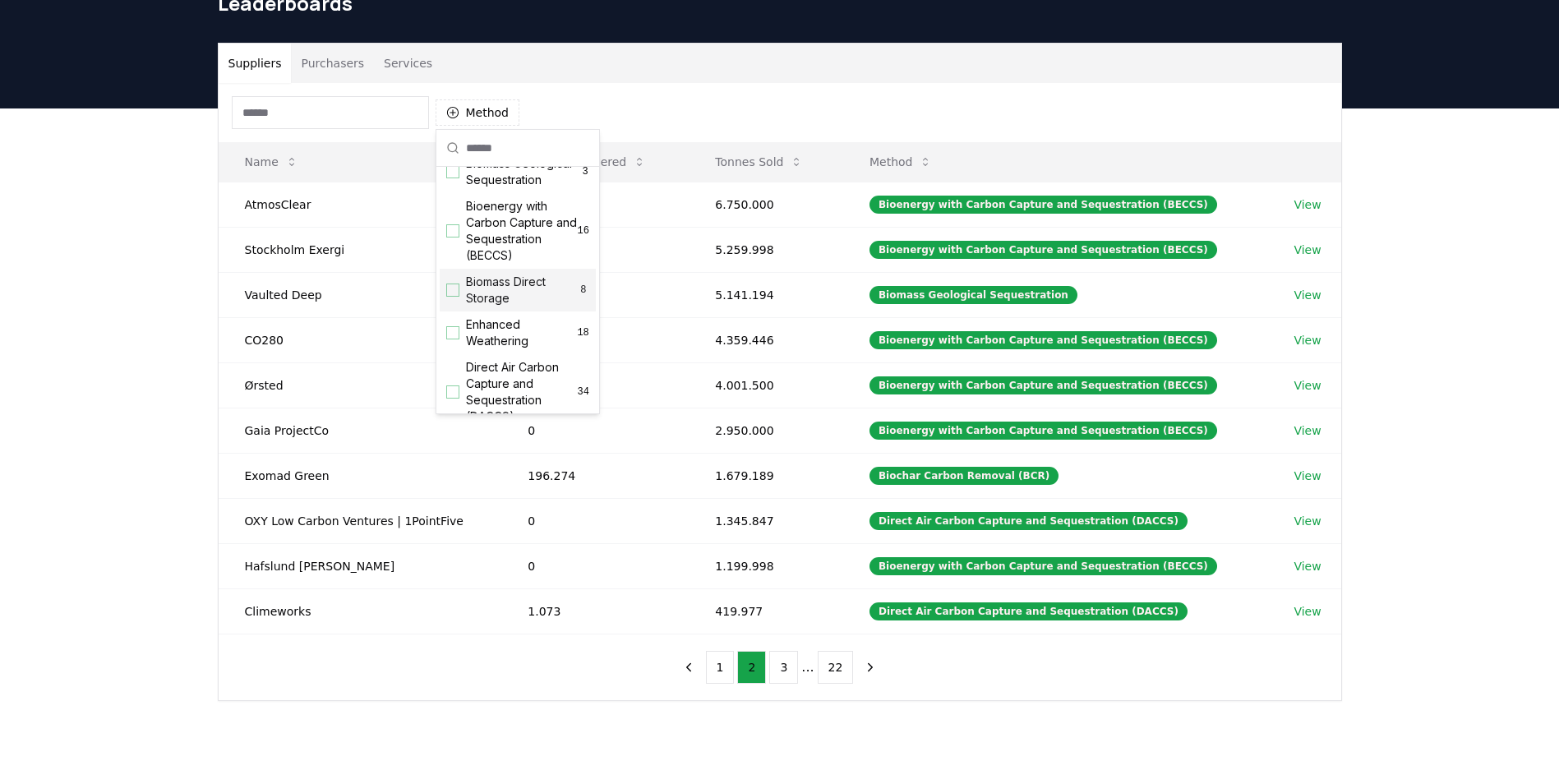
scroll to position [0, 0]
click at [484, 194] on span "Biochar Carbon Removal (BCR)" at bounding box center [522, 191] width 112 height 33
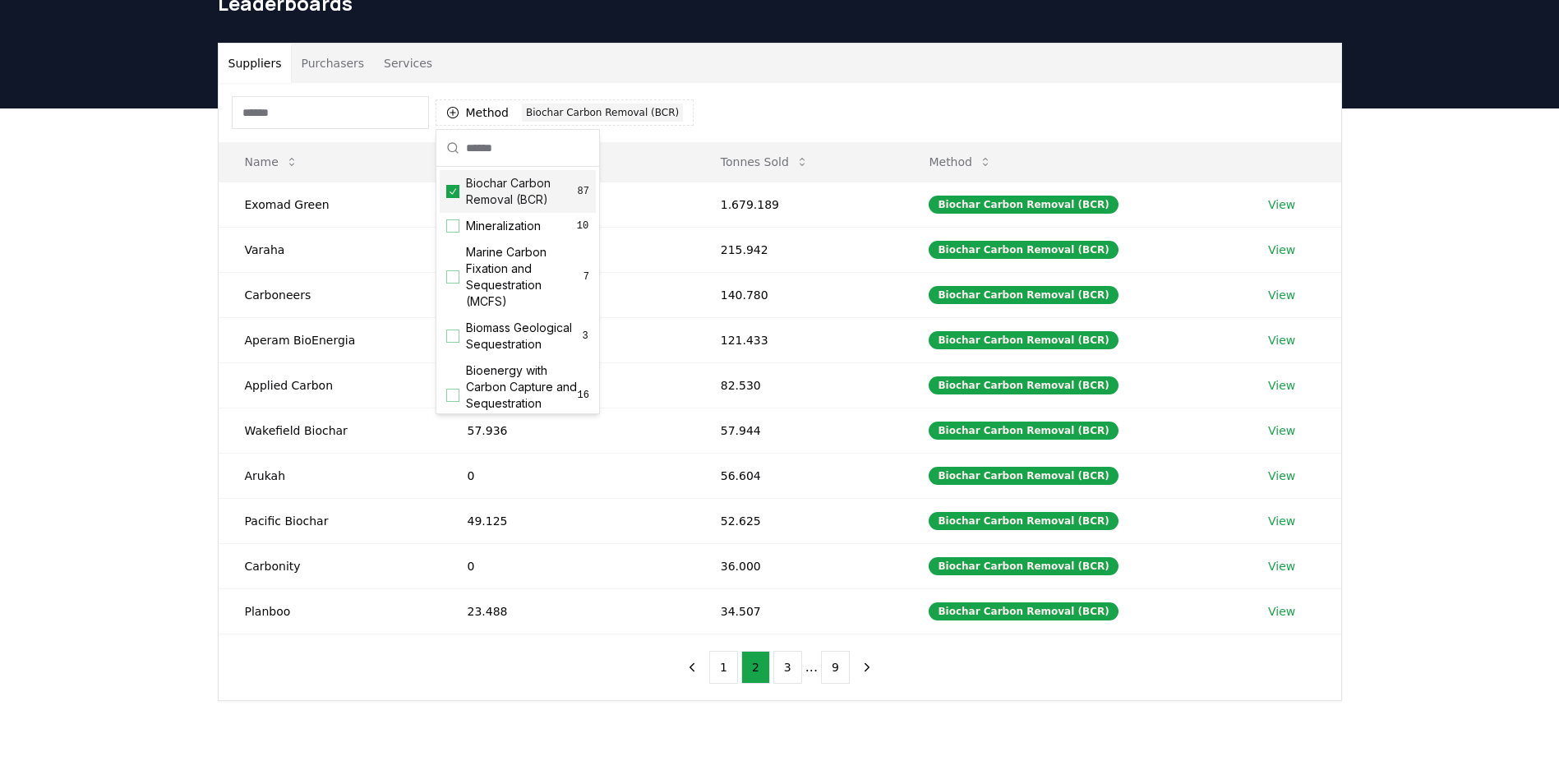
click at [653, 677] on div "Method 1 Biochar Carbon Removal (BCR) Name Tonnes Delivered Tonnes Sold Method …" at bounding box center [780, 391] width 1123 height 617
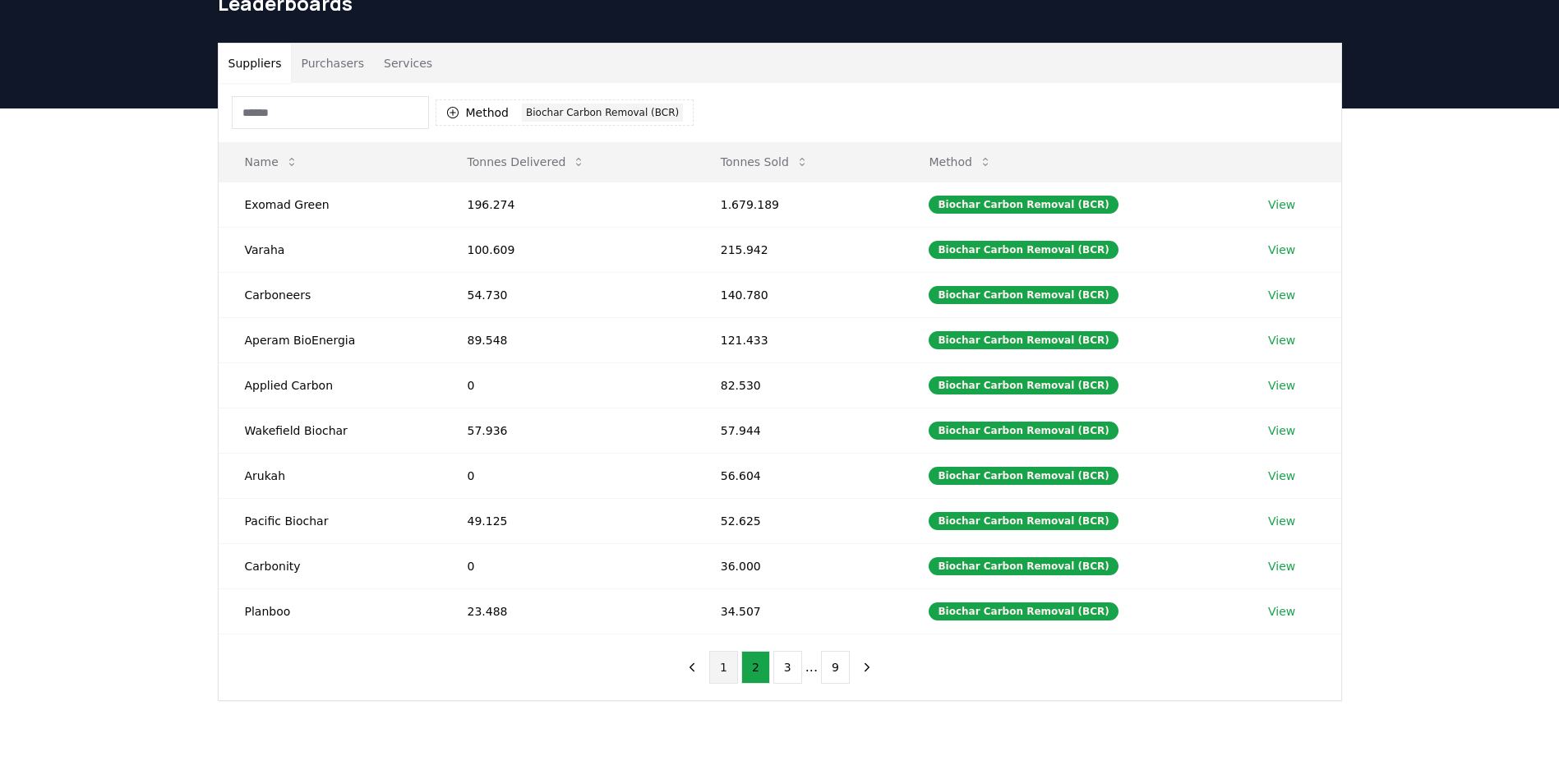
click at [725, 667] on button "1" at bounding box center [723, 667] width 29 height 33
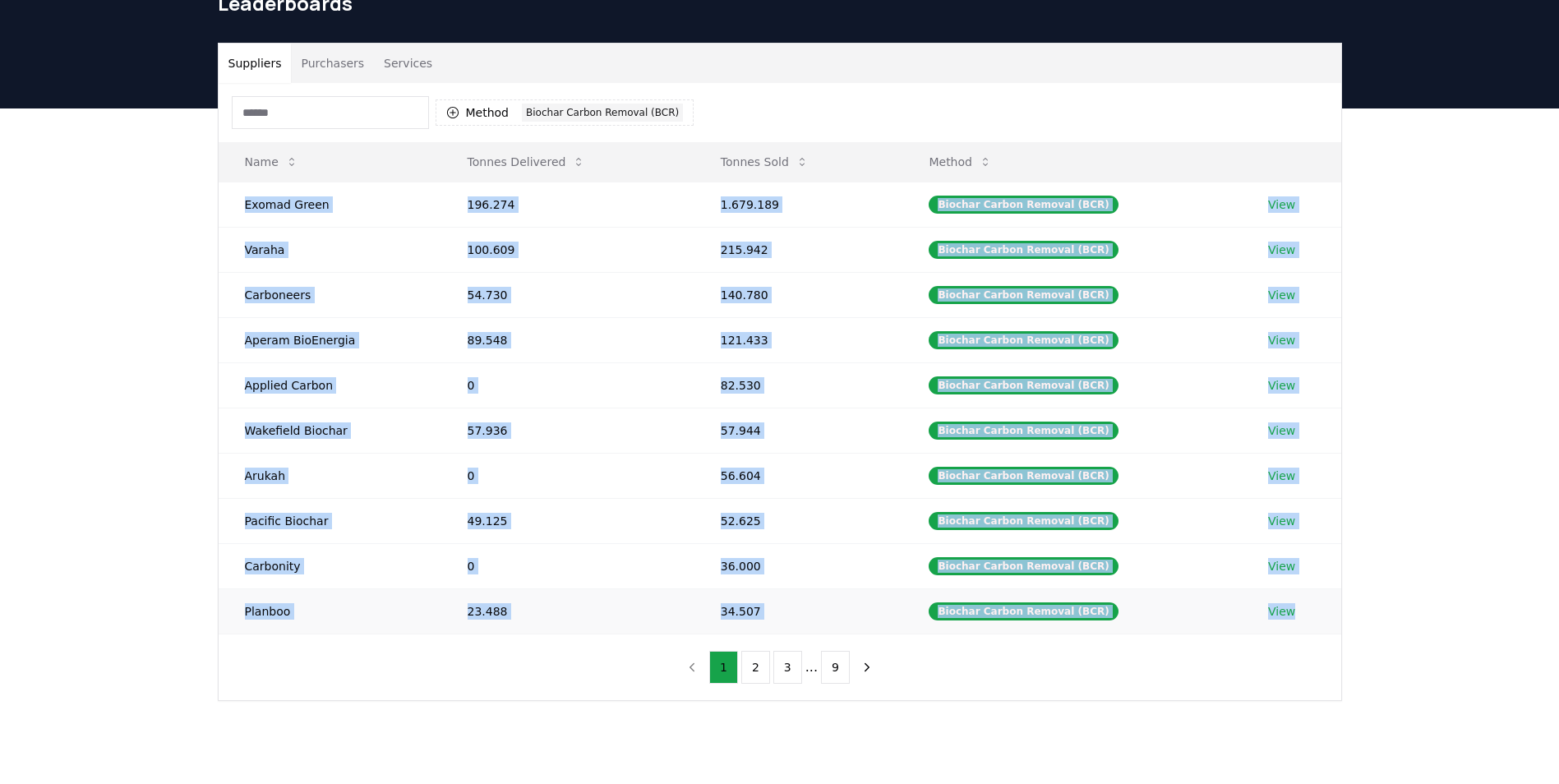
drag, startPoint x: 246, startPoint y: 205, endPoint x: 1292, endPoint y: 616, distance: 1123.8
click at [1292, 616] on tbody "Exomad Green 196.274 1.679.189 Biochar Carbon Removal (BCR) View Varaha 100.609…" at bounding box center [780, 407] width 1123 height 452
copy tbody "Exomad Green 196.274 1.679.189 Biochar Carbon Removal (BCR) View Varaha 100.609…"
click at [756, 665] on button "2" at bounding box center [755, 667] width 29 height 33
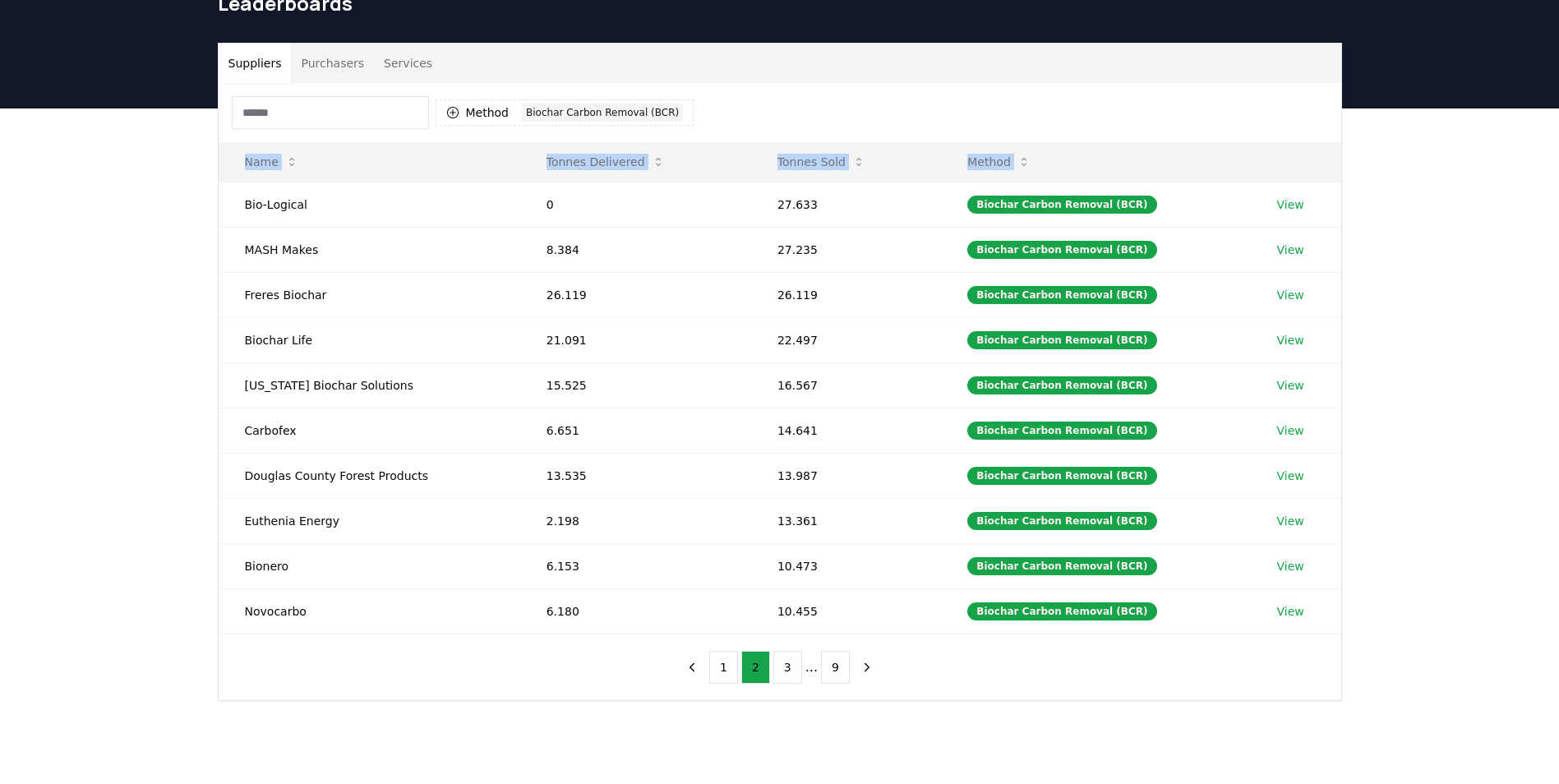
drag, startPoint x: 246, startPoint y: 206, endPoint x: 1286, endPoint y: 638, distance: 1126.2
click at [1286, 638] on div "Method 1 Biochar Carbon Removal (BCR) Name Tonnes Delivered Tonnes Sold Method …" at bounding box center [780, 391] width 1123 height 617
copy thead "Name Tonnes Delivered Tonnes Sold Method"
click at [792, 670] on button "3" at bounding box center [788, 667] width 29 height 33
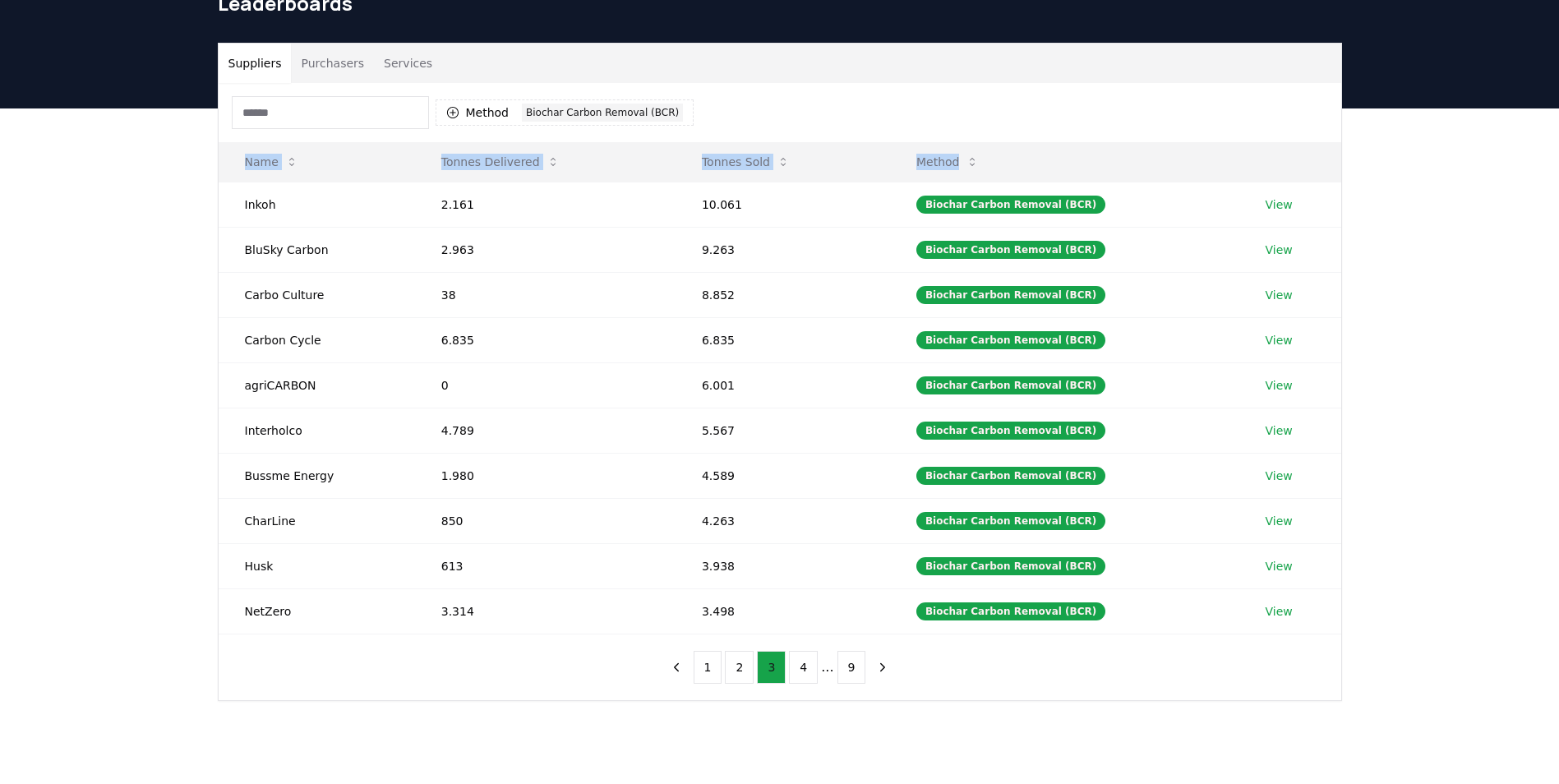
click at [768, 665] on button "3" at bounding box center [771, 667] width 29 height 33
click at [213, 223] on div "Suppliers Purchasers Services Method 1 Biochar Carbon Removal (BCR) Name Tonnes…" at bounding box center [780, 371] width 1151 height 658
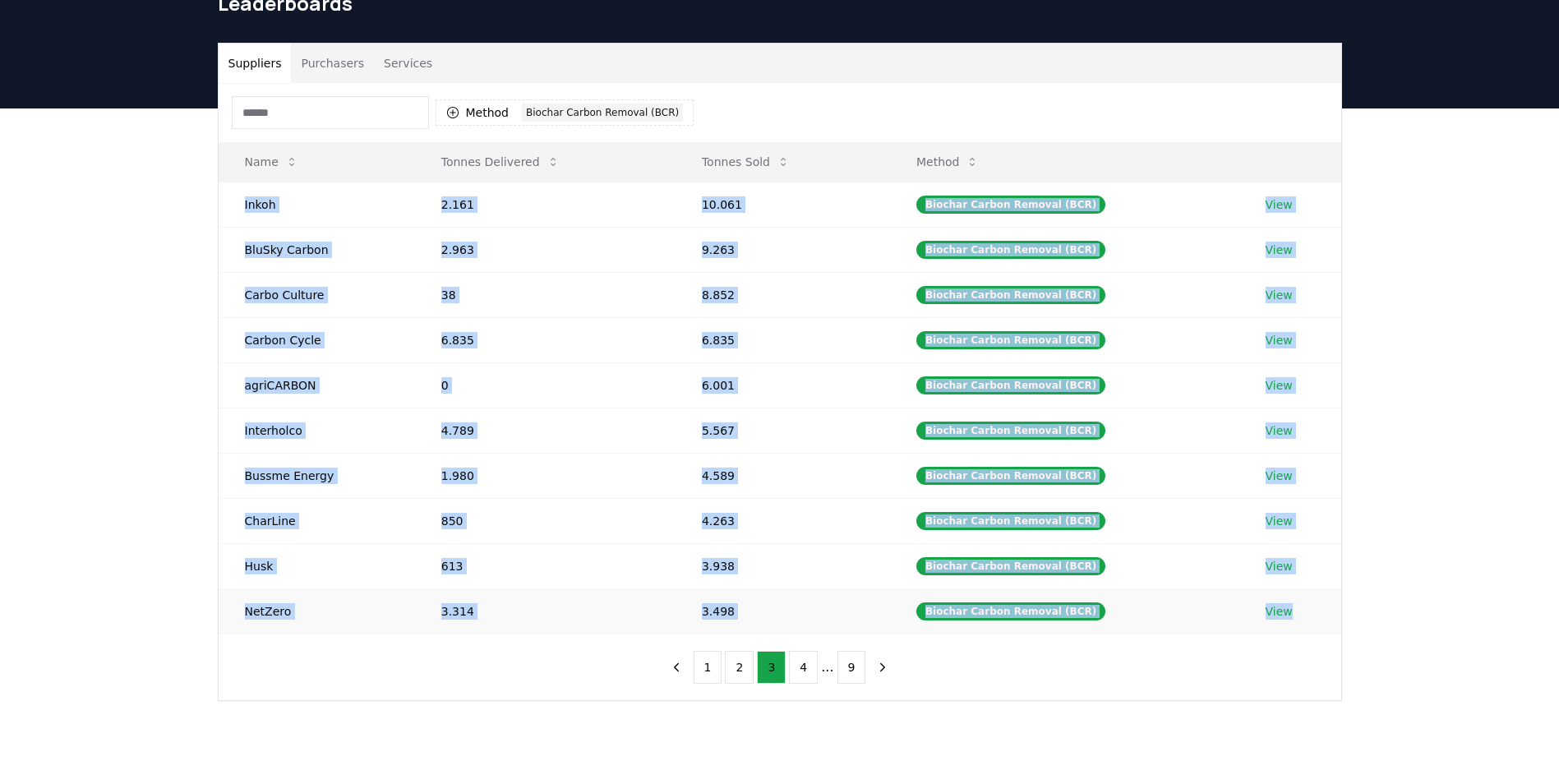
drag, startPoint x: 246, startPoint y: 202, endPoint x: 1295, endPoint y: 610, distance: 1125.6
click at [1295, 610] on tbody "Inkoh 2.161 10.061 Biochar Carbon Removal (BCR) View BluSky Carbon 2.963 9.263 …" at bounding box center [780, 407] width 1123 height 452
click at [801, 668] on button "4" at bounding box center [804, 667] width 29 height 33
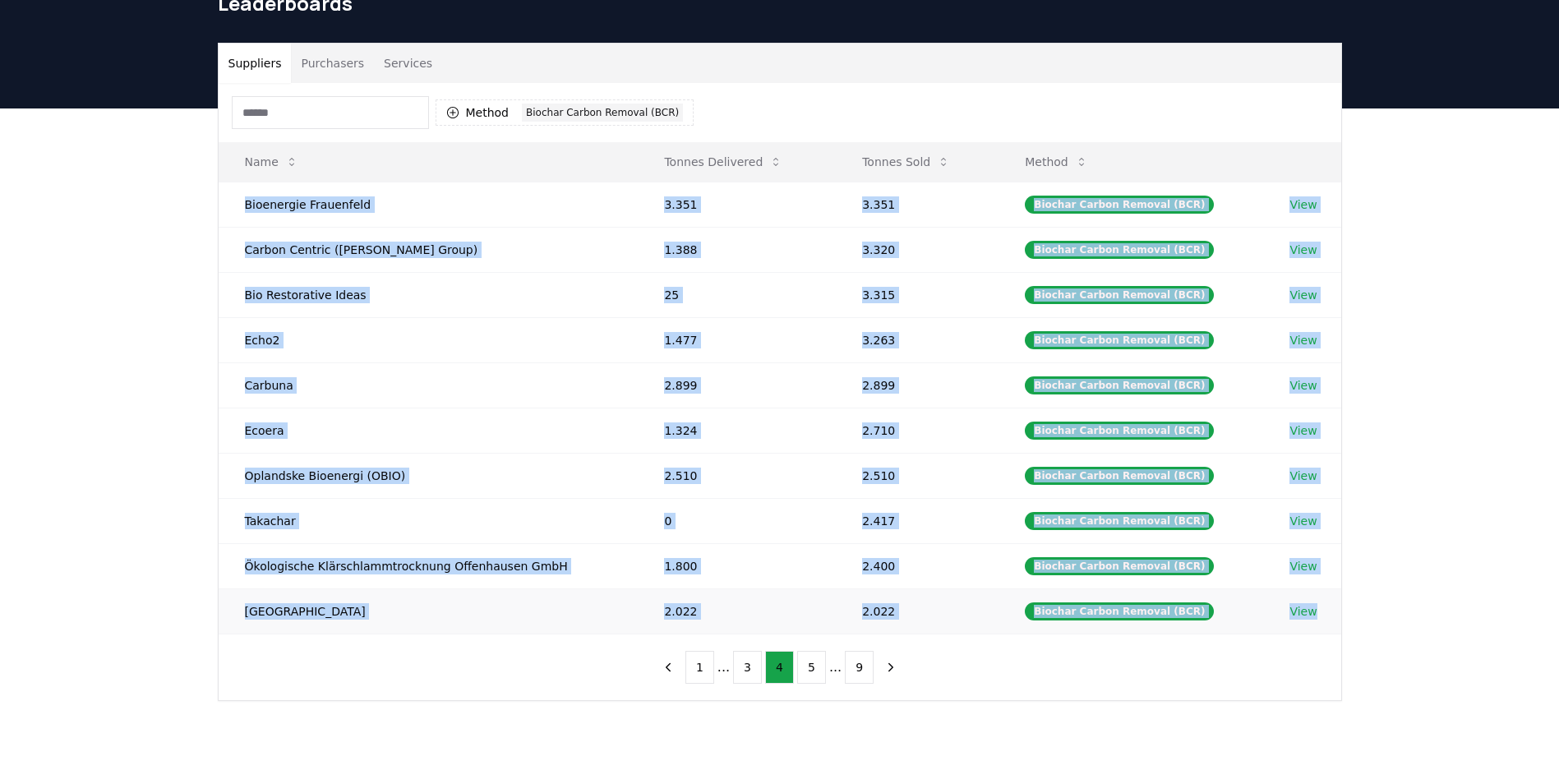
drag, startPoint x: 246, startPoint y: 203, endPoint x: 1319, endPoint y: 625, distance: 1153.0
click at [1319, 625] on tbody "Bioenergie Frauenfeld 3.351 3.351 Biochar Carbon Removal (BCR) View Carbon Cent…" at bounding box center [780, 407] width 1123 height 452
click at [811, 665] on button "5" at bounding box center [811, 667] width 29 height 33
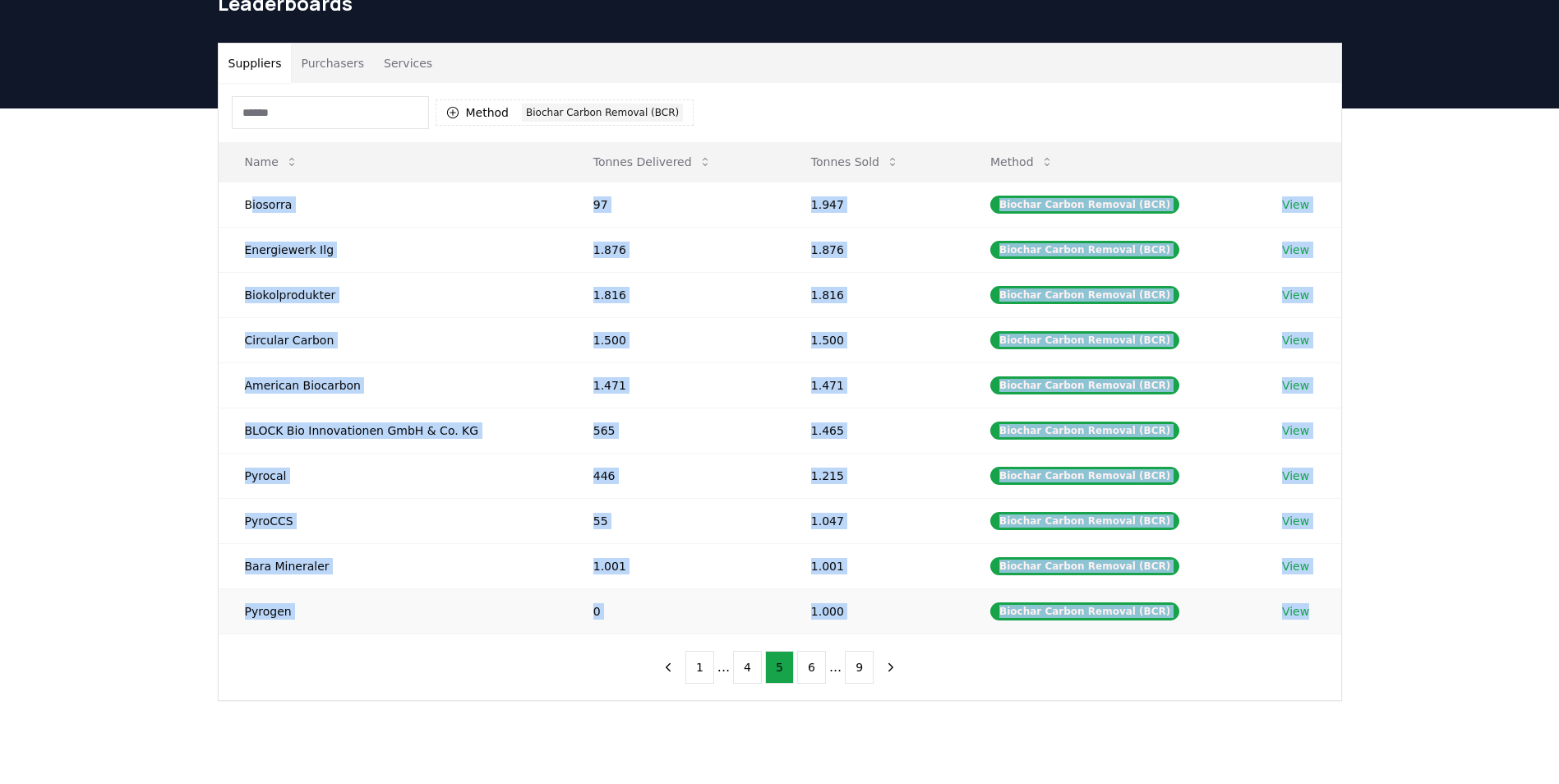
drag, startPoint x: 248, startPoint y: 204, endPoint x: 1313, endPoint y: 609, distance: 1139.4
click at [1313, 609] on tbody "Biosorra 97 1.947 Biochar Carbon Removal (BCR) View Energiewerk Ilg 1.876 1.876…" at bounding box center [780, 407] width 1123 height 452
click at [807, 668] on button "6" at bounding box center [811, 667] width 29 height 33
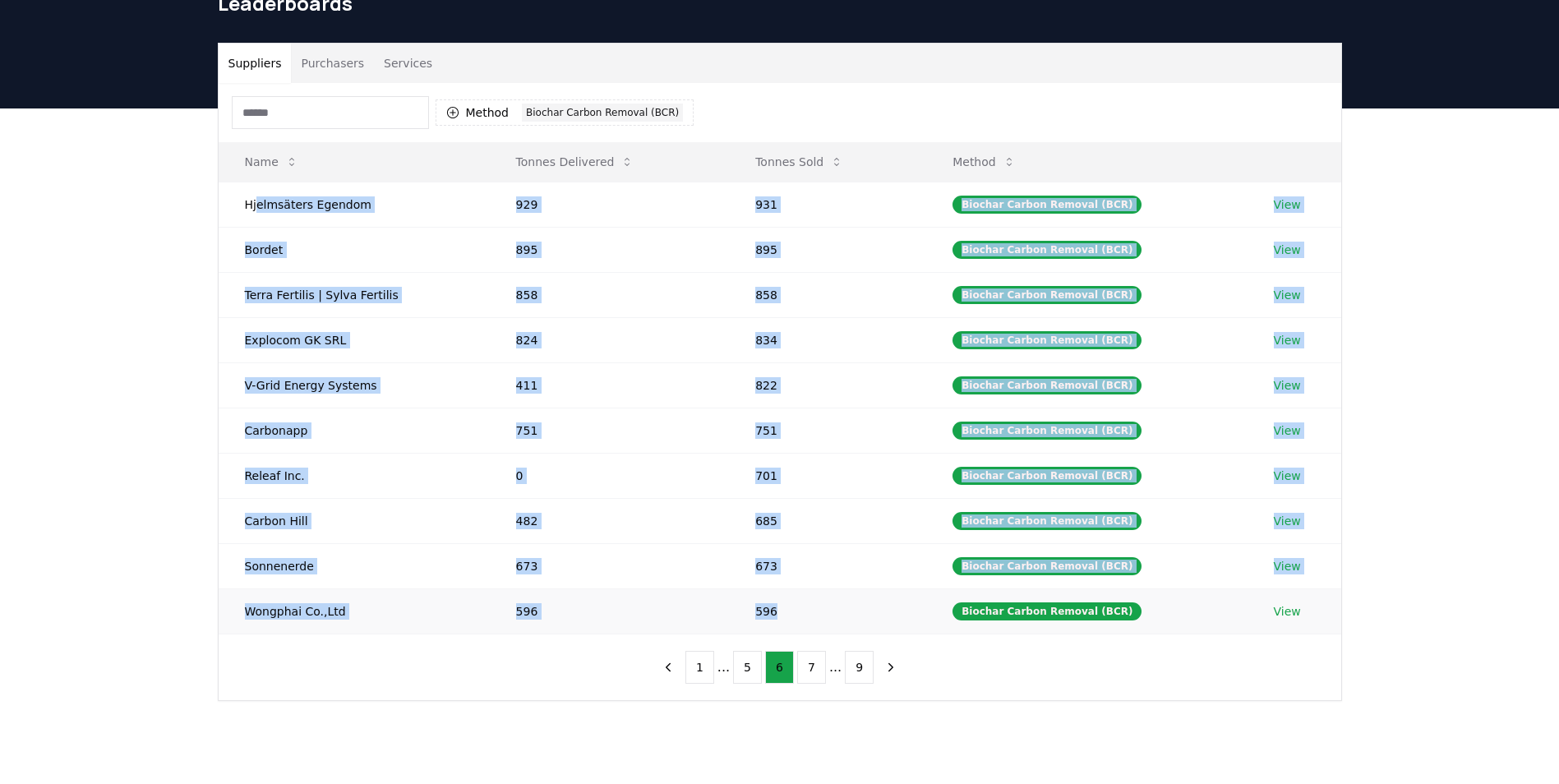
drag, startPoint x: 259, startPoint y: 203, endPoint x: 1050, endPoint y: 594, distance: 882.4
click at [1050, 594] on tbody "Hjelmsäters Egendom 929 931 Biochar Carbon Removal (BCR) View Bordet 895 895 Bi…" at bounding box center [780, 407] width 1123 height 452
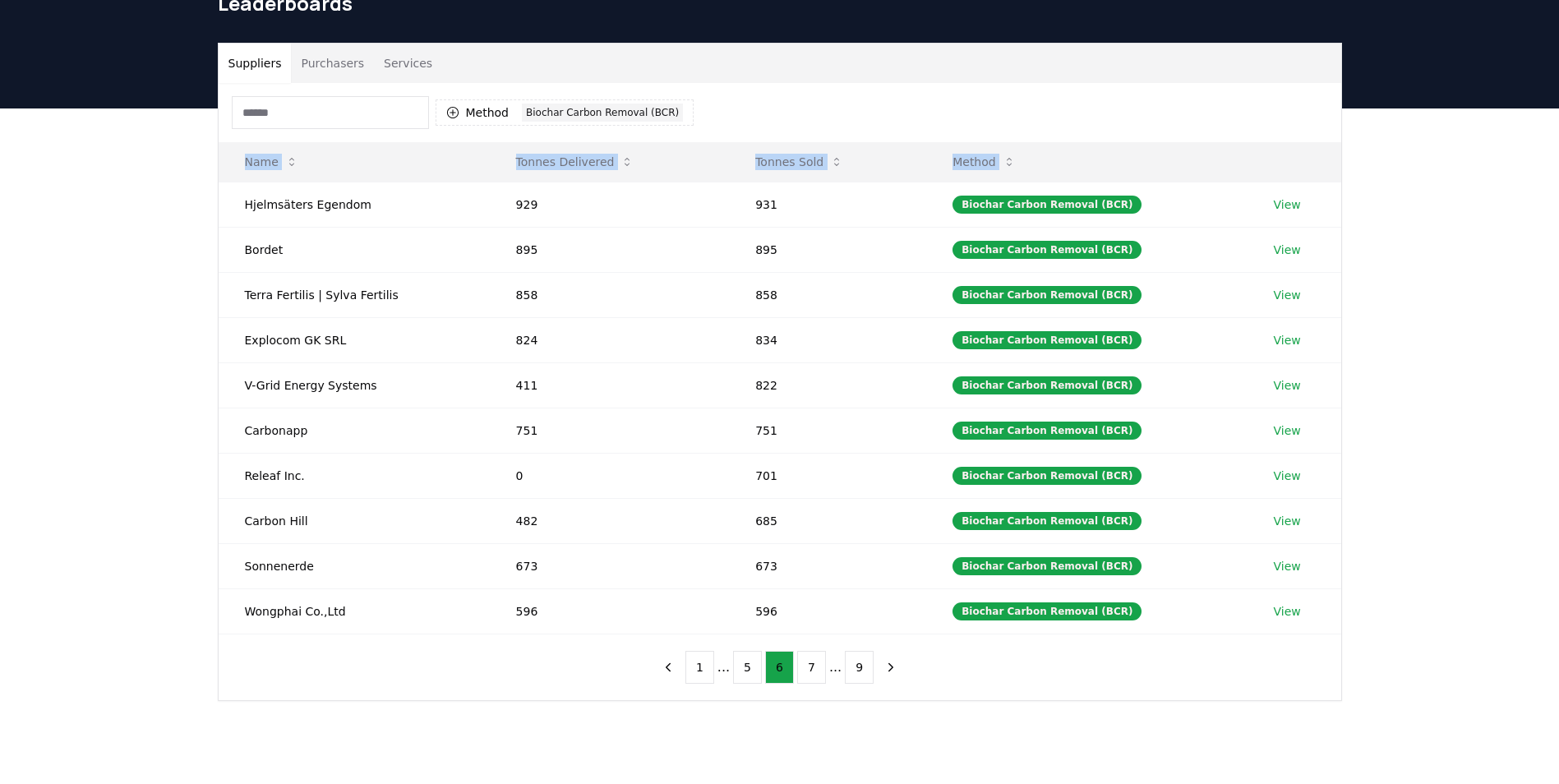
drag, startPoint x: 246, startPoint y: 202, endPoint x: 1437, endPoint y: 617, distance: 1261.2
click at [1437, 617] on div "Suppliers Purchasers Services Method 1 Biochar Carbon Removal (BCR) Name Tonnes…" at bounding box center [779, 437] width 1559 height 658
click at [815, 662] on button "7" at bounding box center [811, 667] width 29 height 33
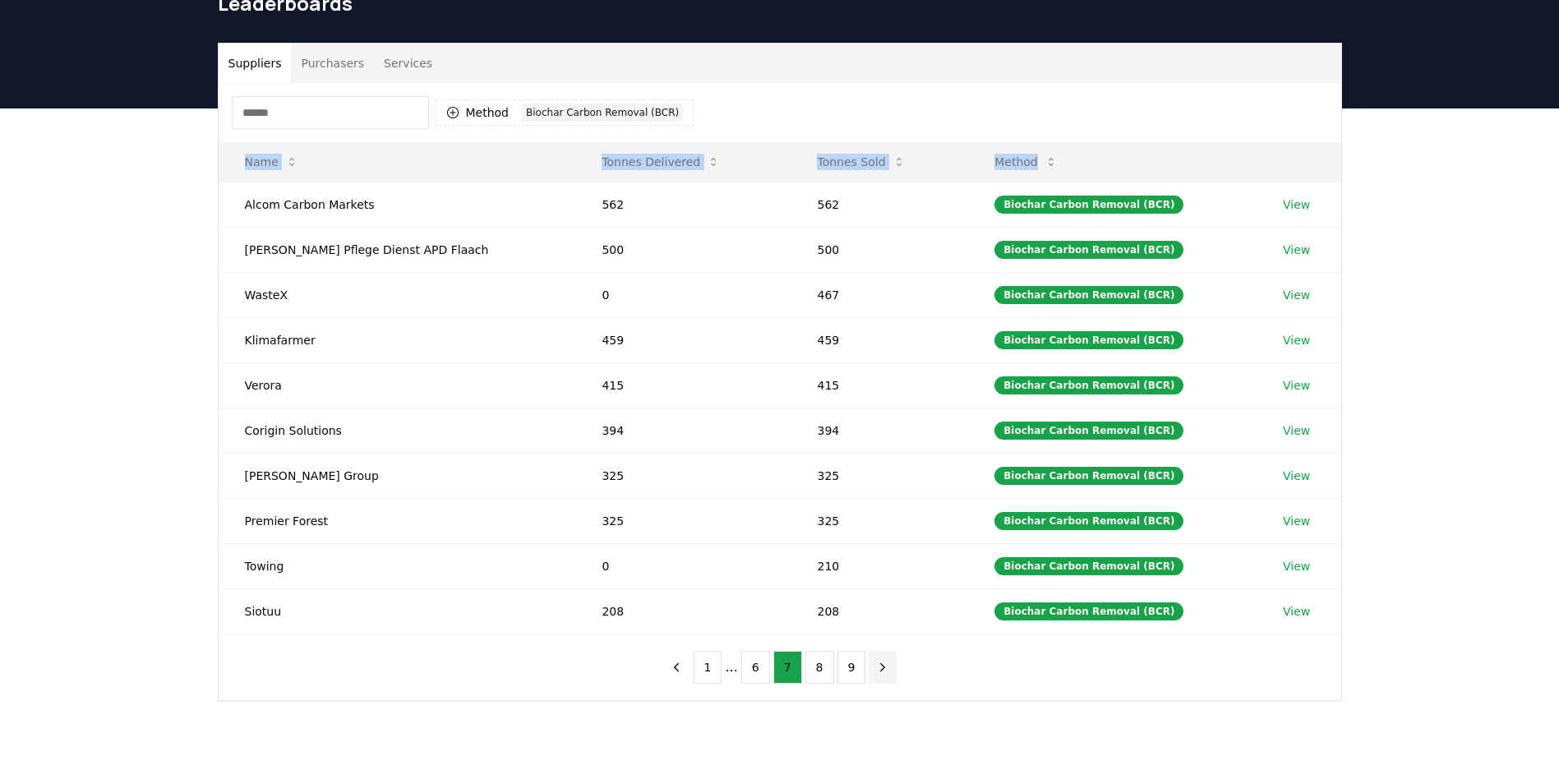
click at [879, 665] on icon "next page" at bounding box center [882, 666] width 14 height 14
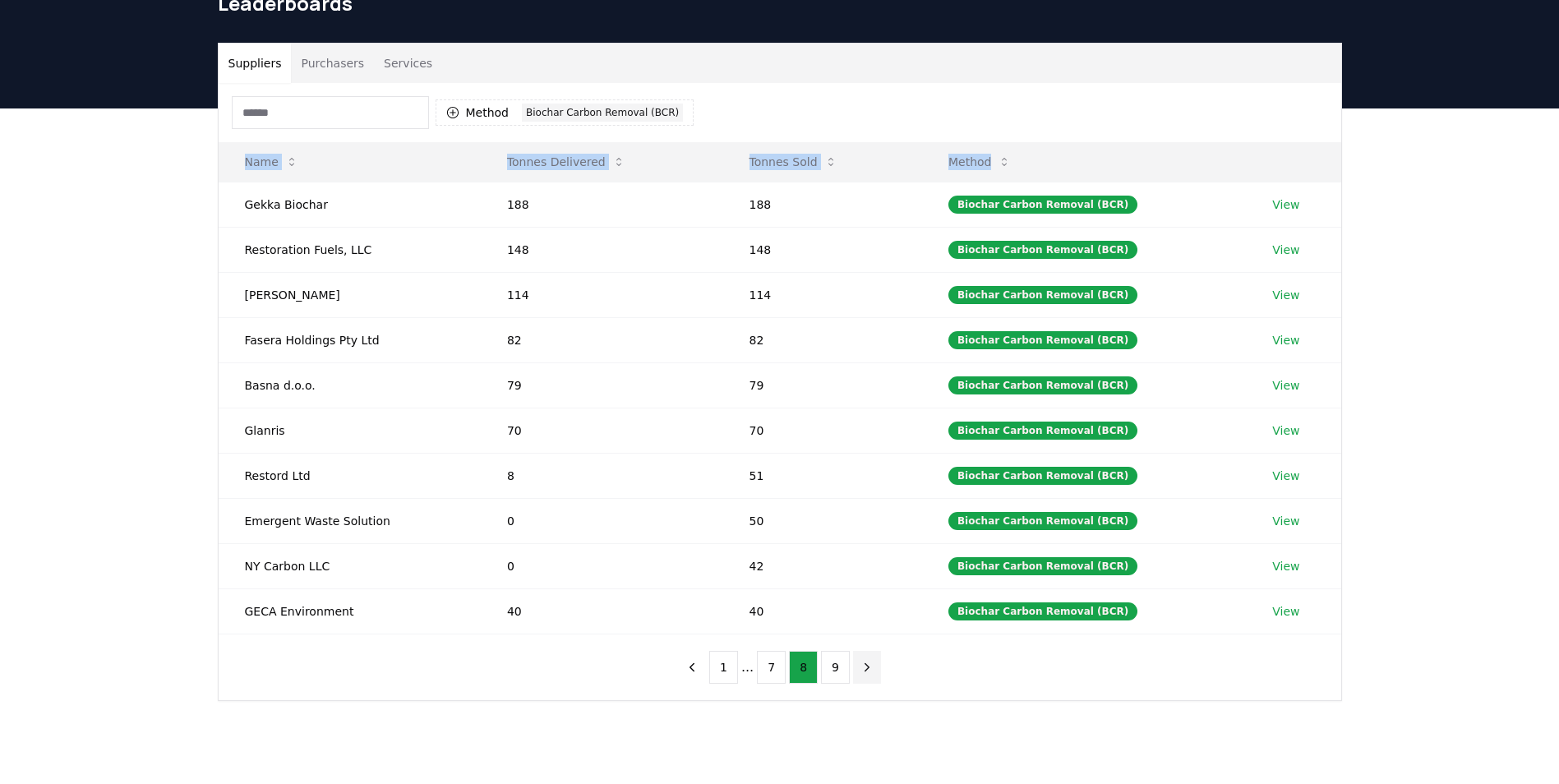
click at [860, 662] on icon "next page" at bounding box center [866, 666] width 14 height 14
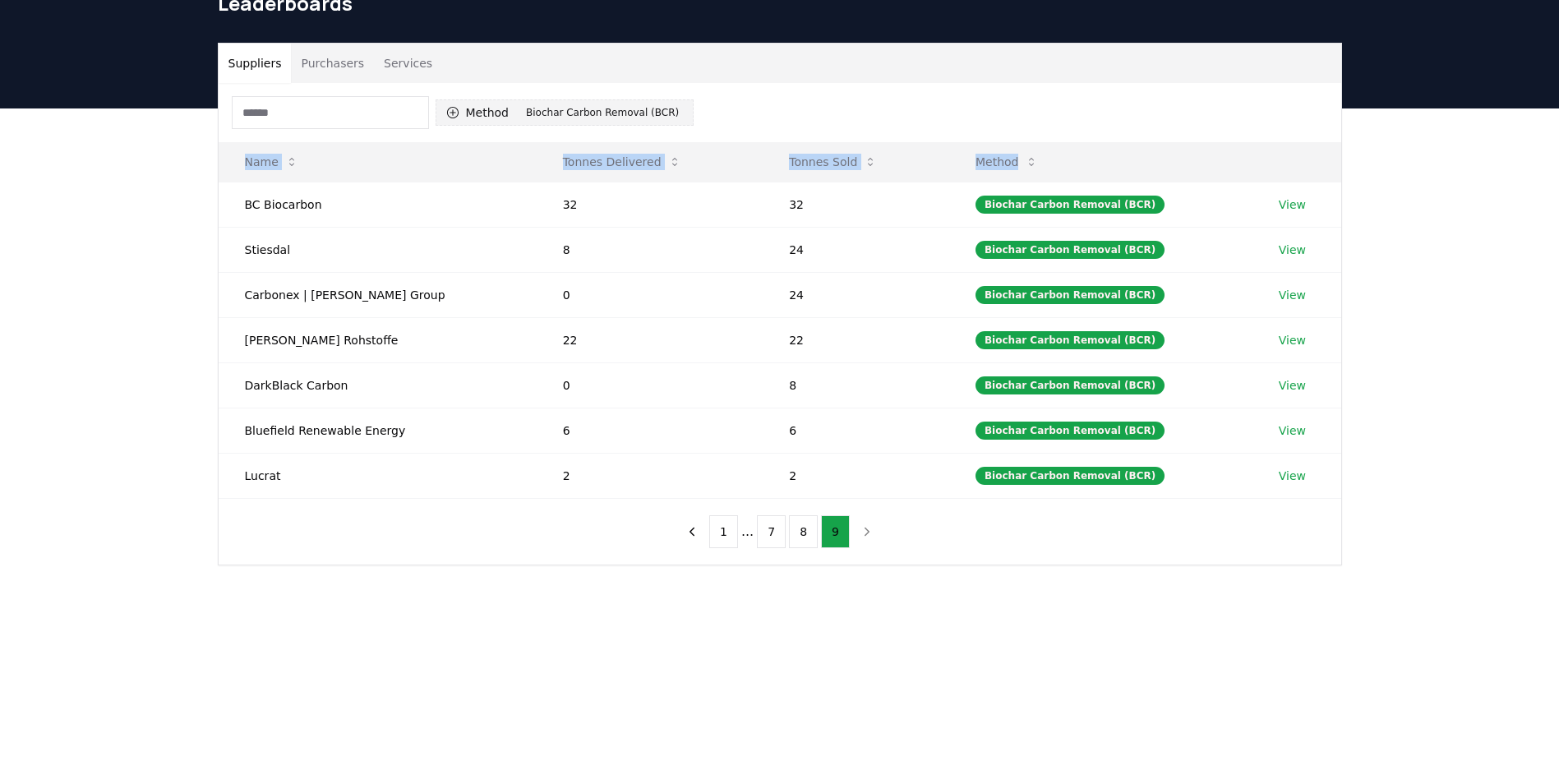
click at [558, 103] on div "Biochar Carbon Removal (BCR)" at bounding box center [602, 112] width 161 height 18
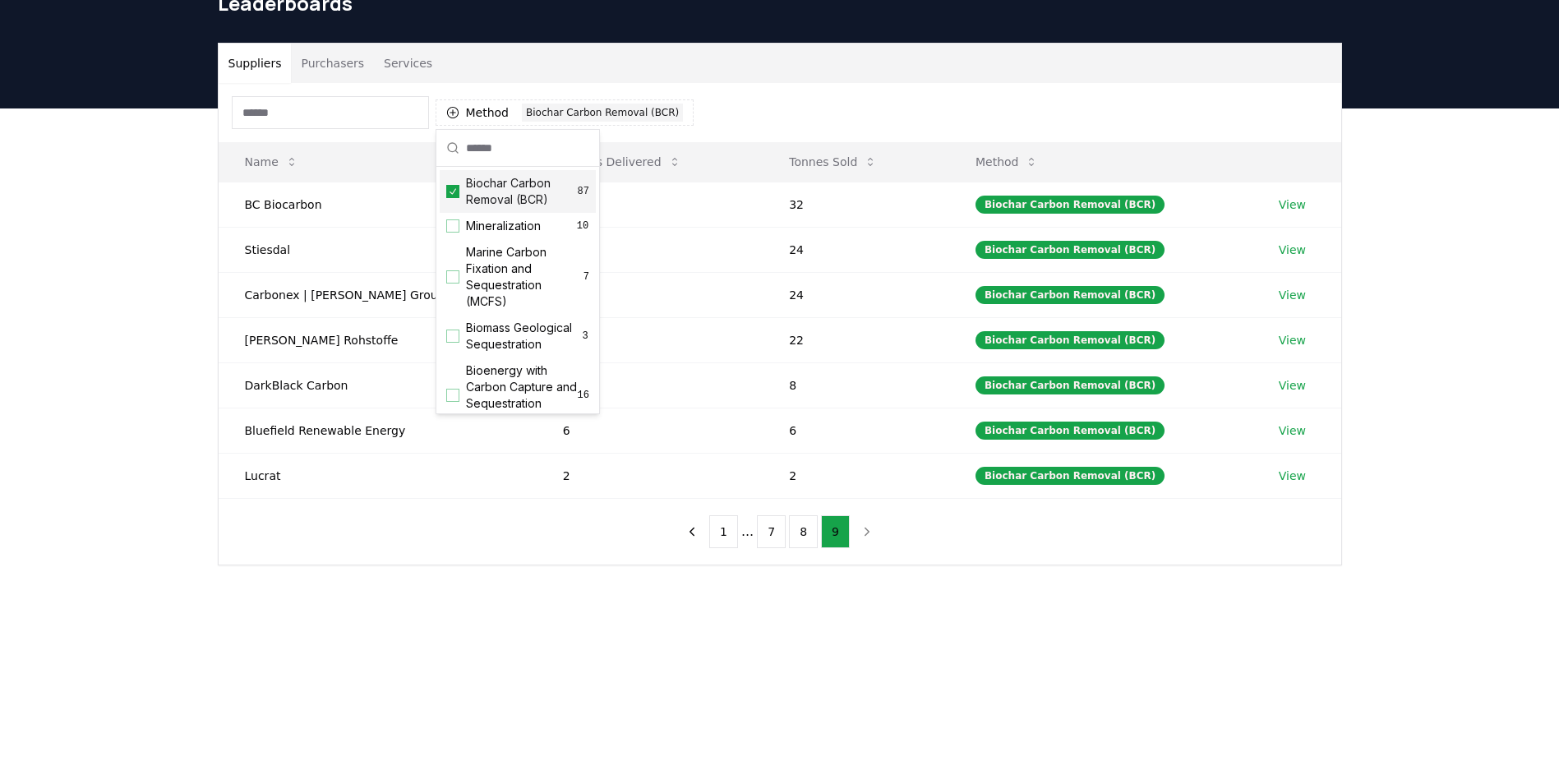
click at [451, 187] on icon "Suggestions" at bounding box center [453, 191] width 12 height 14
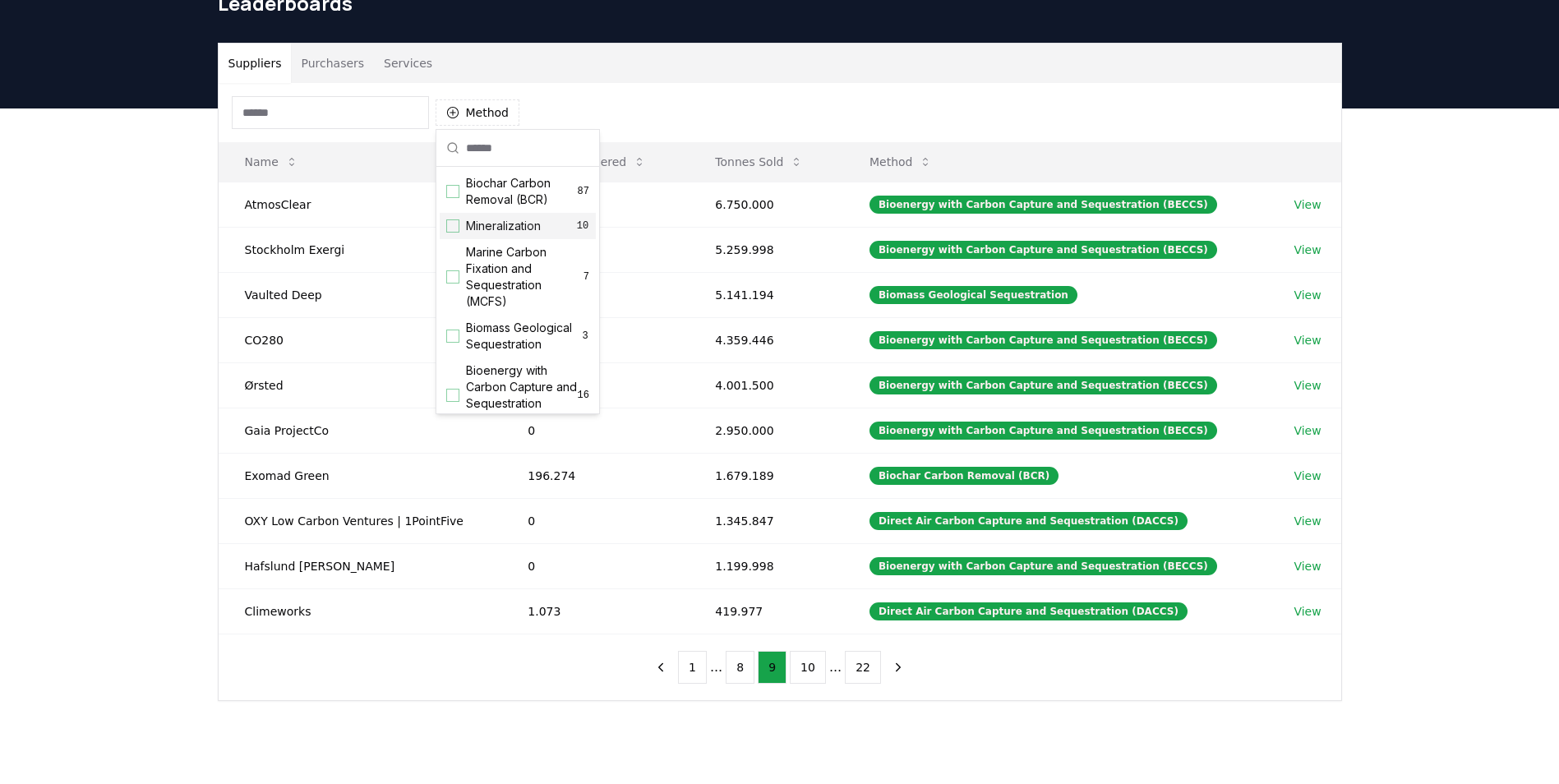
click at [456, 221] on div "Suggestions" at bounding box center [453, 226] width 14 height 14
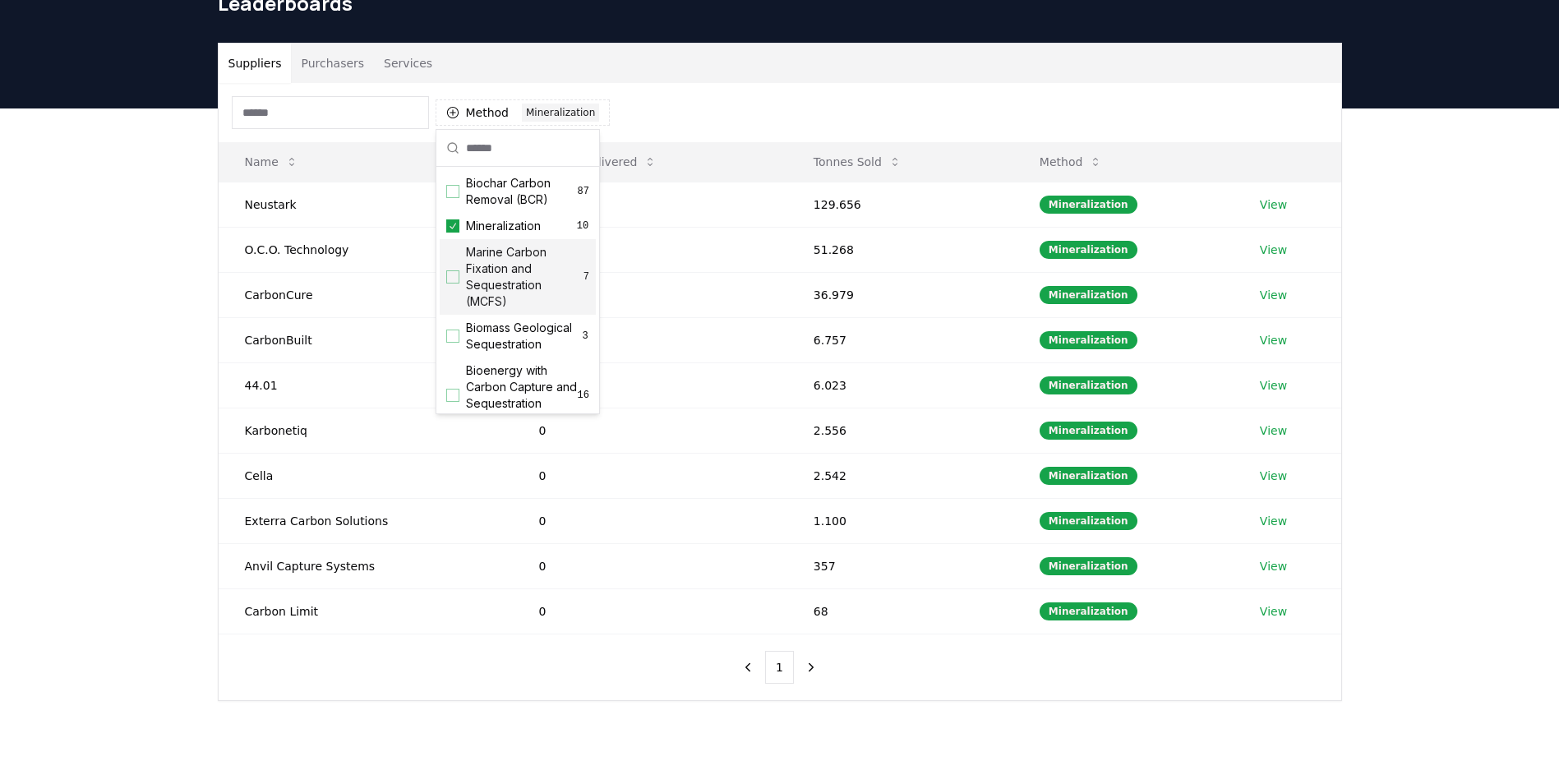
click at [454, 280] on div "Suggestions" at bounding box center [453, 277] width 14 height 14
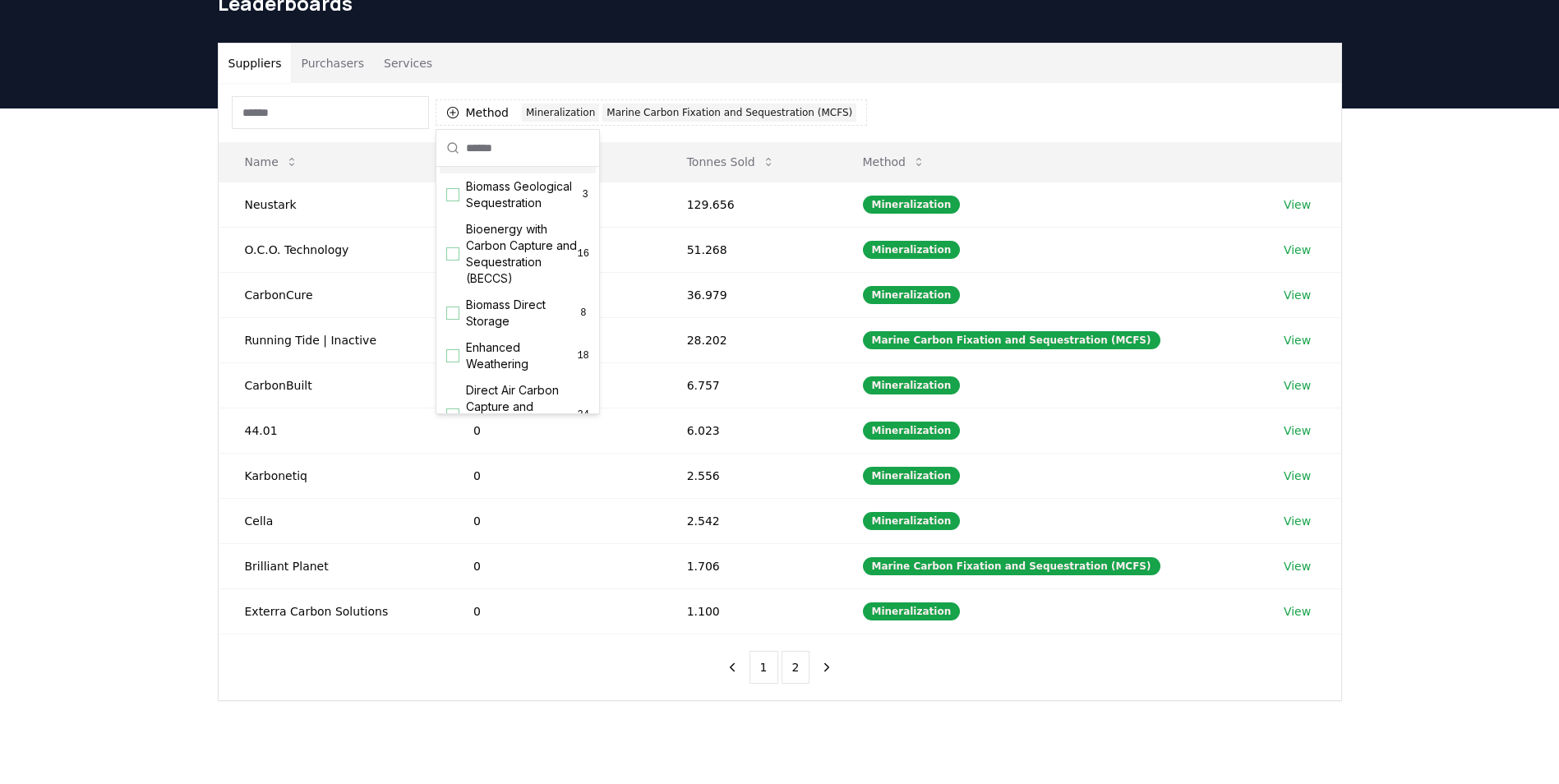
scroll to position [164, 0]
click at [452, 179] on div "Suggestions" at bounding box center [453, 172] width 14 height 14
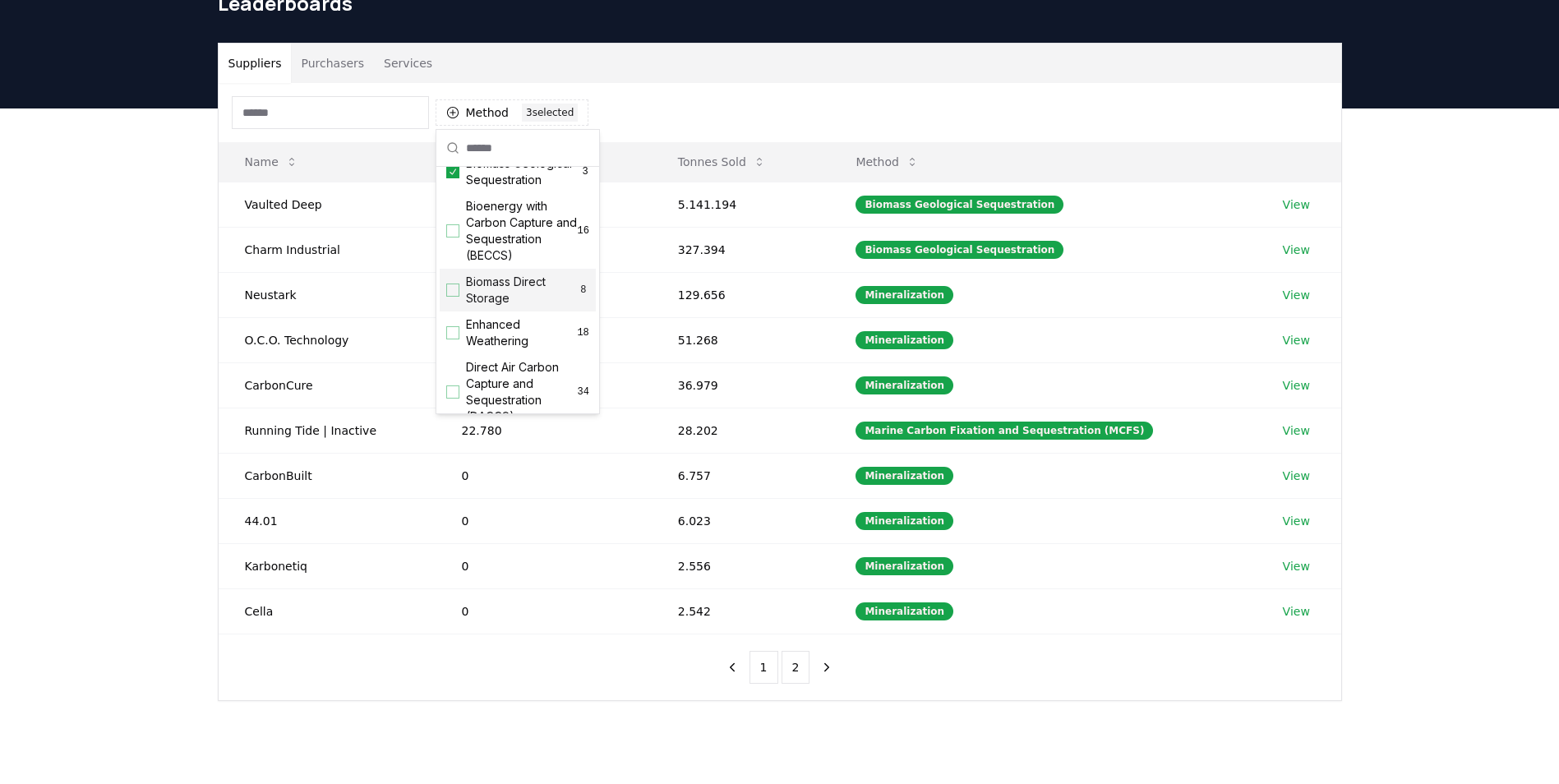
click at [452, 296] on div "Suggestions" at bounding box center [453, 290] width 14 height 14
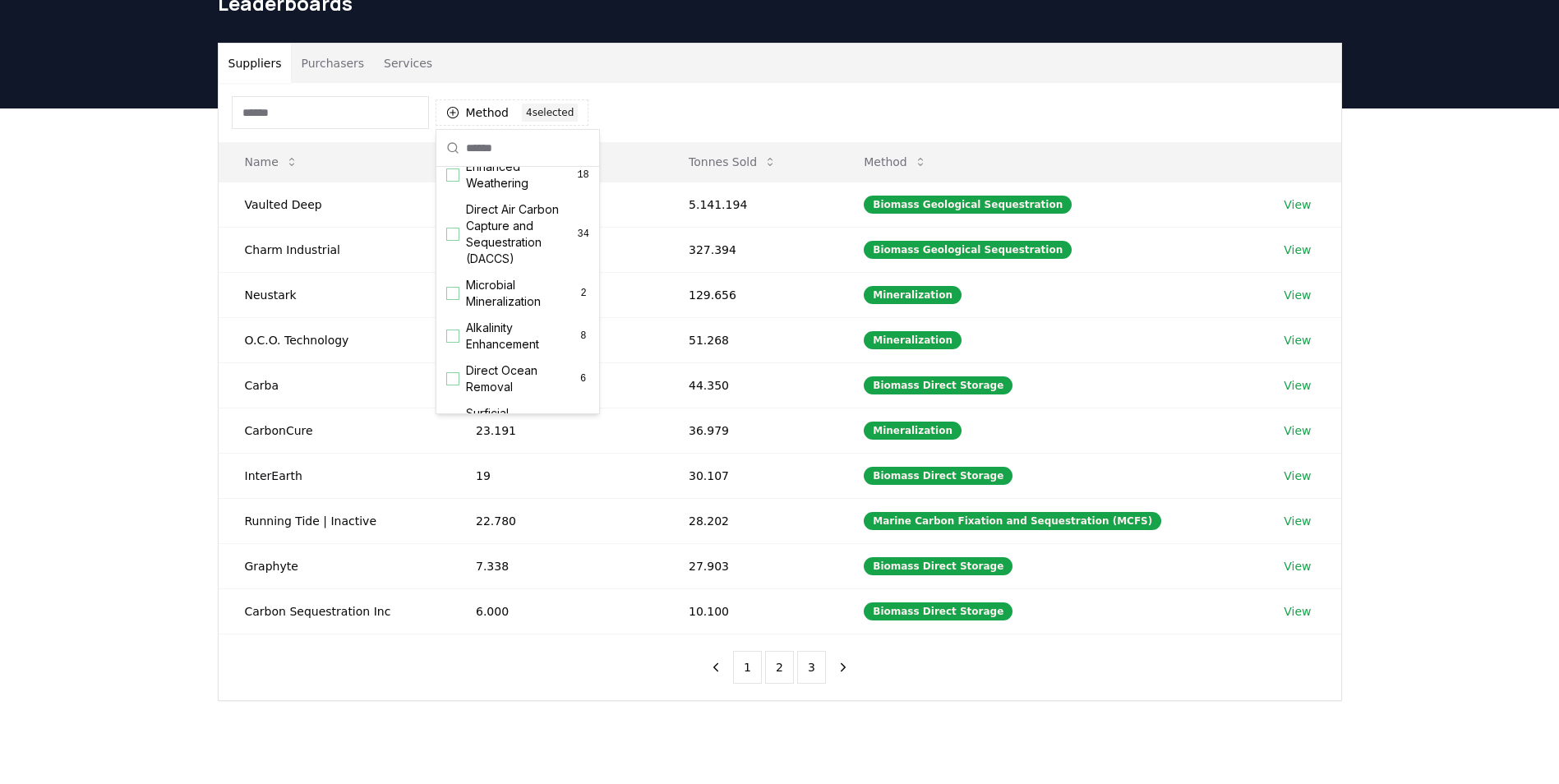
scroll to position [329, 0]
click at [455, 293] on div "Suggestions" at bounding box center [453, 287] width 14 height 14
click at [453, 351] on div "Alkalinity Enhancement 8" at bounding box center [517, 329] width 156 height 42
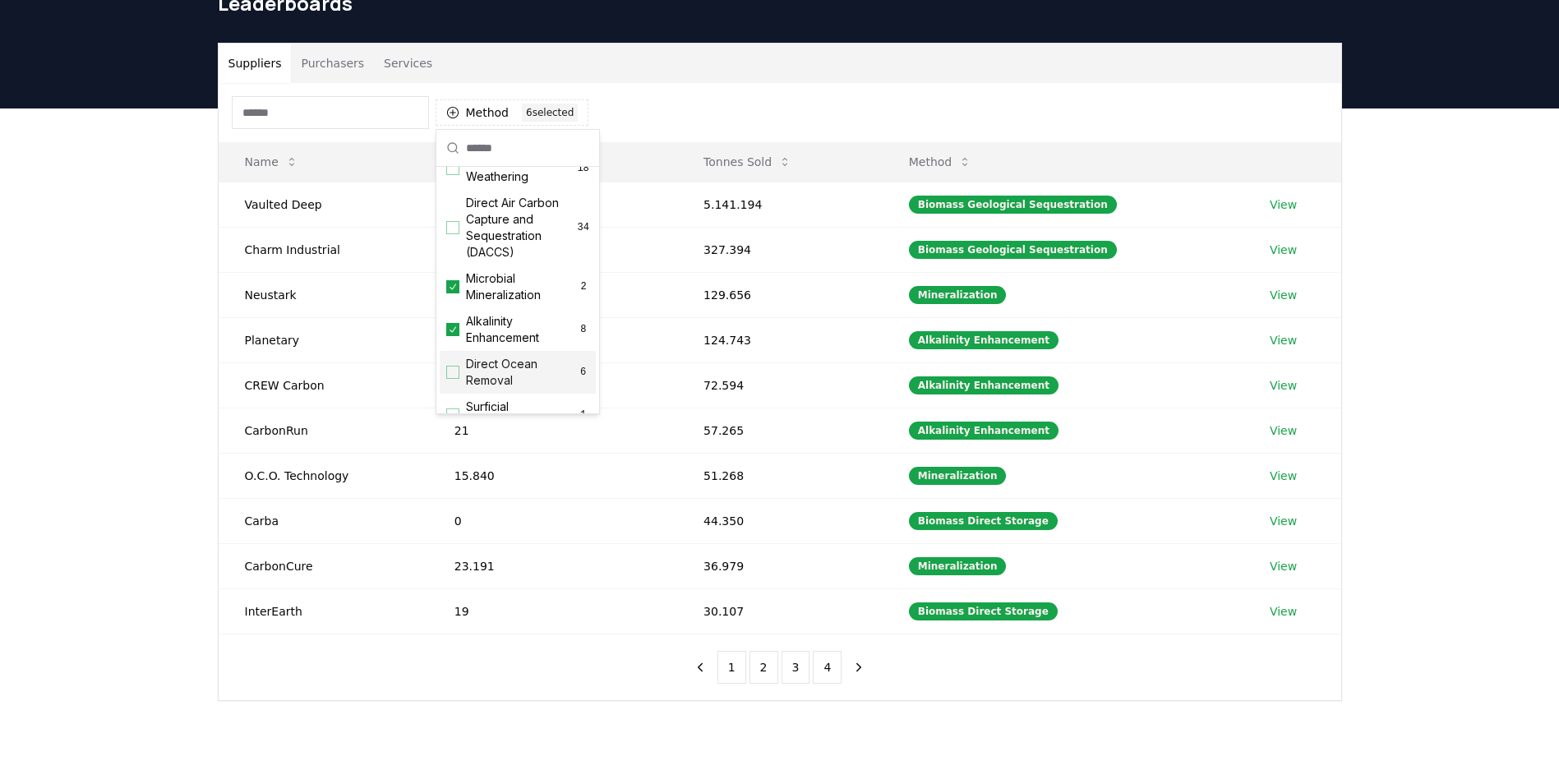
click at [453, 378] on div "Suggestions" at bounding box center [453, 373] width 14 height 14
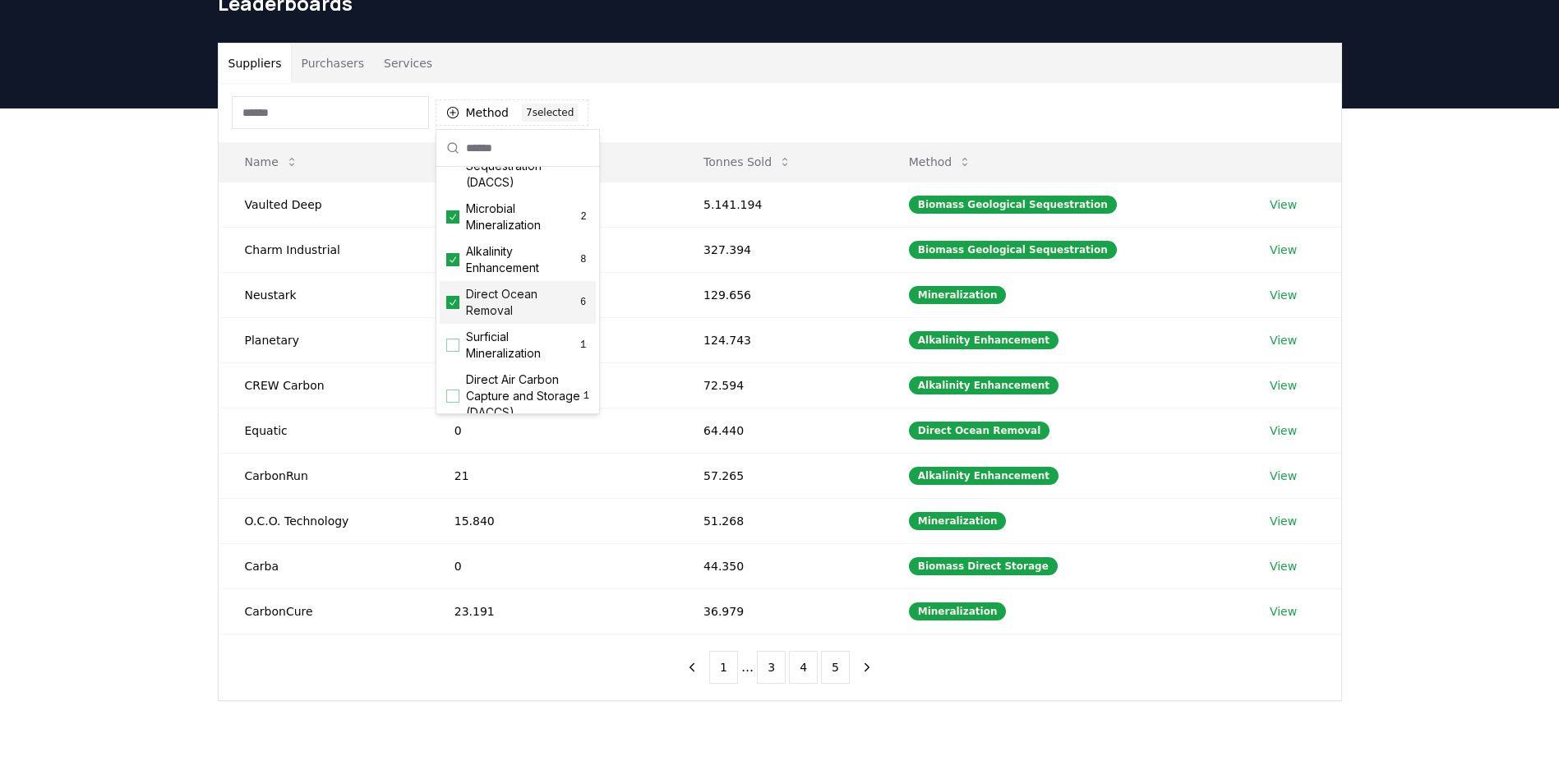
scroll to position [481, 0]
click at [458, 276] on div "Surficial Mineralization 1" at bounding box center [517, 262] width 156 height 42
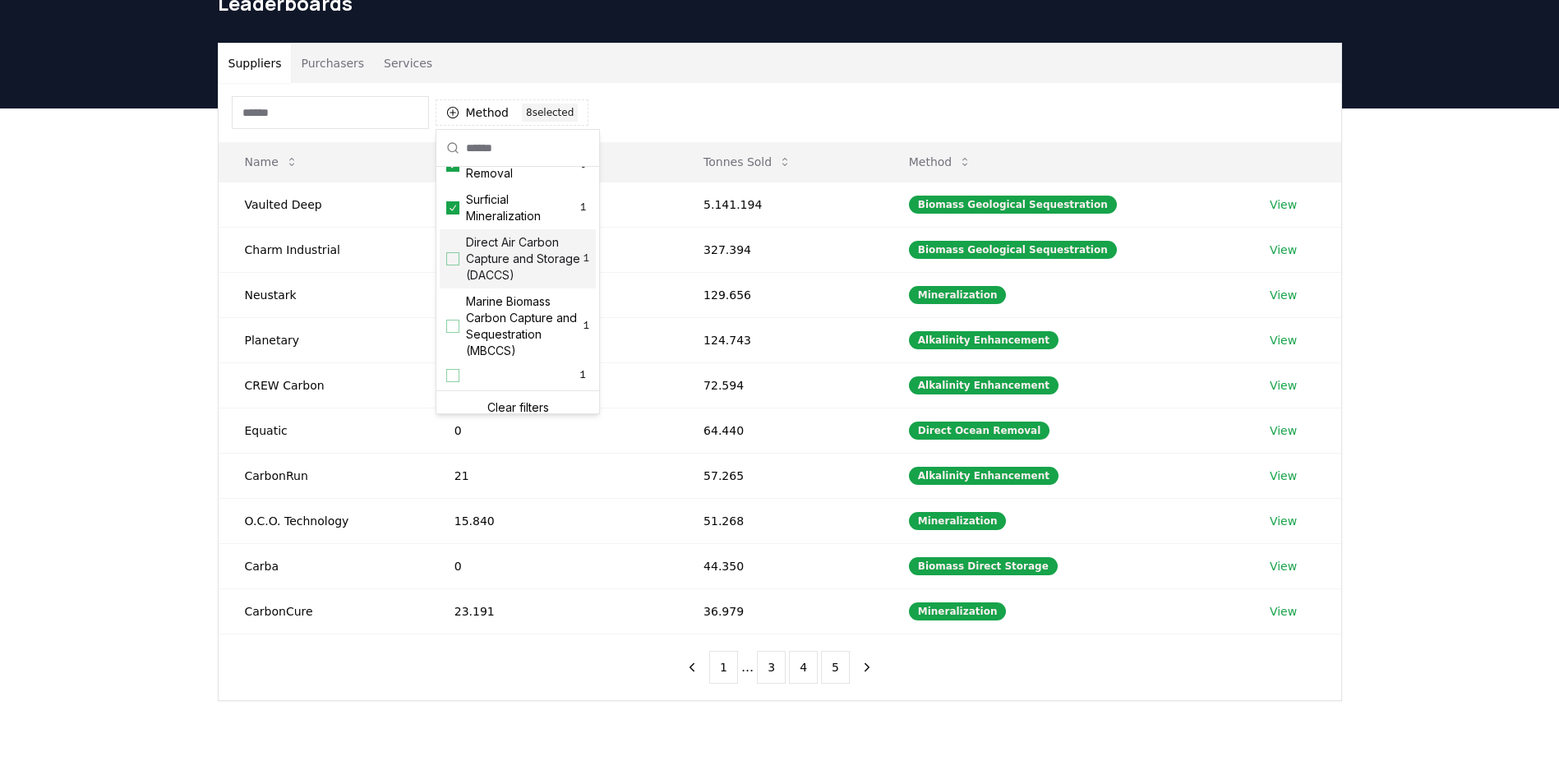
scroll to position [563, 0]
click at [455, 313] on div "Suggestions" at bounding box center [453, 316] width 14 height 14
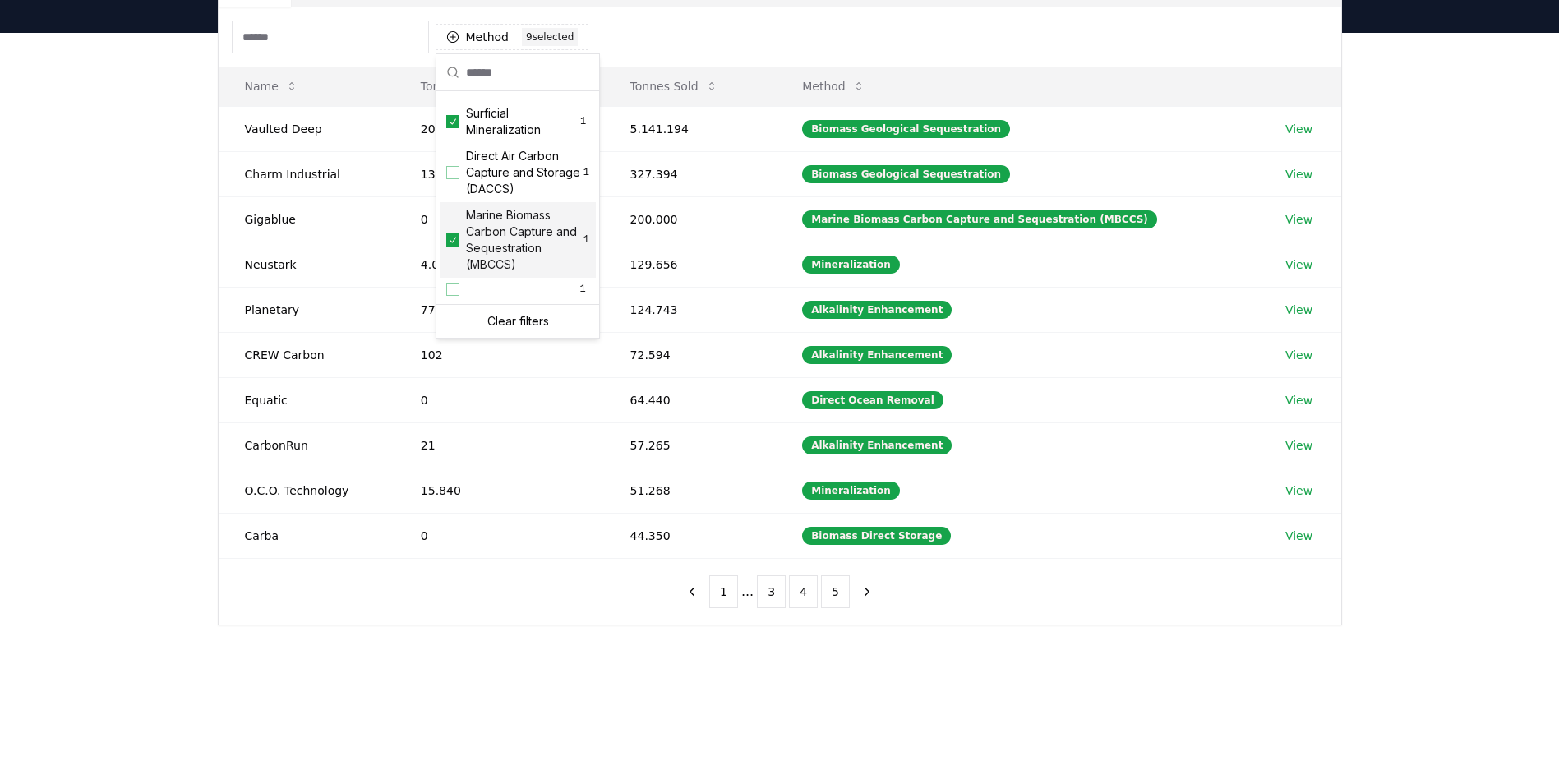
scroll to position [246, 0]
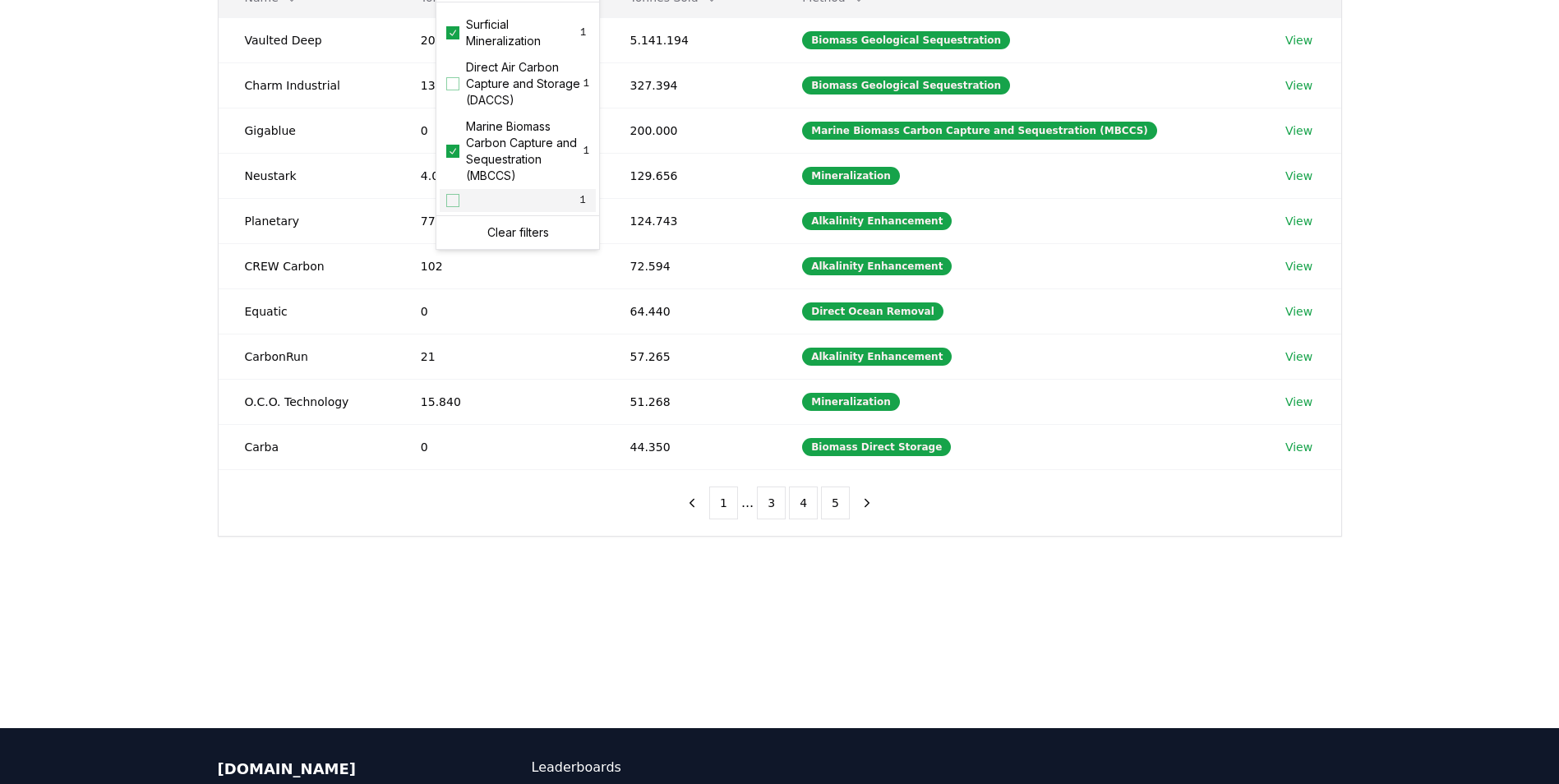
click at [456, 201] on div "Suggestions" at bounding box center [453, 201] width 14 height 14
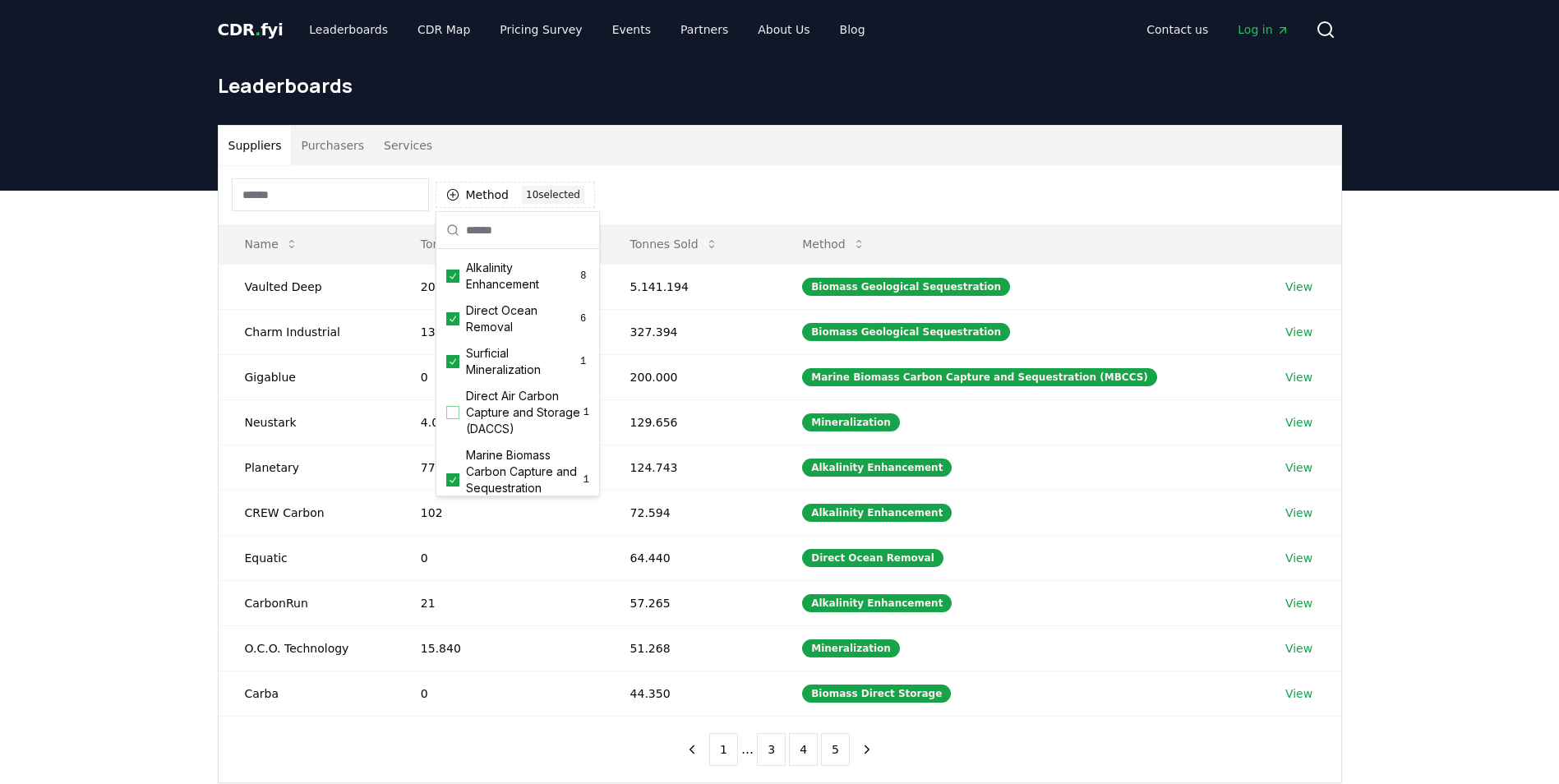
scroll to position [493, 0]
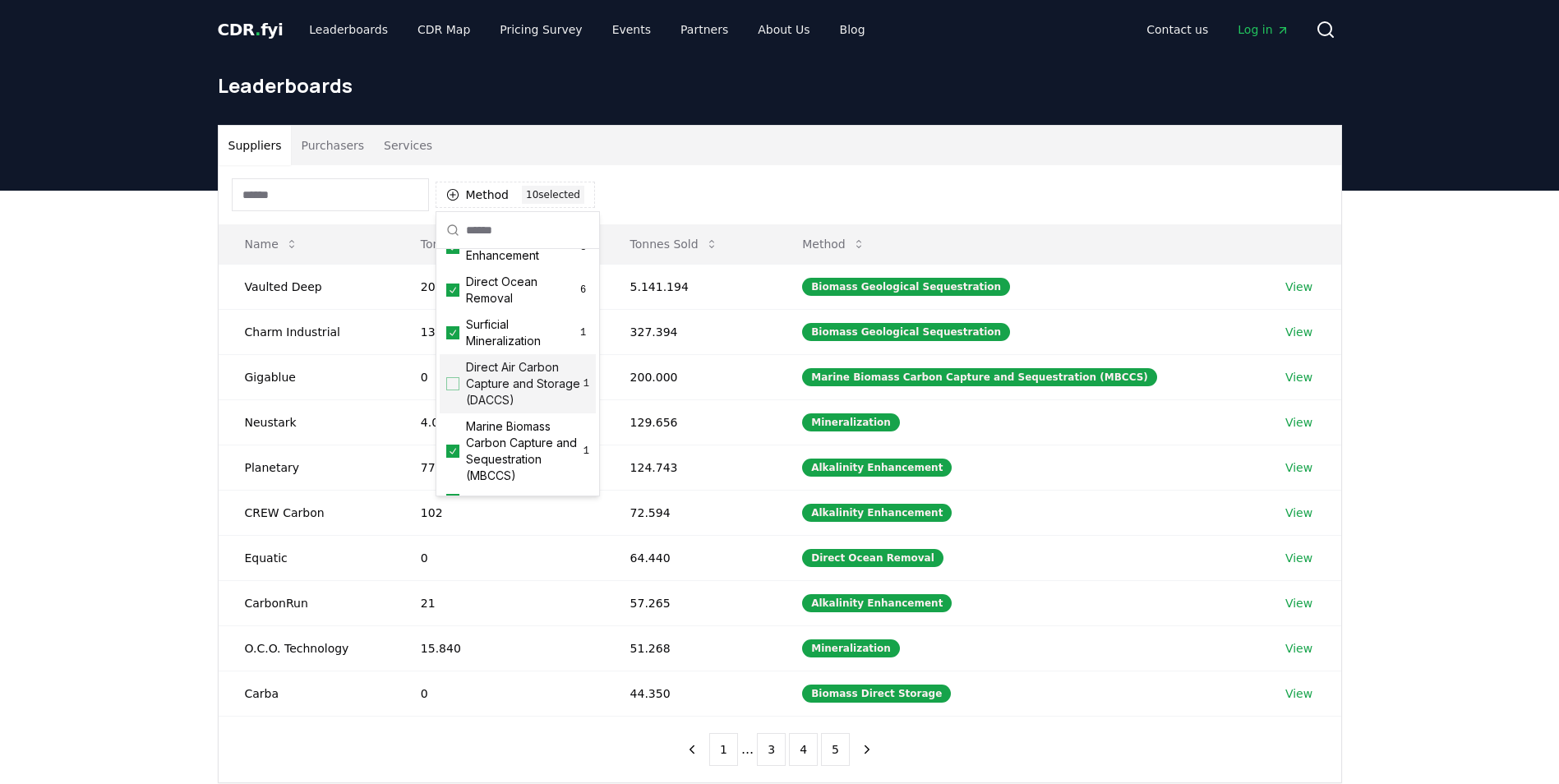
click at [459, 398] on div "Direct Air Carbon Capture and Storage (DACCS) 1" at bounding box center [517, 384] width 156 height 59
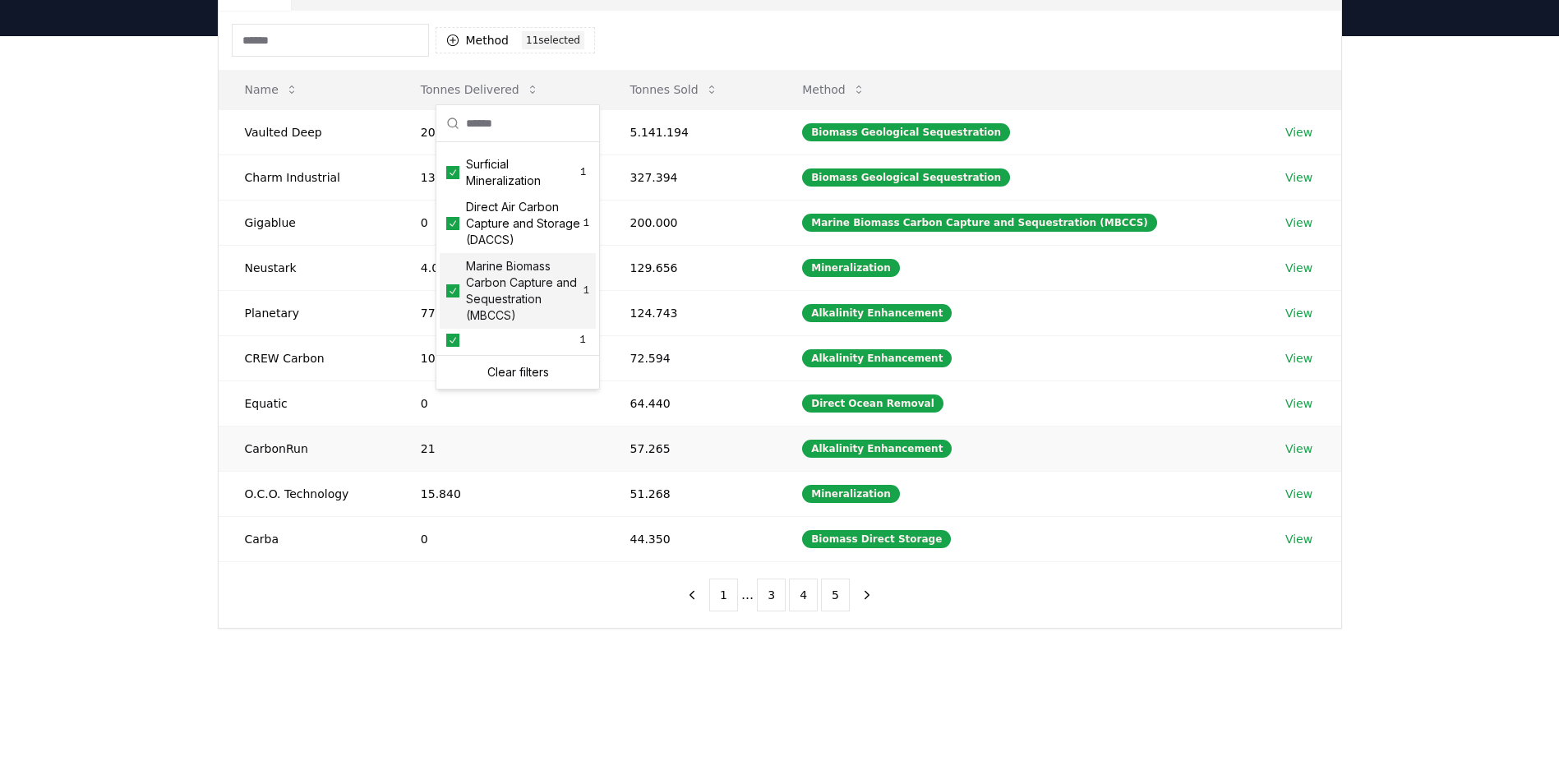
scroll to position [164, 0]
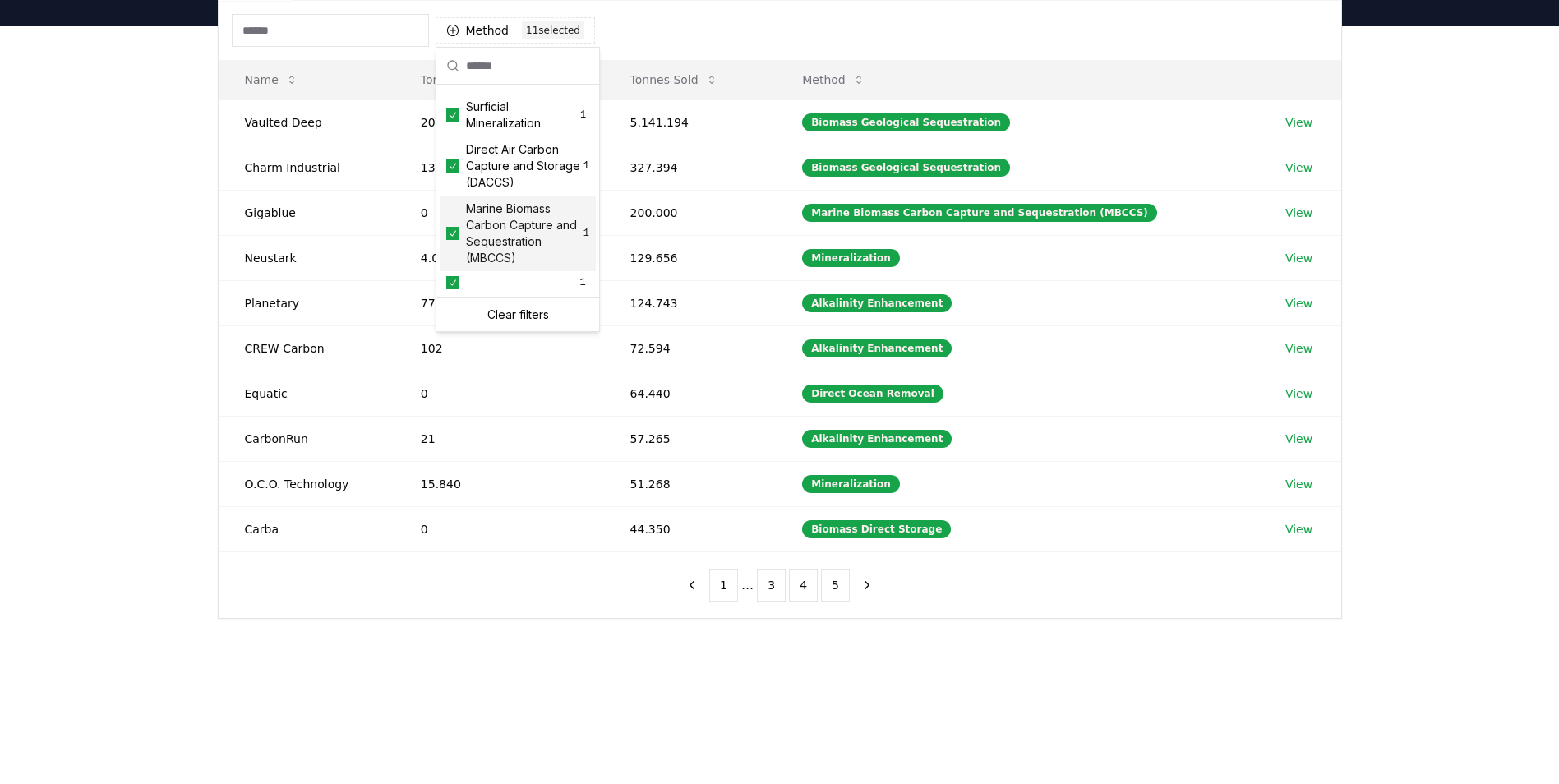
click at [573, 577] on div "Method 11 11 selected Name Tonnes Delivered Tonnes Sold Method Vaulted Deep 20.…" at bounding box center [780, 309] width 1123 height 617
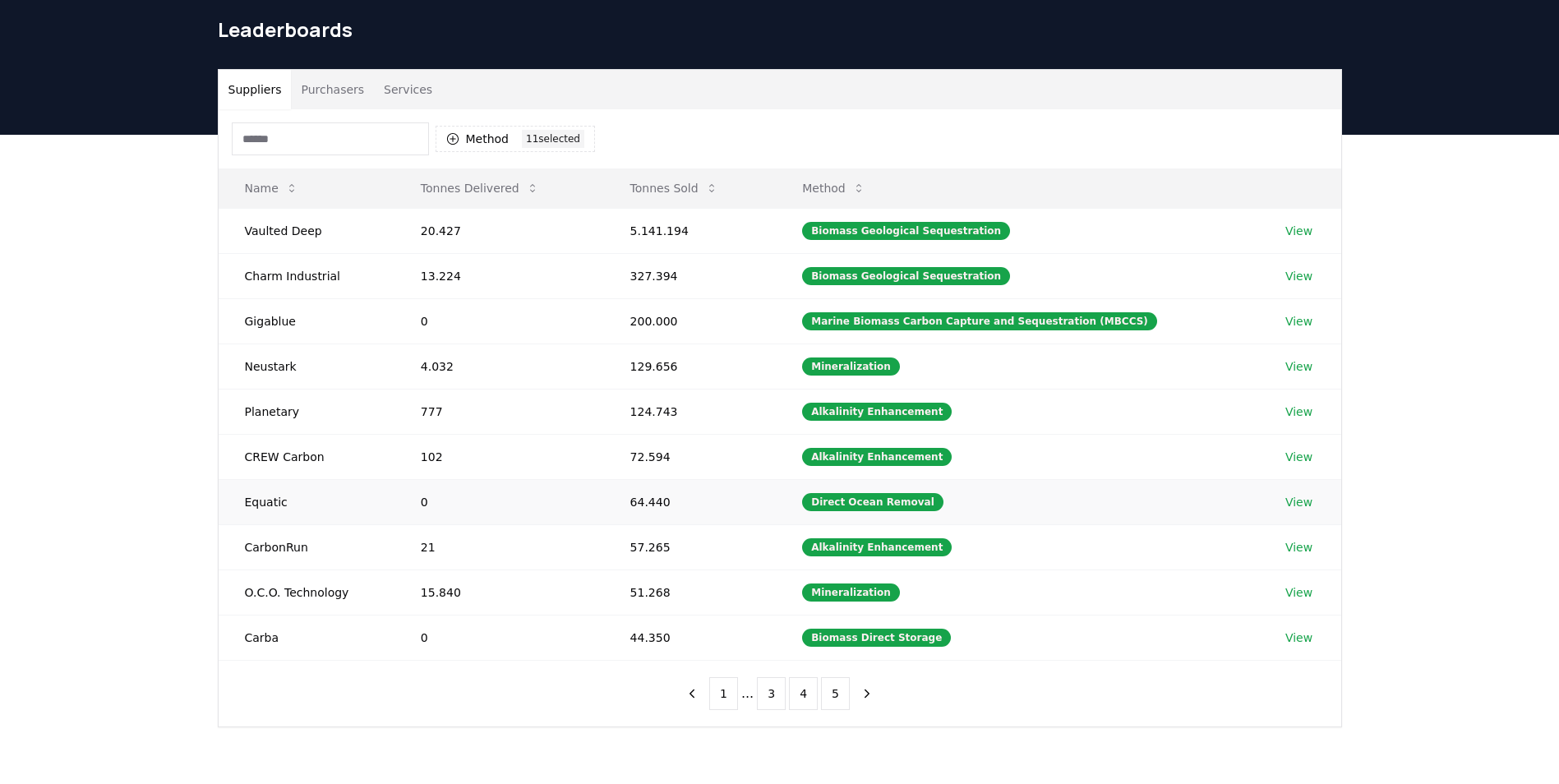
scroll to position [0, 0]
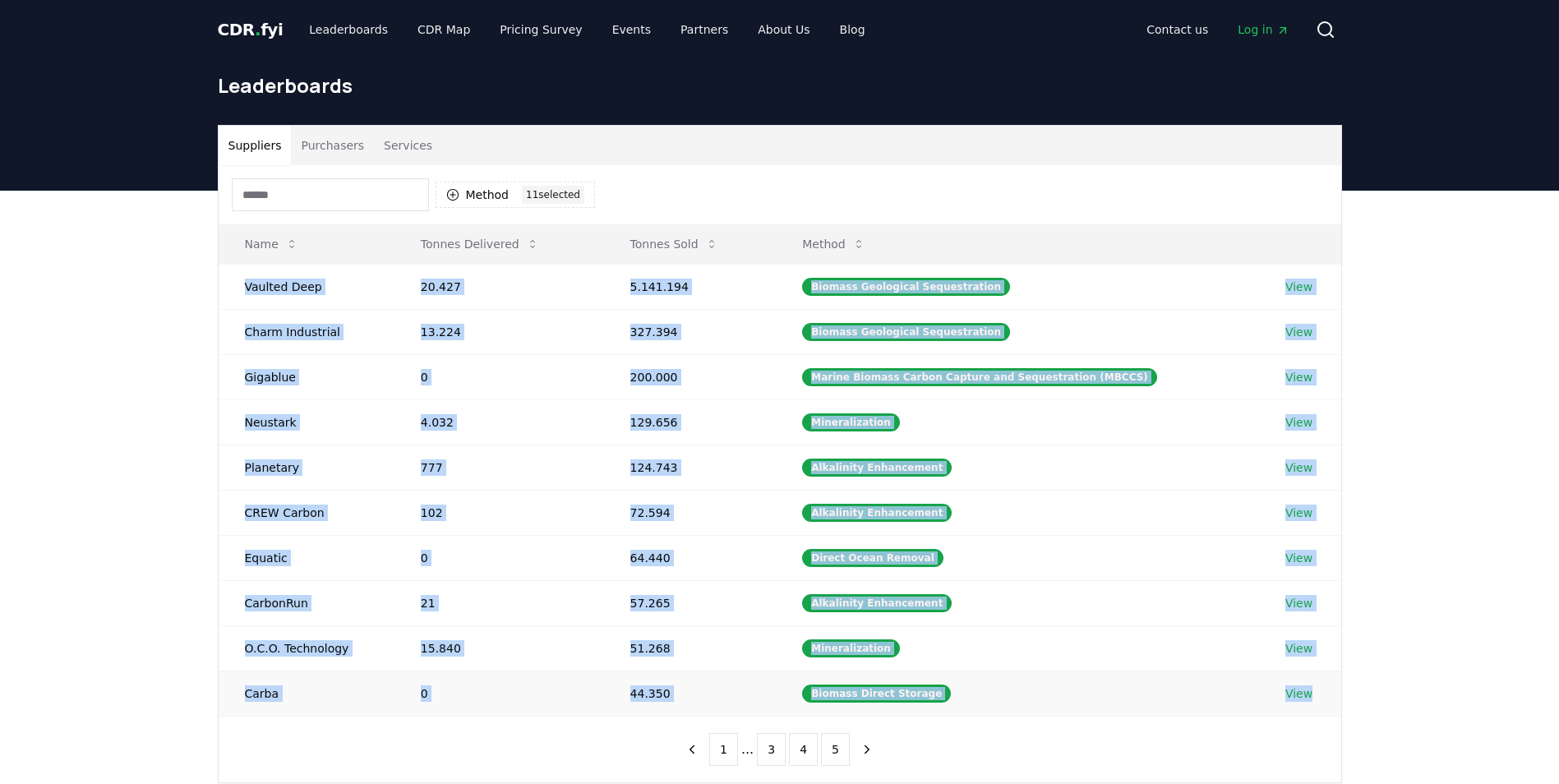
drag, startPoint x: 245, startPoint y: 287, endPoint x: 1315, endPoint y: 687, distance: 1142.3
click at [1315, 687] on tbody "Vaulted Deep 20.427 5.141.194 Biomass Geological Sequestration View Charm Indus…" at bounding box center [780, 490] width 1123 height 452
click at [868, 747] on icon "next page" at bounding box center [866, 748] width 14 height 14
click at [865, 746] on icon "next page" at bounding box center [866, 748] width 14 height 14
click at [727, 746] on button "1" at bounding box center [723, 749] width 29 height 33
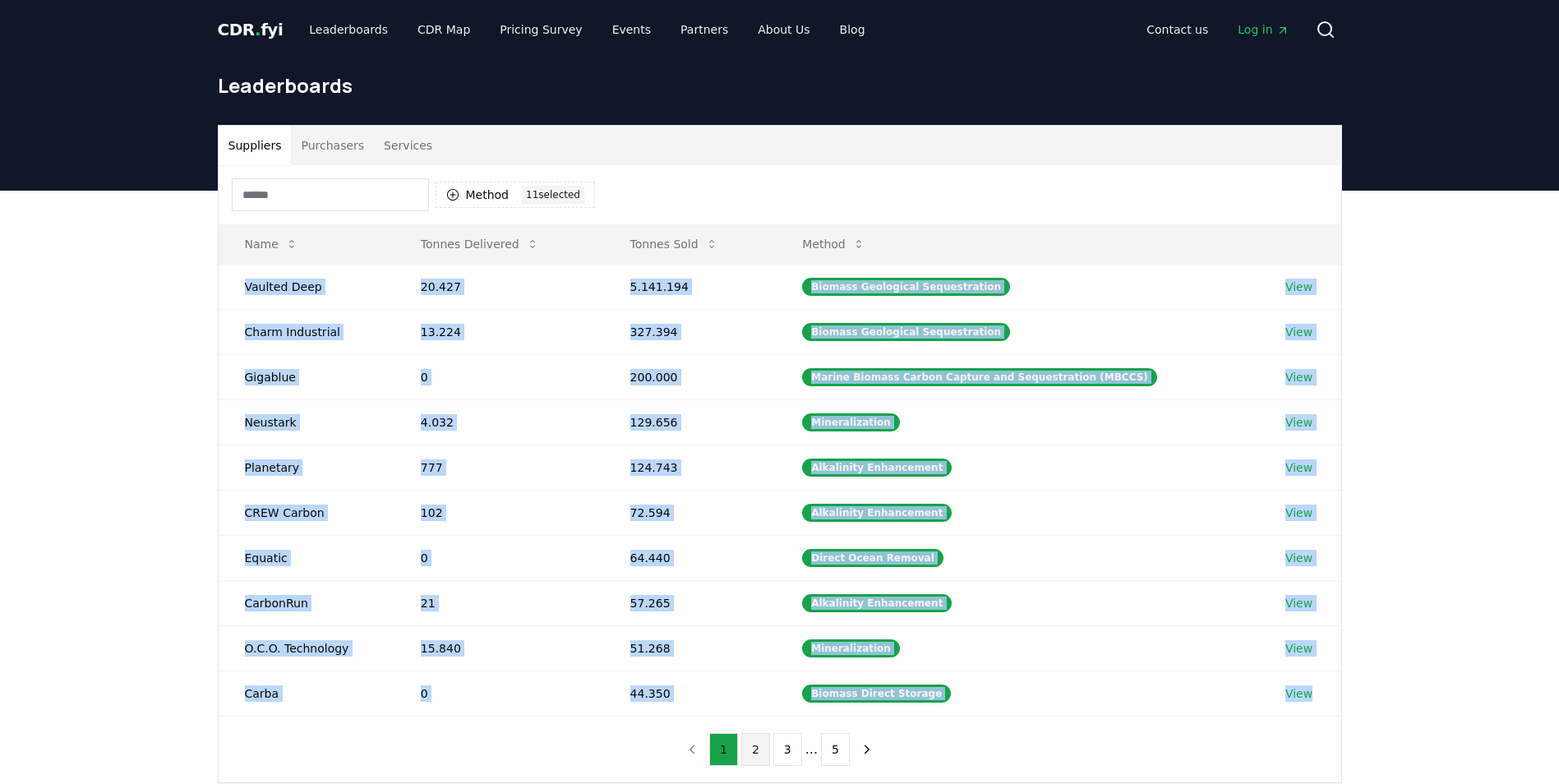
click at [755, 748] on button "2" at bounding box center [755, 749] width 29 height 33
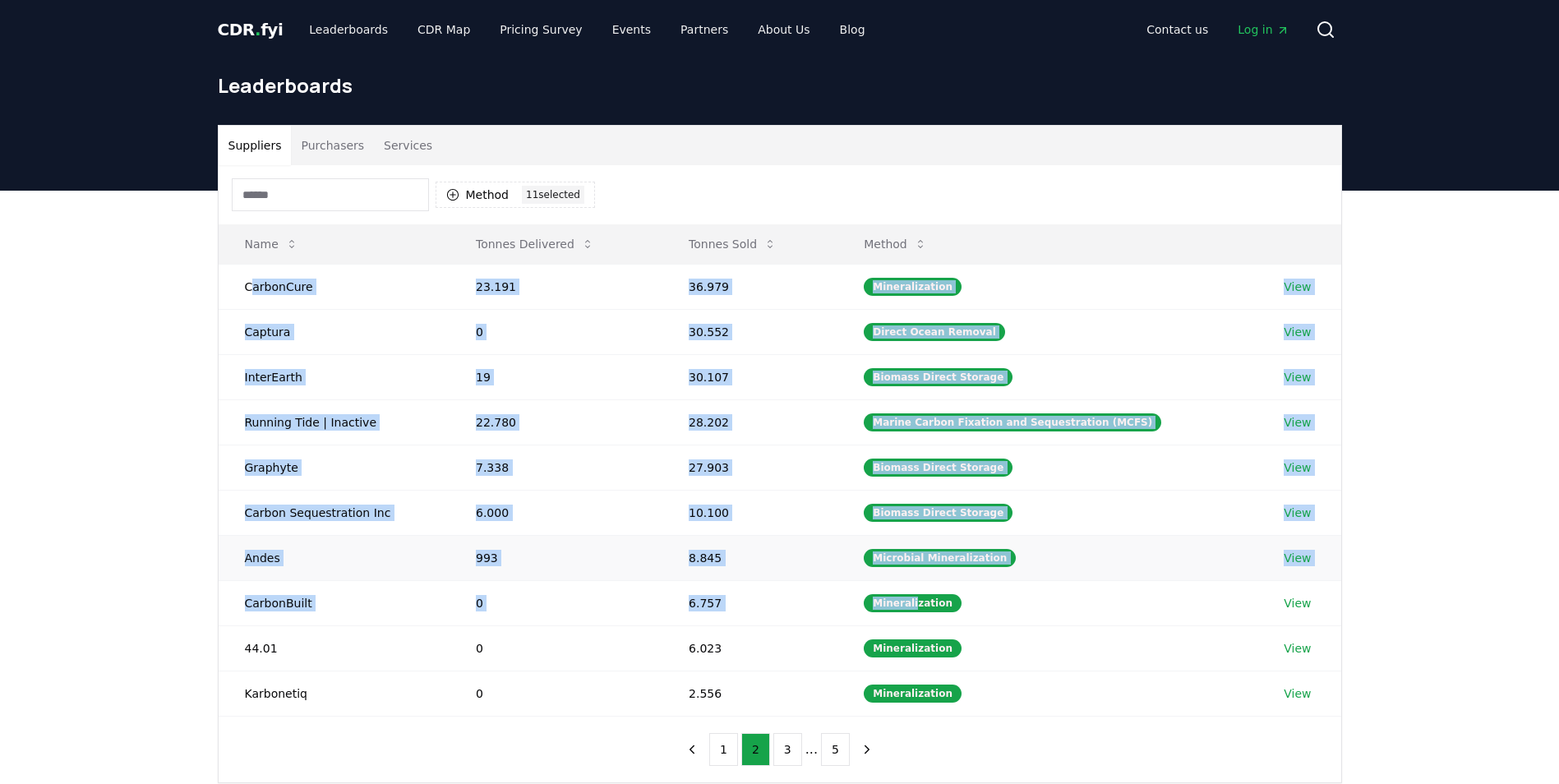
drag, startPoint x: 249, startPoint y: 286, endPoint x: 921, endPoint y: 577, distance: 732.3
click at [921, 577] on tbody "CarbonCure 23.191 36.979 Mineralization View Captura 0 30.552 Direct Ocean Remo…" at bounding box center [780, 490] width 1123 height 452
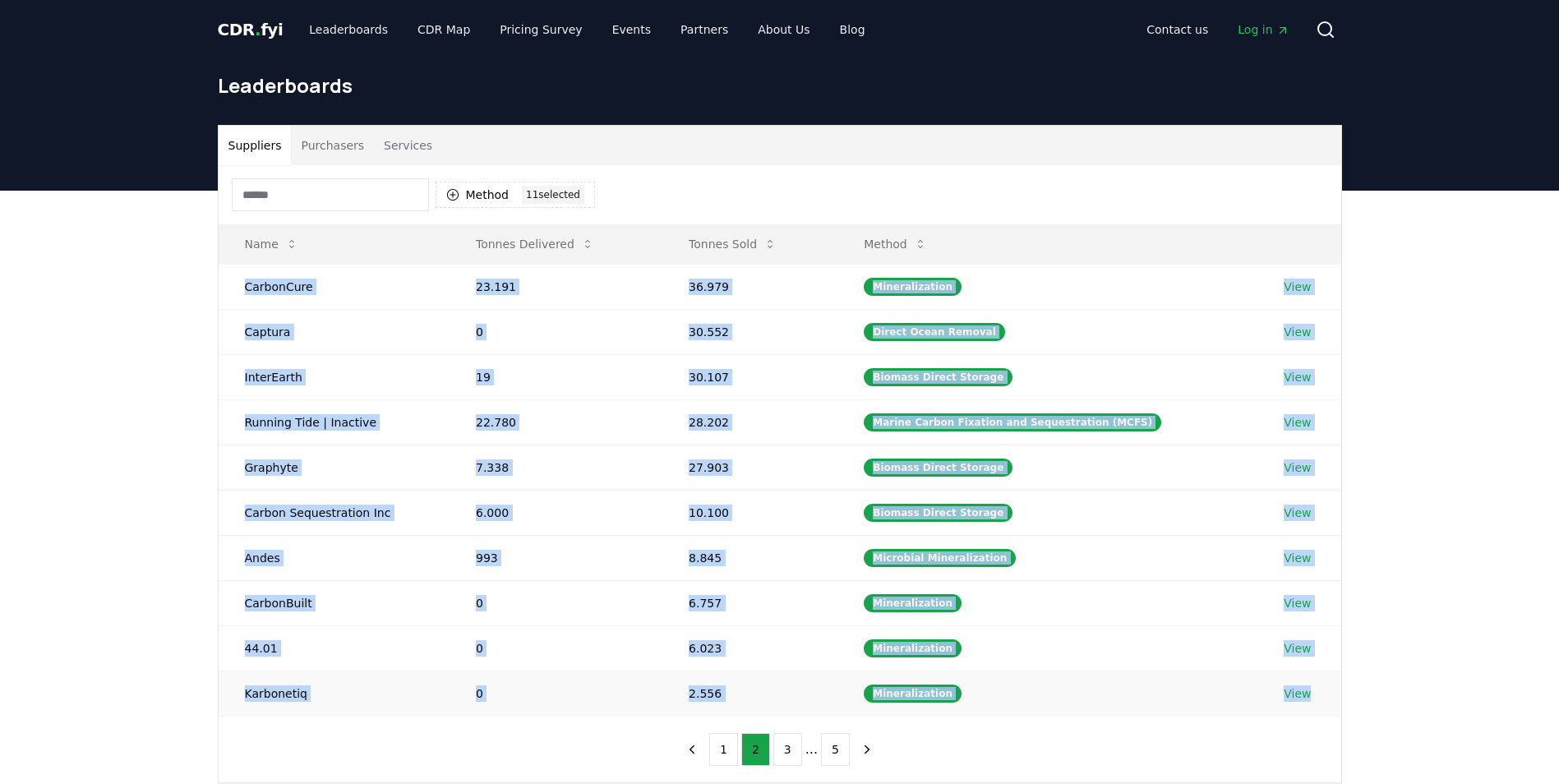
drag, startPoint x: 244, startPoint y: 284, endPoint x: 1316, endPoint y: 693, distance: 1147.4
click at [1316, 693] on tbody "CarbonCure 23.191 36.979 Mineralization View Captura 0 30.552 Direct Ocean Remo…" at bounding box center [780, 490] width 1123 height 452
click at [862, 745] on icon "next page" at bounding box center [866, 748] width 14 height 14
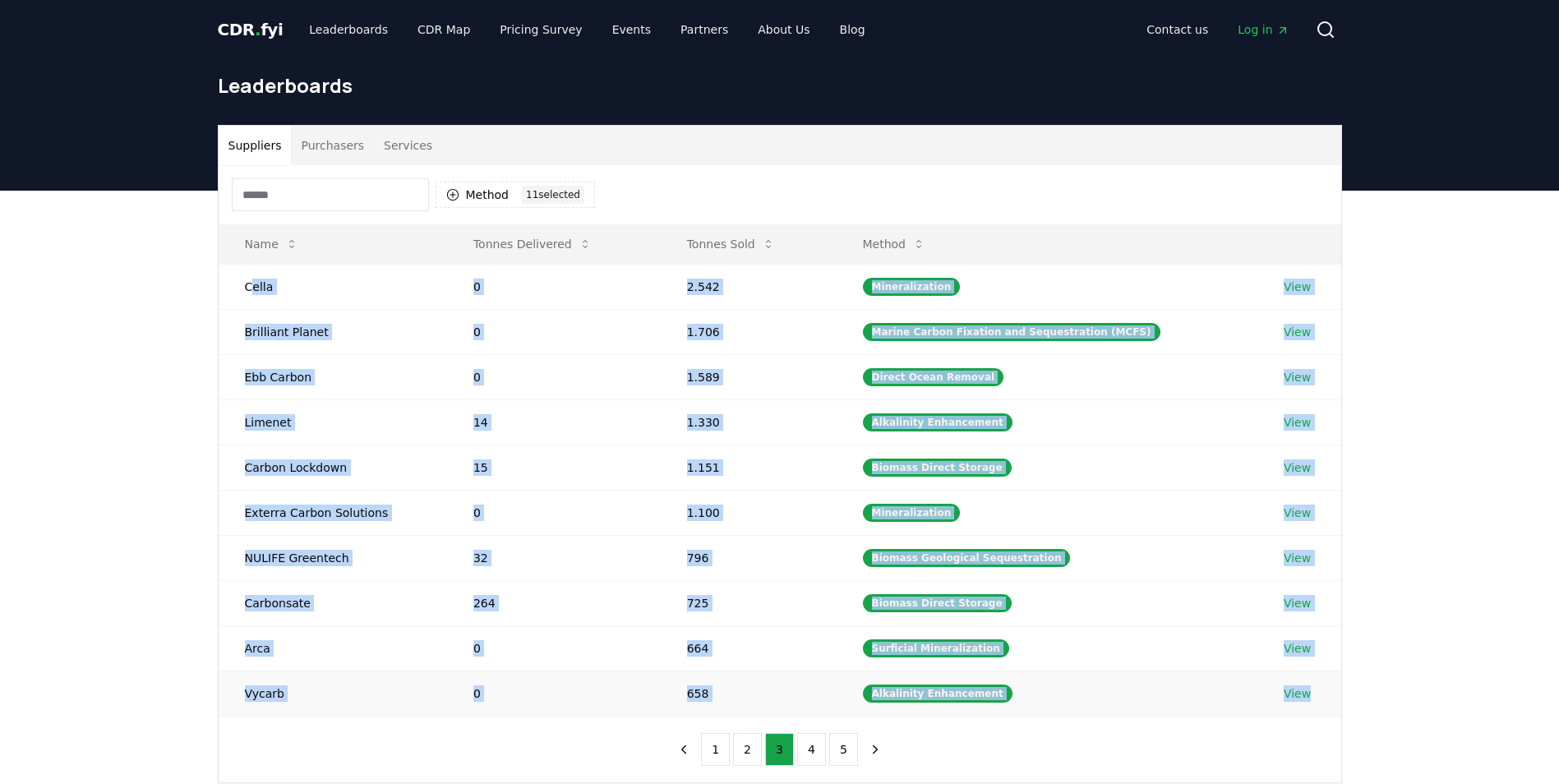
drag, startPoint x: 249, startPoint y: 284, endPoint x: 1319, endPoint y: 696, distance: 1146.6
click at [1319, 696] on tbody "Cella 0 2.542 Mineralization View Brilliant Planet 0 1.706 Marine Carbon Fixati…" at bounding box center [780, 490] width 1123 height 452
click at [874, 745] on icon "next page" at bounding box center [875, 748] width 14 height 14
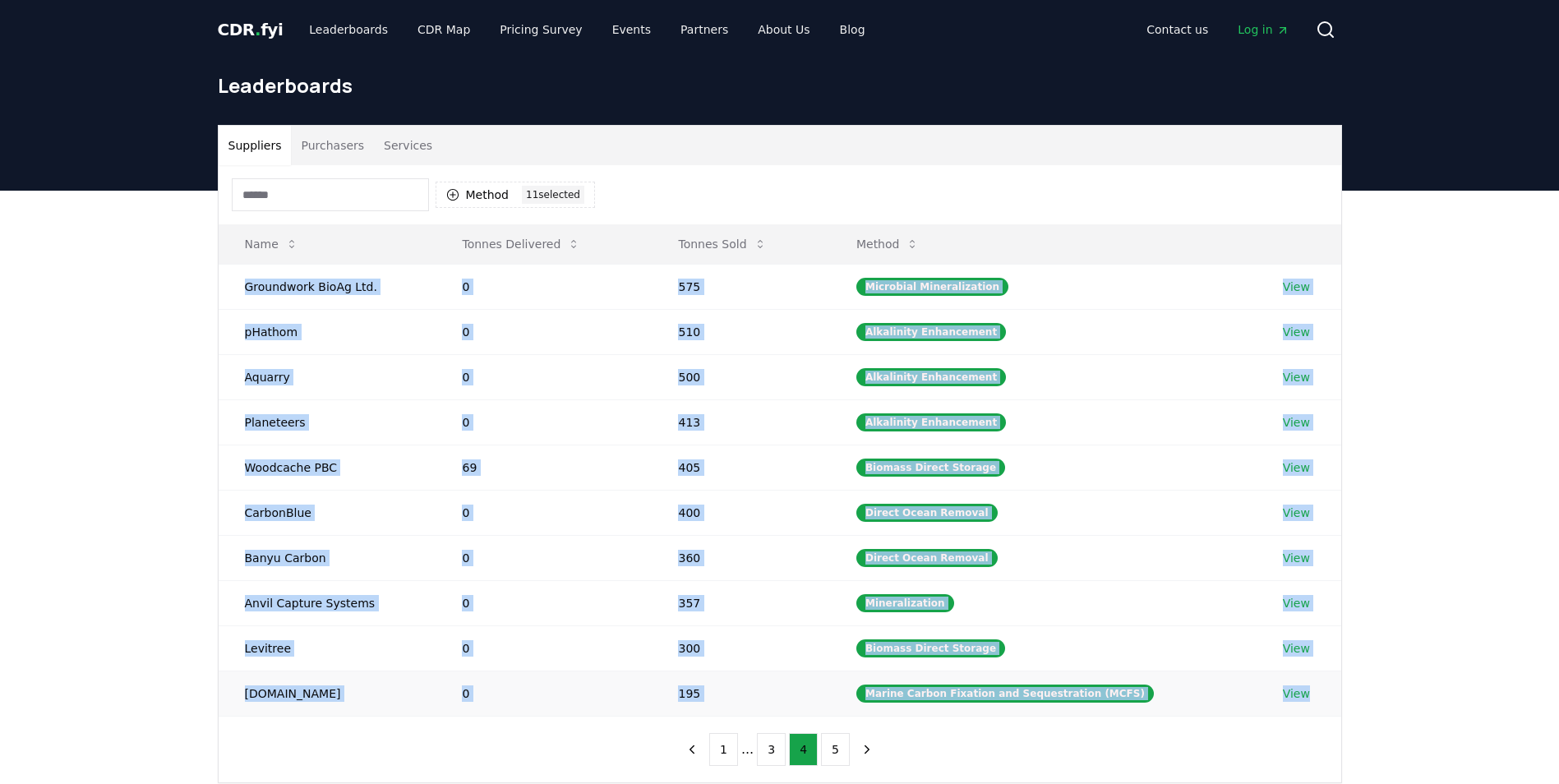
drag, startPoint x: 247, startPoint y: 284, endPoint x: 1311, endPoint y: 691, distance: 1139.2
click at [1311, 691] on tbody "Groundwork BioAg Ltd. 0 575 Microbial Mineralization View pHathom 0 510 Alkalin…" at bounding box center [780, 490] width 1123 height 452
click at [860, 752] on icon "next page" at bounding box center [866, 748] width 14 height 14
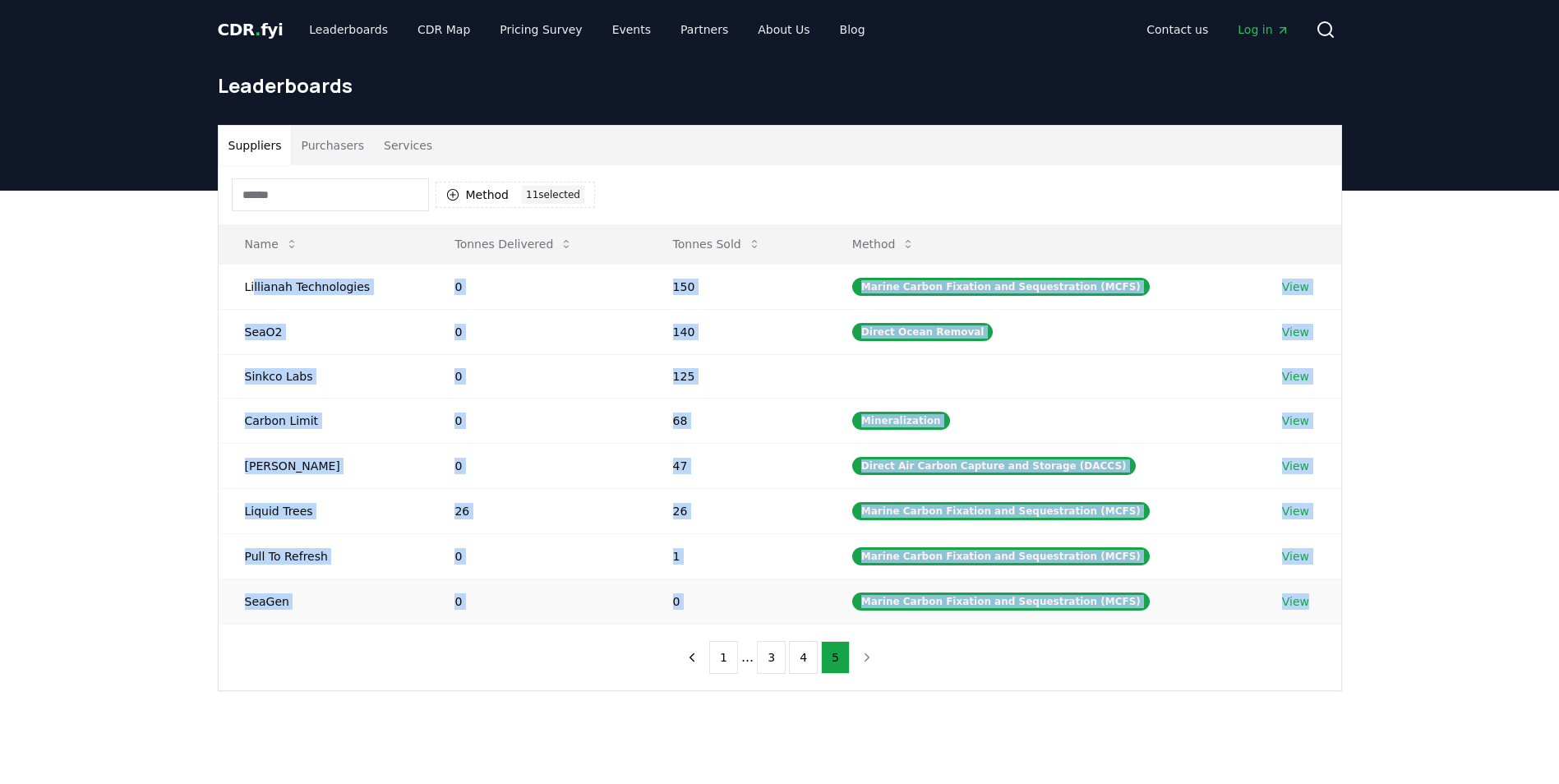
drag, startPoint x: 254, startPoint y: 282, endPoint x: 1312, endPoint y: 605, distance: 1106.2
click at [1312, 605] on tbody "Lillianah Technologies 0 150 Marine Carbon Fixation and Sequestration (MCFS) Vi…" at bounding box center [780, 444] width 1123 height 360
click at [500, 190] on button "Method 11 11 selected" at bounding box center [515, 194] width 159 height 26
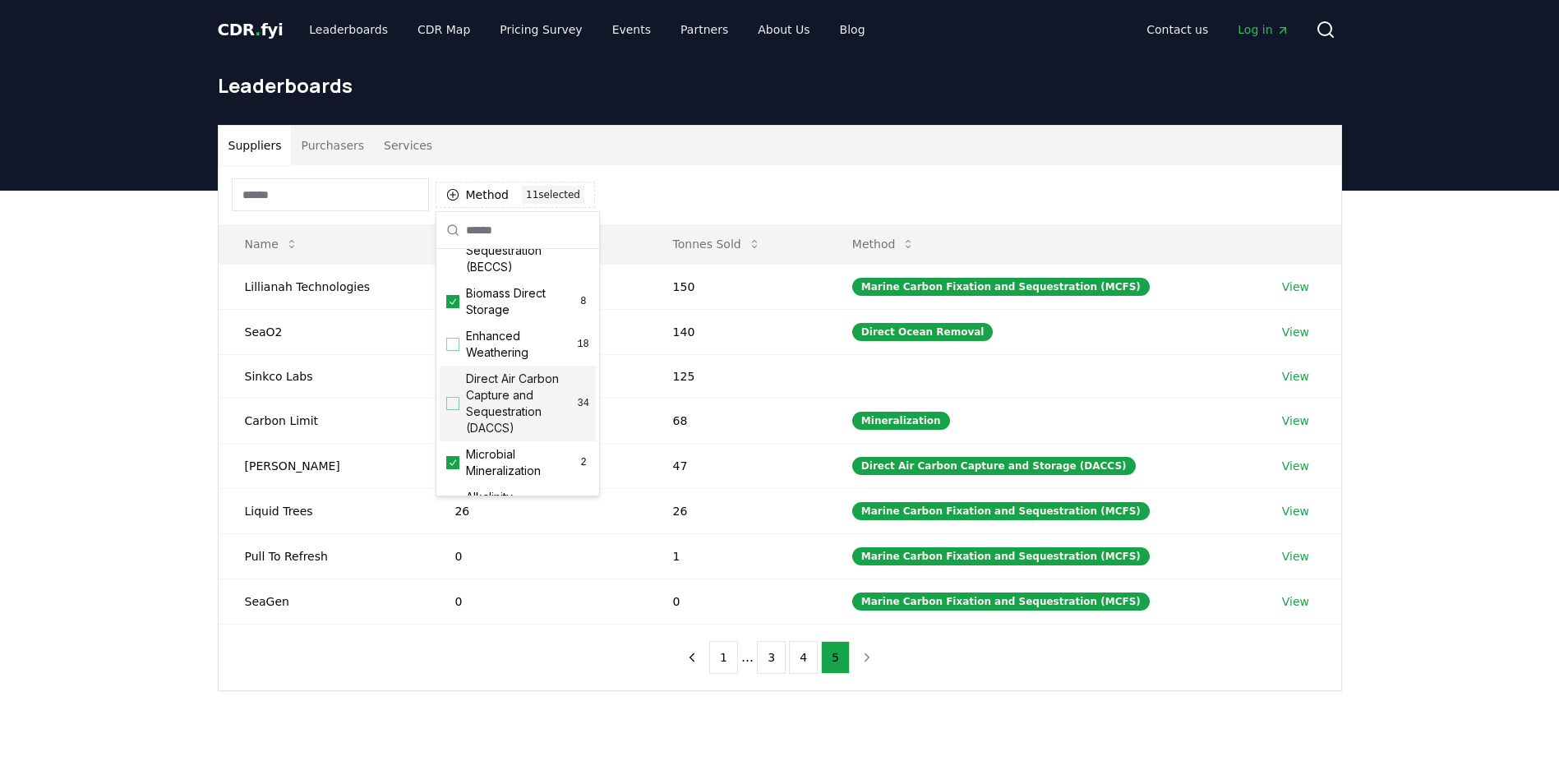
scroll to position [229, 0]
